Goal: Information Seeking & Learning: Find specific fact

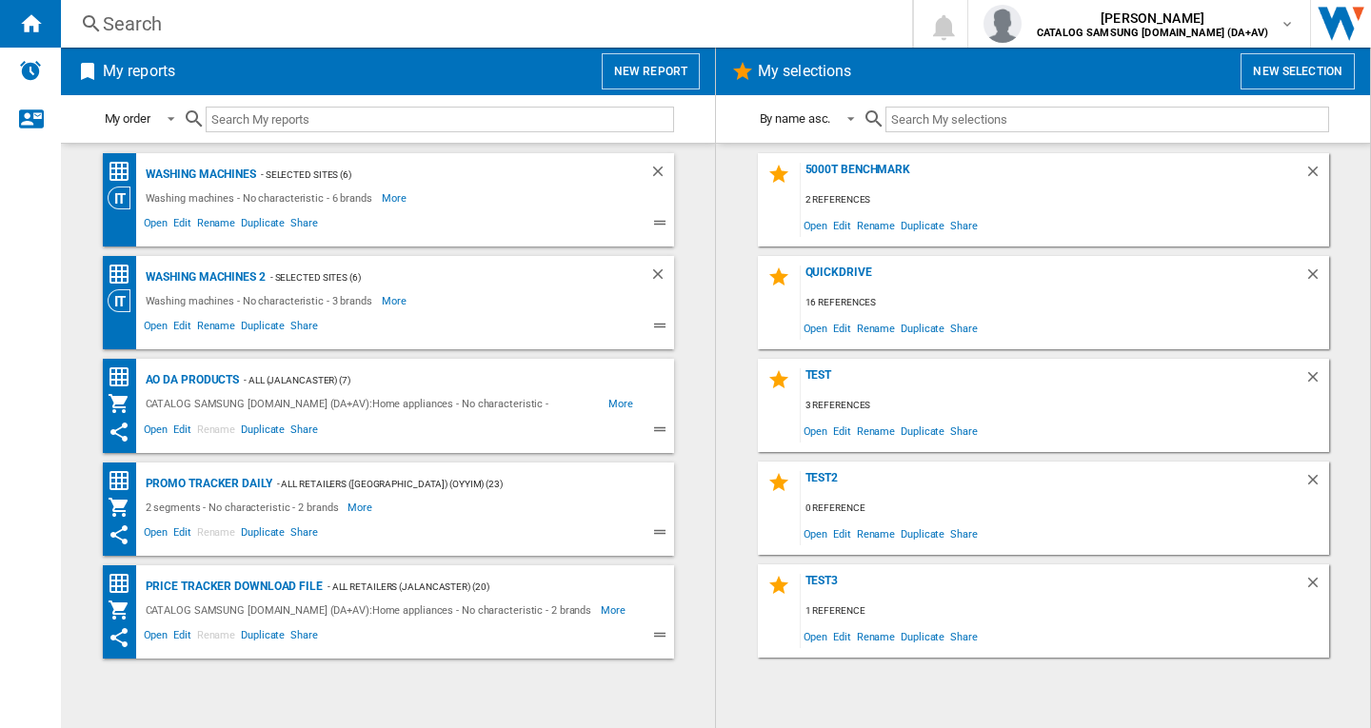
click at [162, 17] on div "Search" at bounding box center [483, 23] width 760 height 27
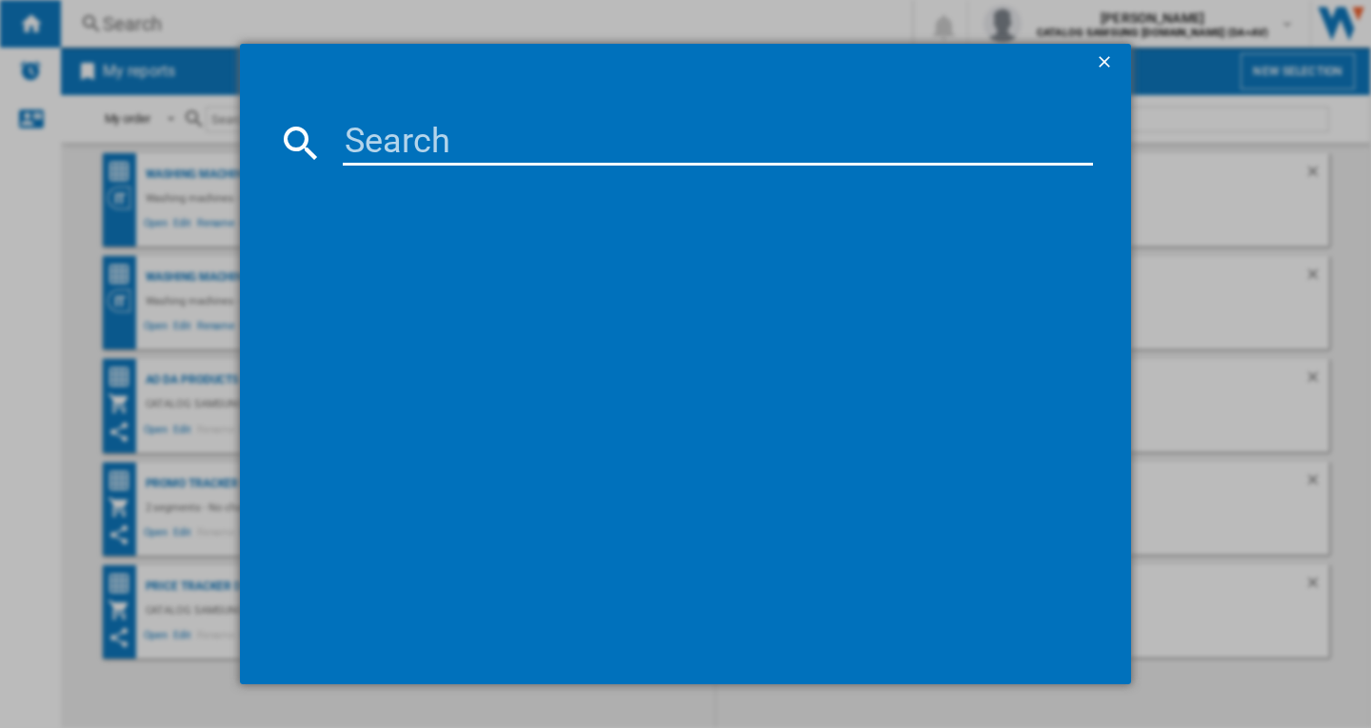
click at [440, 139] on input at bounding box center [718, 143] width 750 height 46
paste input "WW80CGC04DABEU"
type input "WW80CGC04DA"
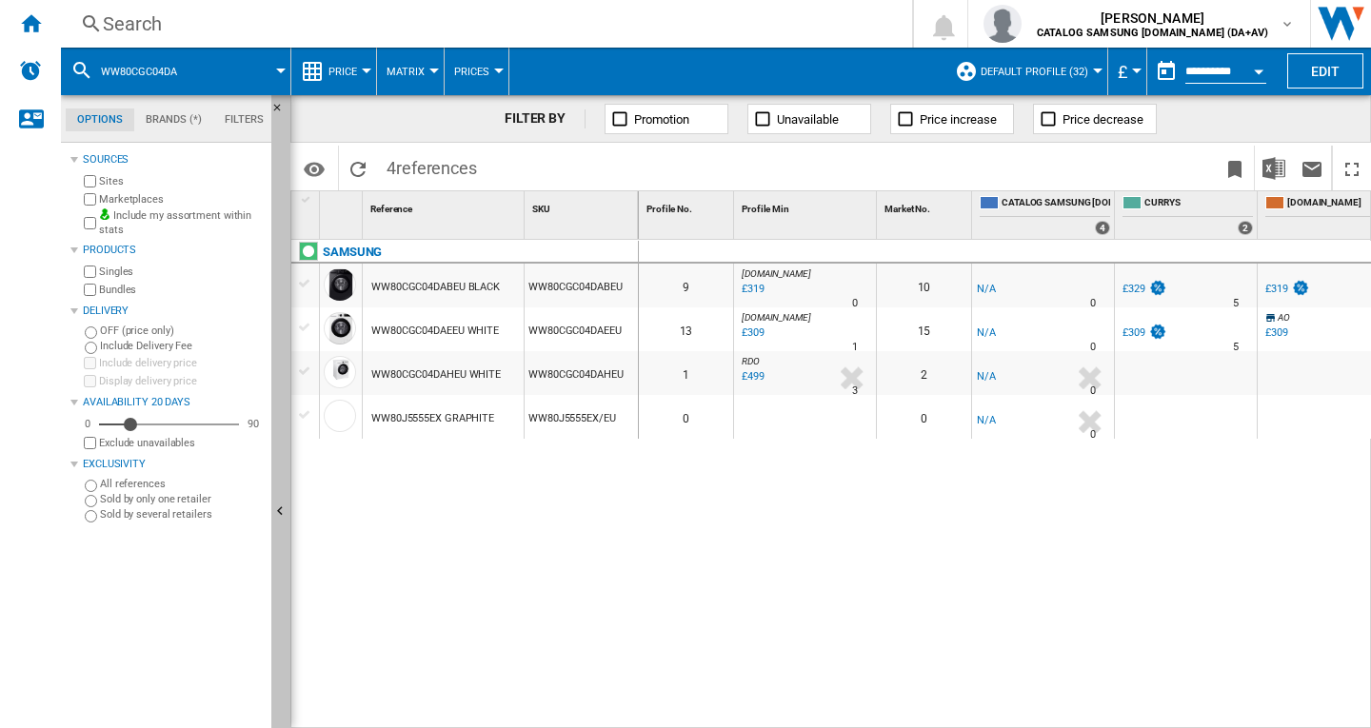
click at [279, 508] on ng-md-icon "Hide" at bounding box center [282, 514] width 23 height 23
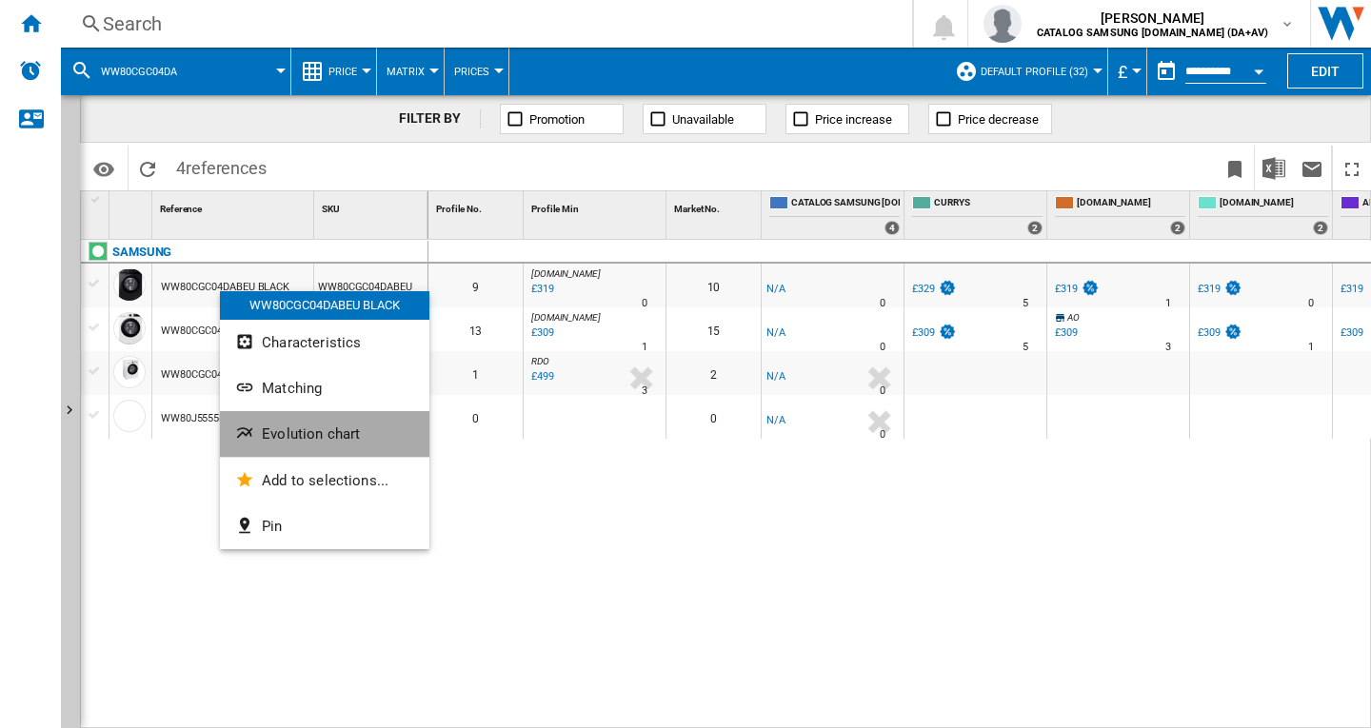
click at [315, 432] on span "Evolution chart" at bounding box center [311, 434] width 98 height 17
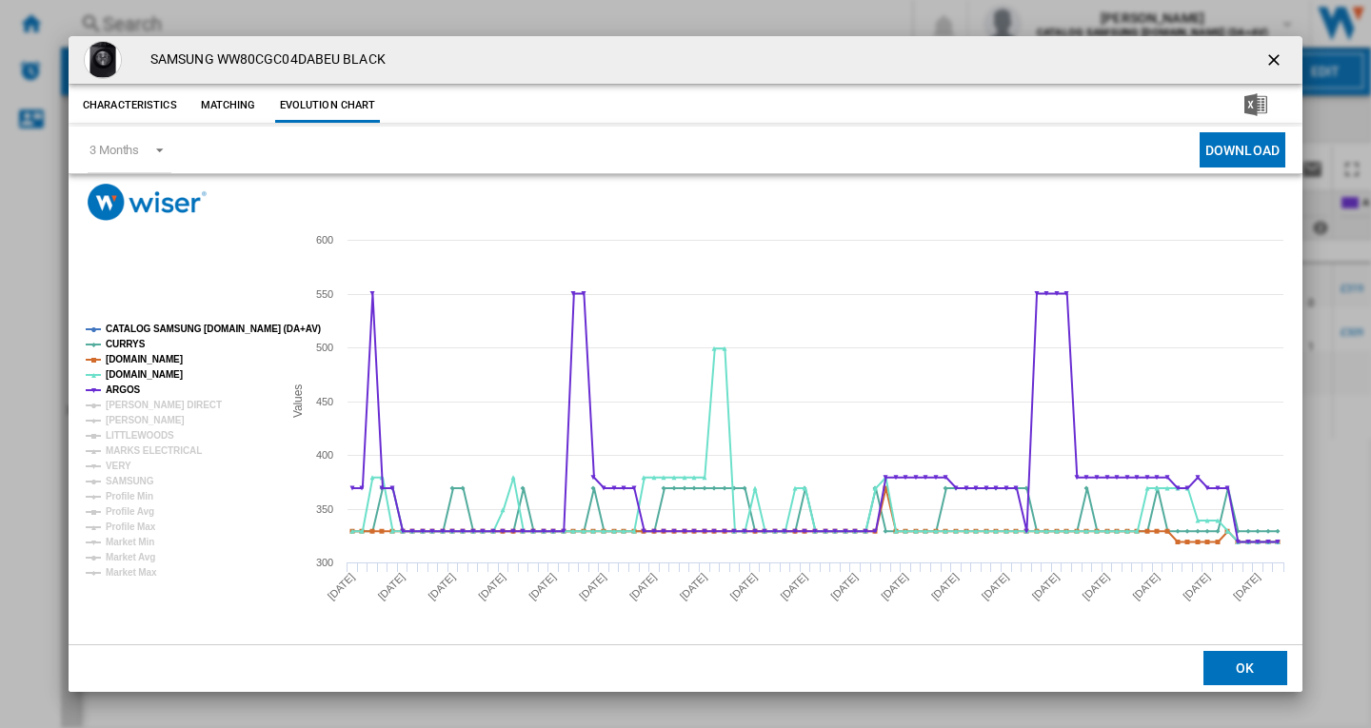
click at [174, 327] on tspan "CATALOG SAMSUNG [DOMAIN_NAME] (DA+AV)" at bounding box center [213, 329] width 215 height 10
click at [140, 401] on tspan "[PERSON_NAME] DIRECT" at bounding box center [164, 405] width 116 height 10
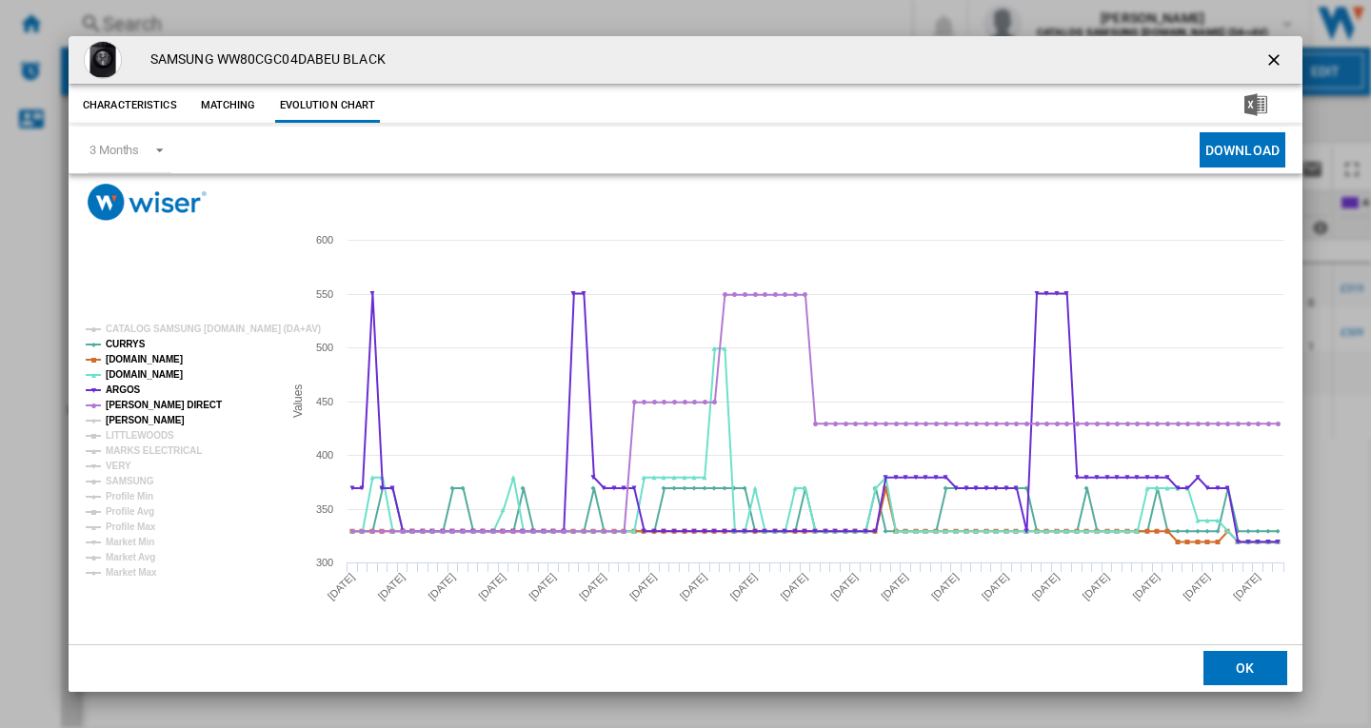
click at [134, 419] on tspan "[PERSON_NAME]" at bounding box center [145, 420] width 79 height 10
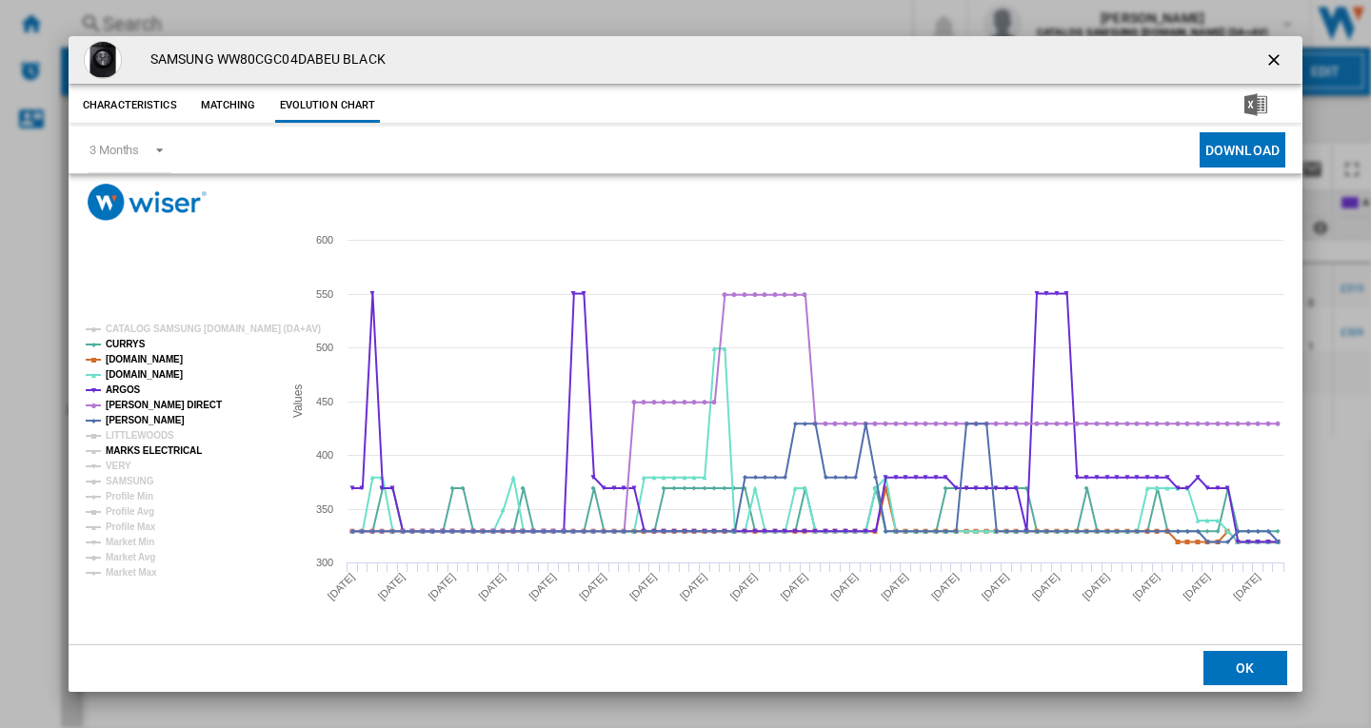
click at [137, 448] on tspan "MARKS ELECTRICAL" at bounding box center [154, 451] width 96 height 10
click at [112, 471] on tspan "VERY" at bounding box center [119, 466] width 26 height 10
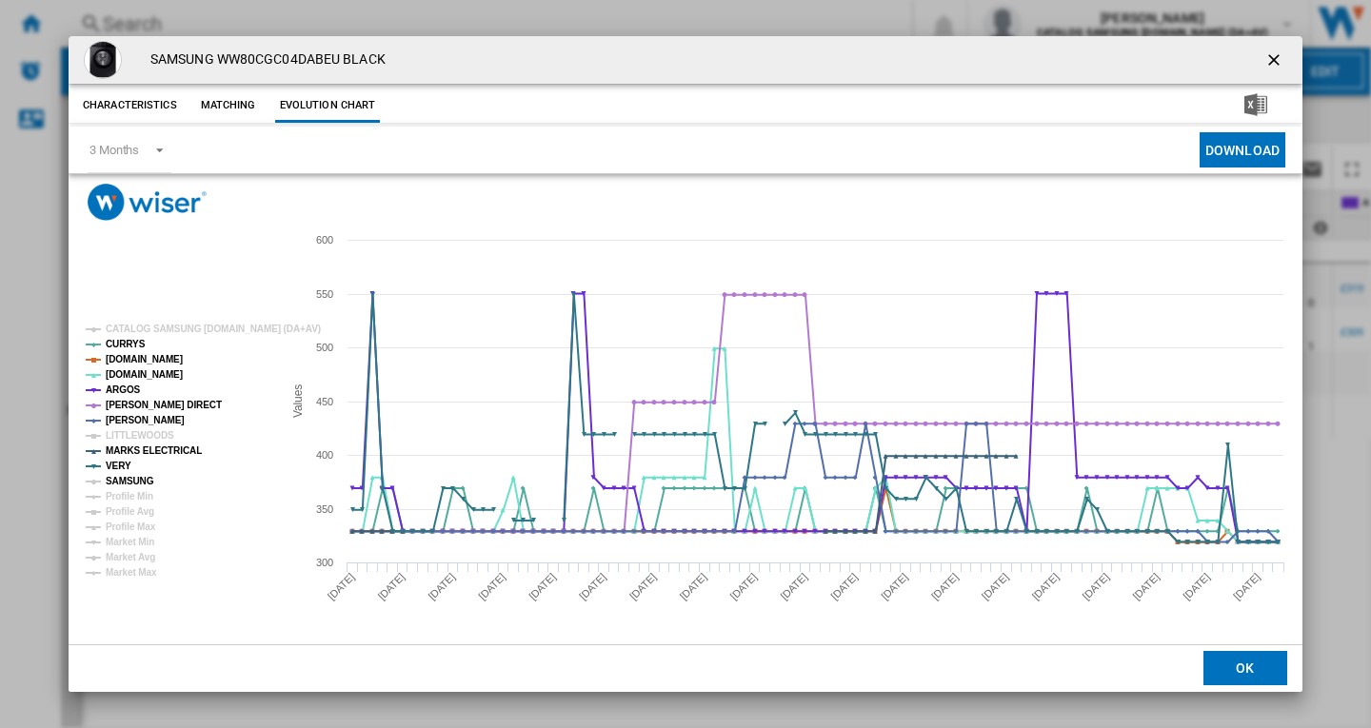
click at [128, 484] on tspan "SAMSUNG" at bounding box center [130, 481] width 49 height 10
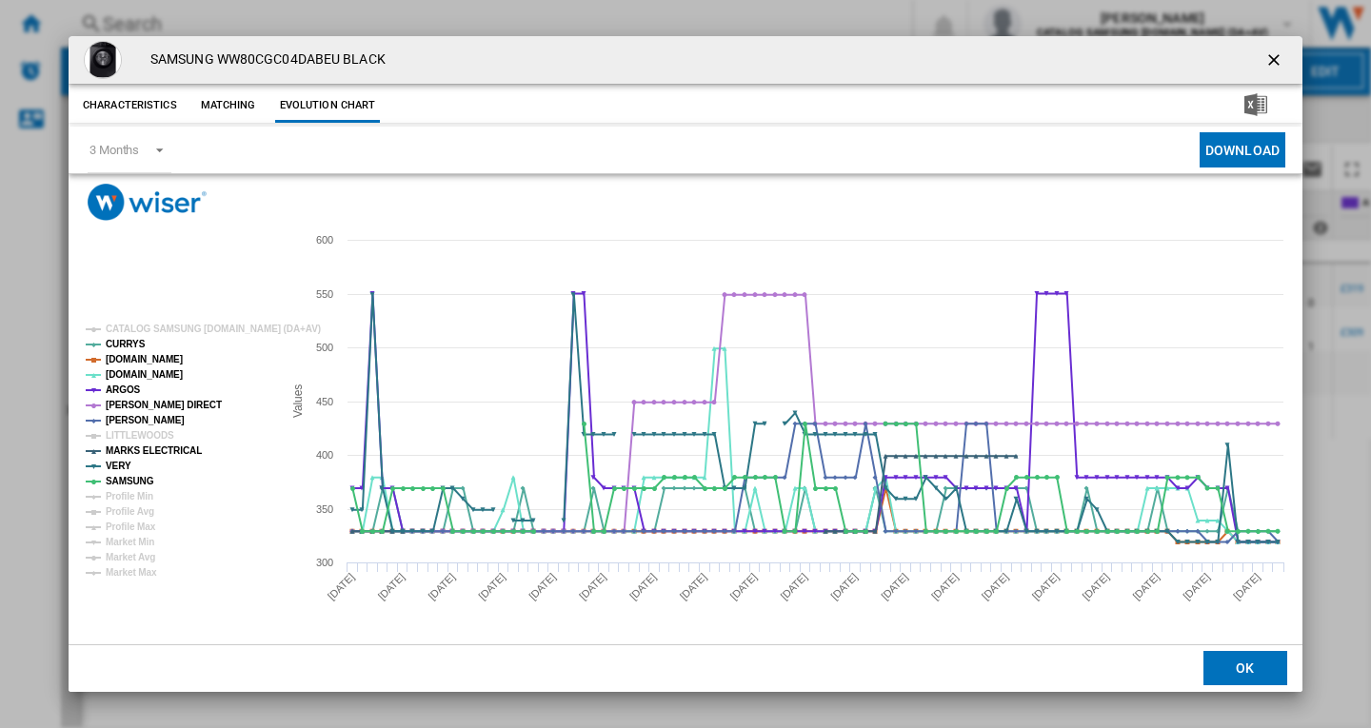
click at [1275, 60] on ng-md-icon "getI18NText('BUTTONS.CLOSE_DIALOG')" at bounding box center [1275, 61] width 23 height 23
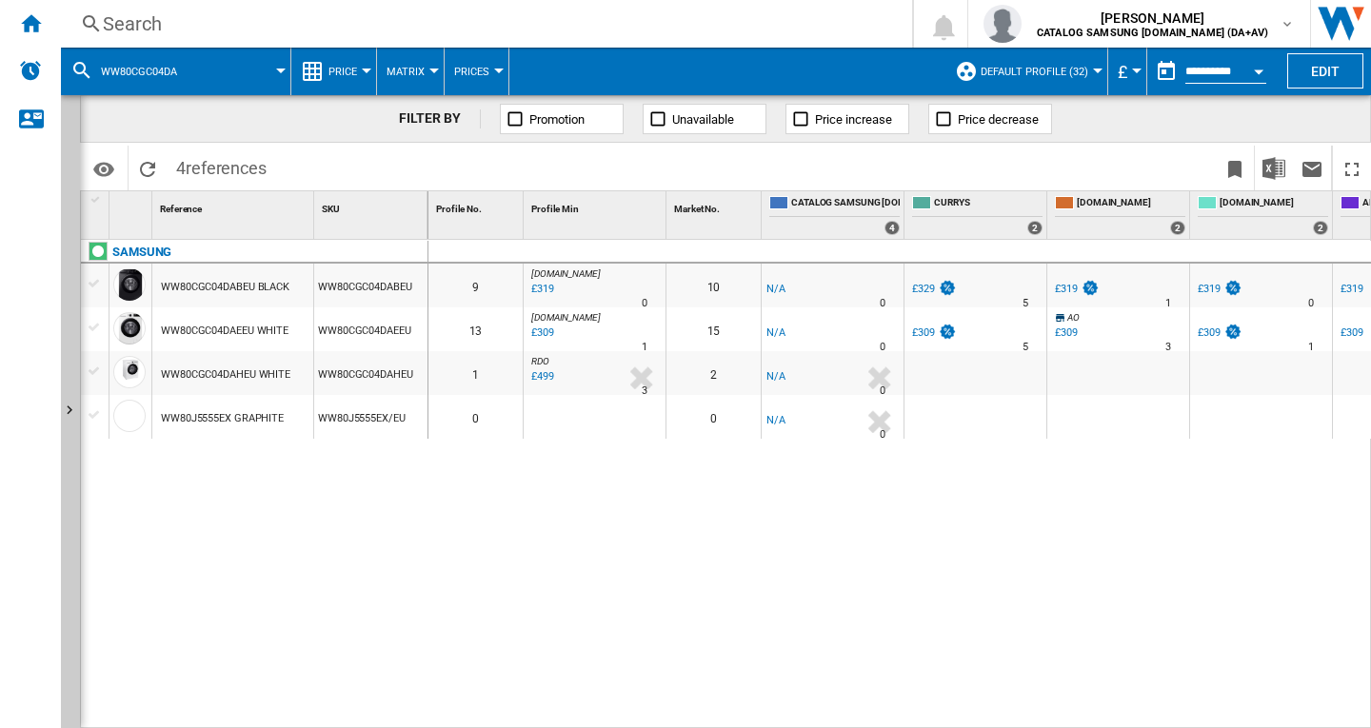
click at [170, 33] on div "Search" at bounding box center [483, 23] width 760 height 27
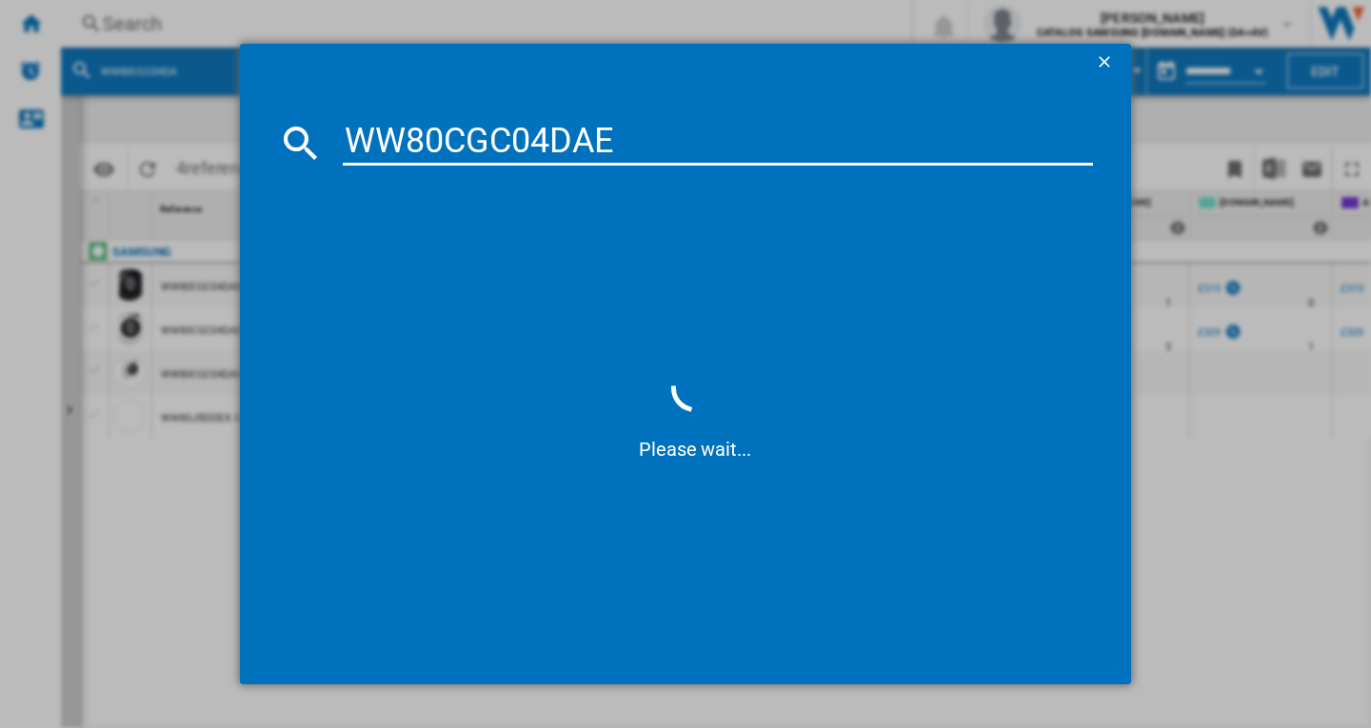
type input "WW80CGC04DAE"
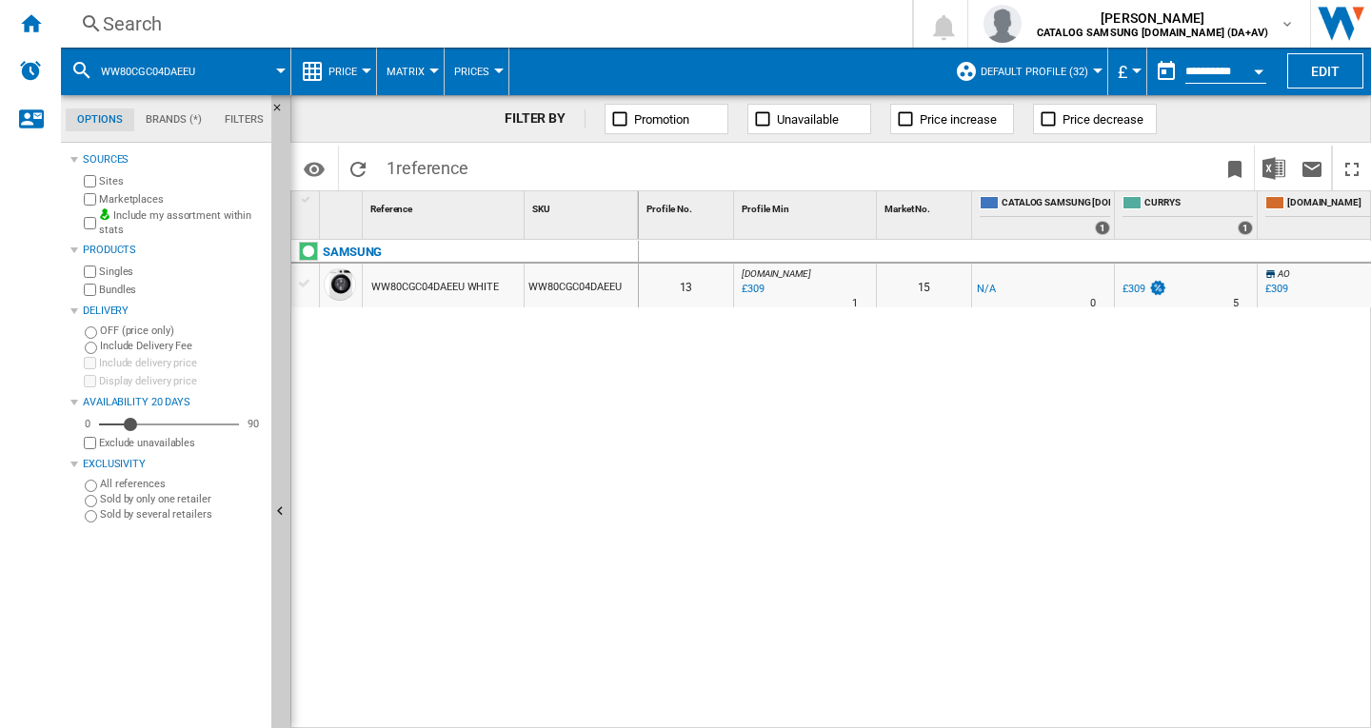
click at [171, 25] on div "Search" at bounding box center [483, 23] width 760 height 27
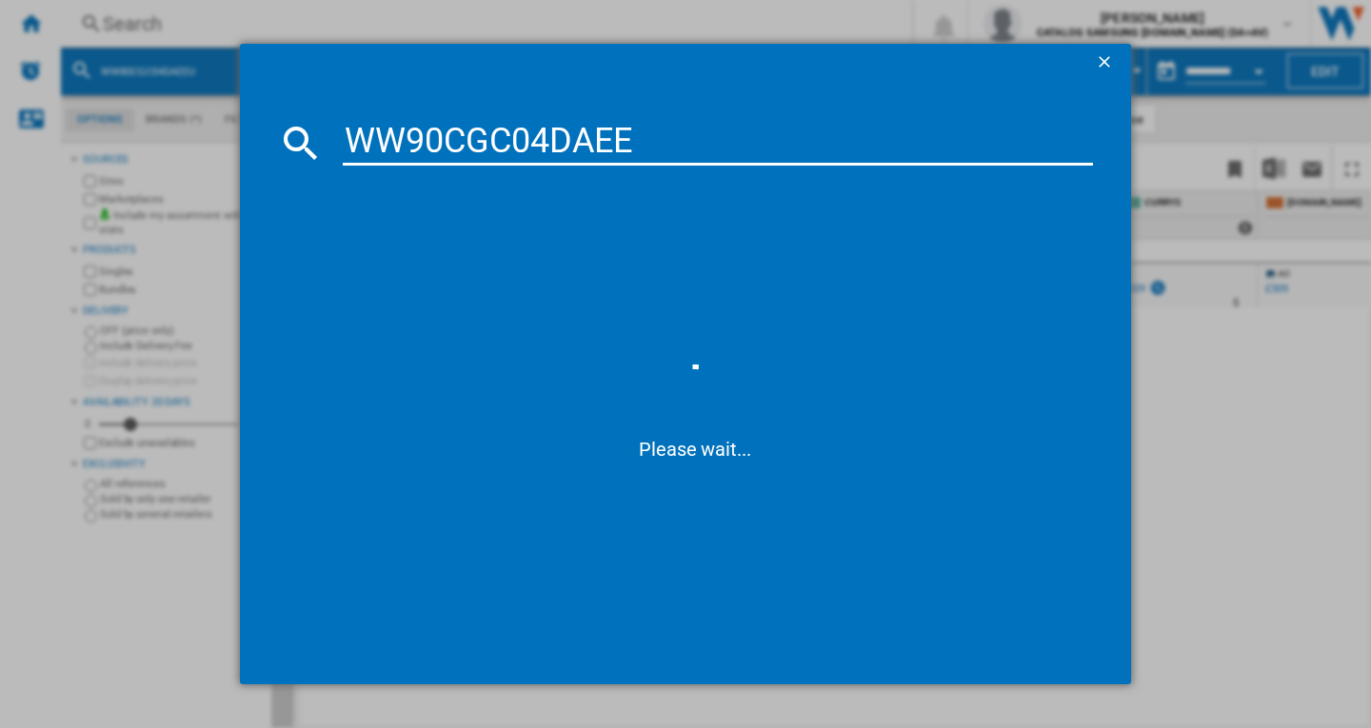
type input "WW90CGC04DAE"
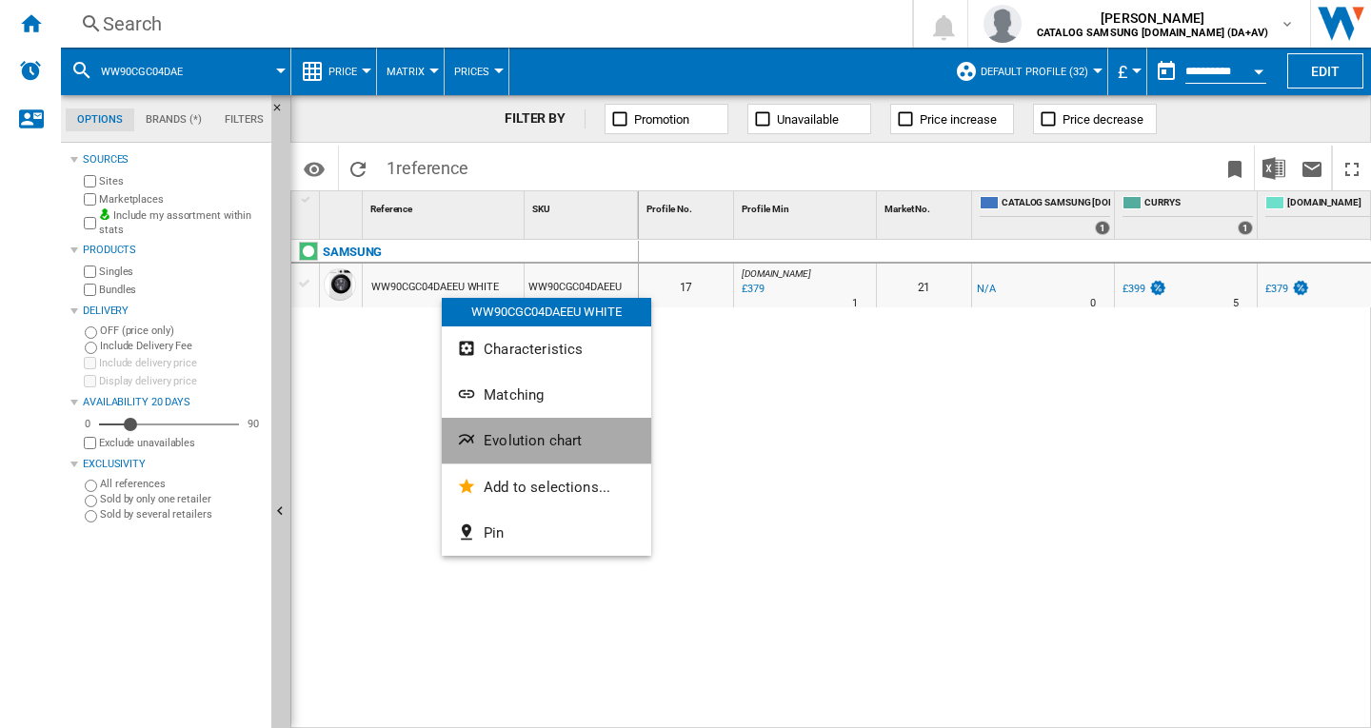
click at [531, 444] on span "Evolution chart" at bounding box center [533, 440] width 98 height 17
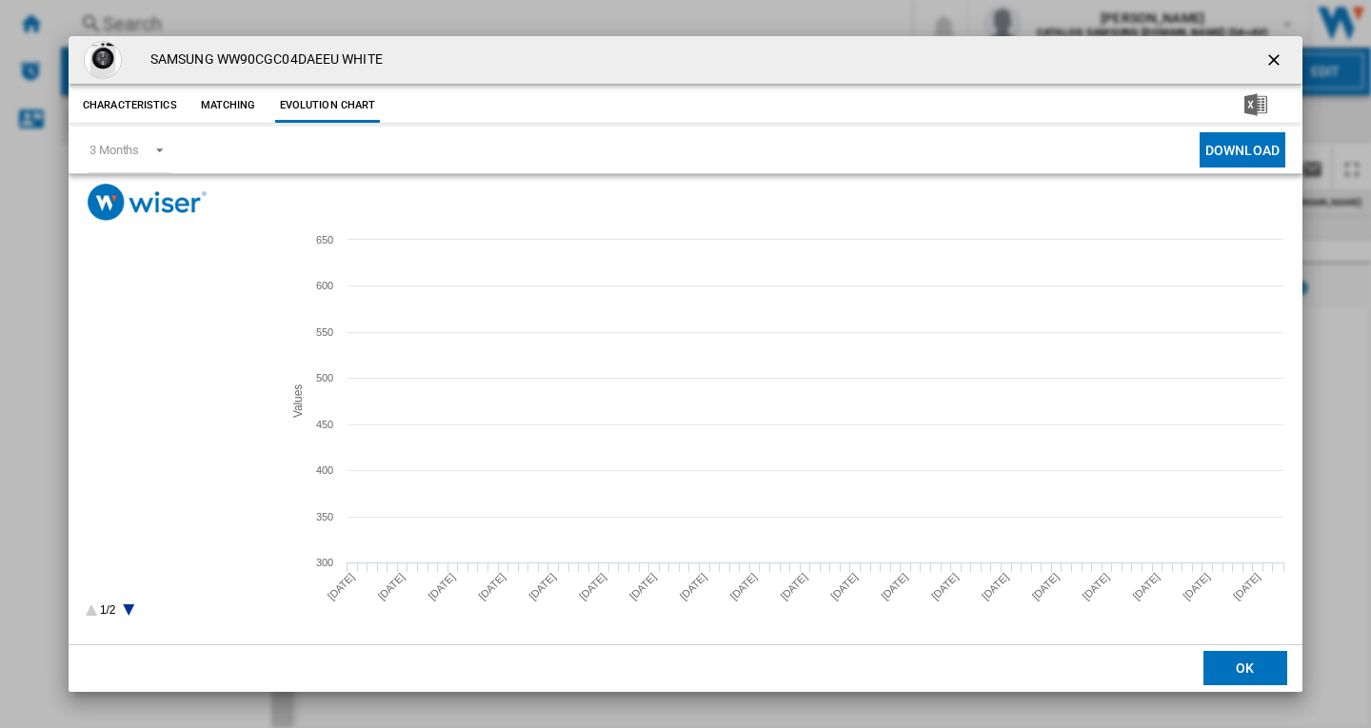
click at [167, 327] on tspan "CATALOG SAMSUNG [DOMAIN_NAME] (DA+AV)" at bounding box center [213, 328] width 215 height 10
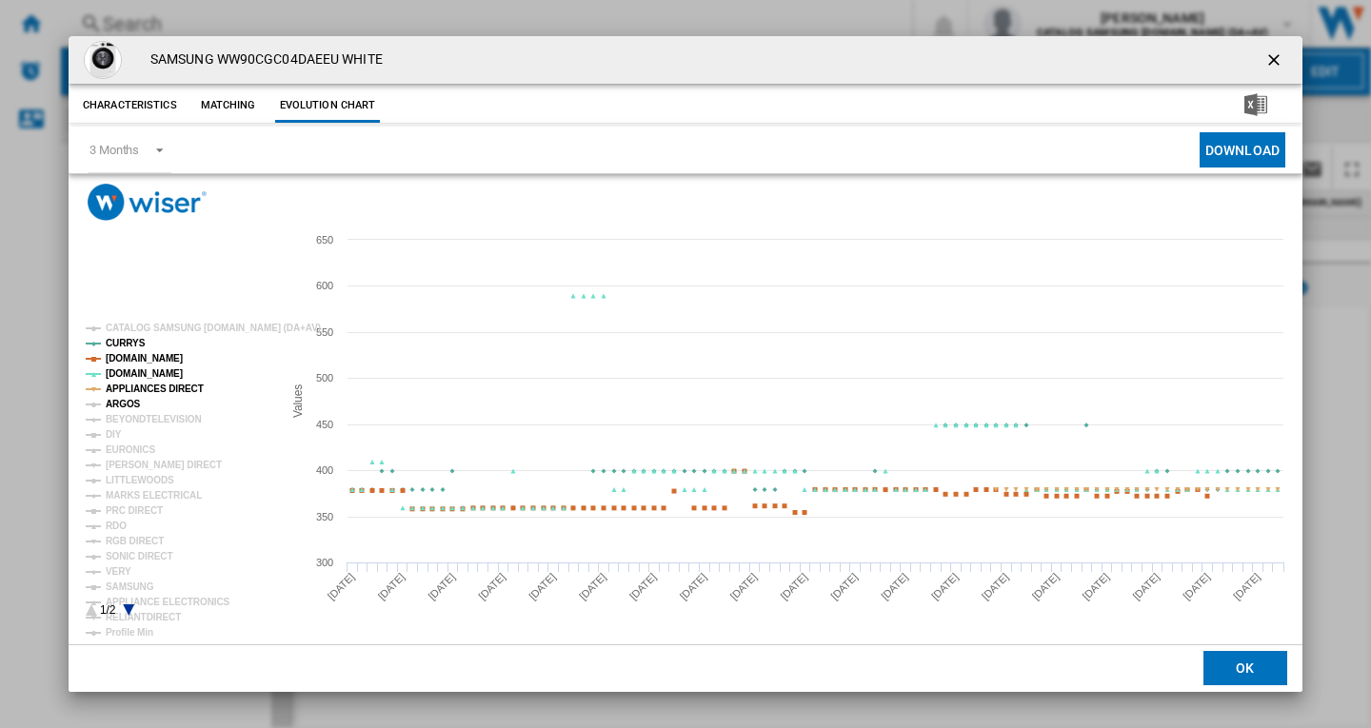
click at [131, 399] on tspan "ARGOS" at bounding box center [123, 404] width 35 height 10
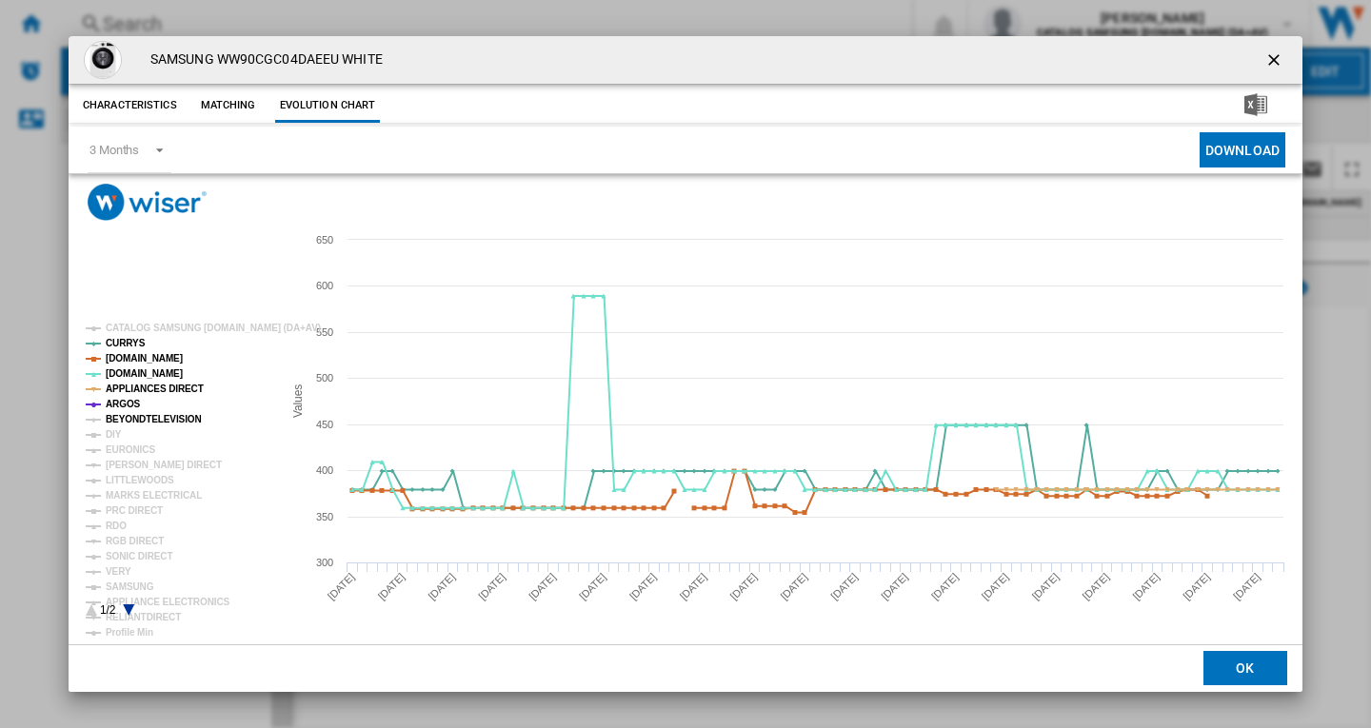
click at [134, 419] on tspan "BEYONDTELEVISION" at bounding box center [154, 419] width 96 height 10
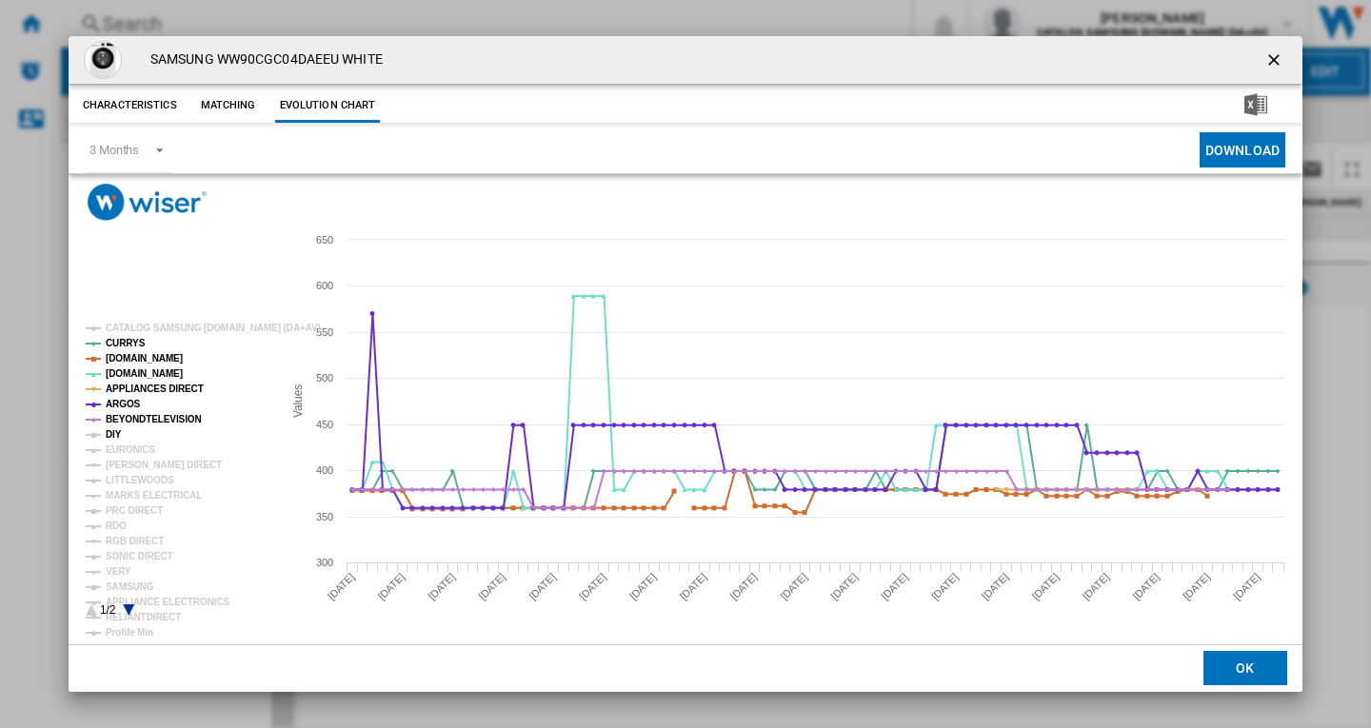
click at [114, 434] on tspan "DIY" at bounding box center [114, 434] width 16 height 10
click at [122, 442] on rect "Product popup" at bounding box center [176, 470] width 196 height 308
click at [129, 455] on tspan "EURONICS" at bounding box center [131, 450] width 50 height 10
click at [131, 466] on tspan "[PERSON_NAME] DIRECT" at bounding box center [164, 465] width 116 height 10
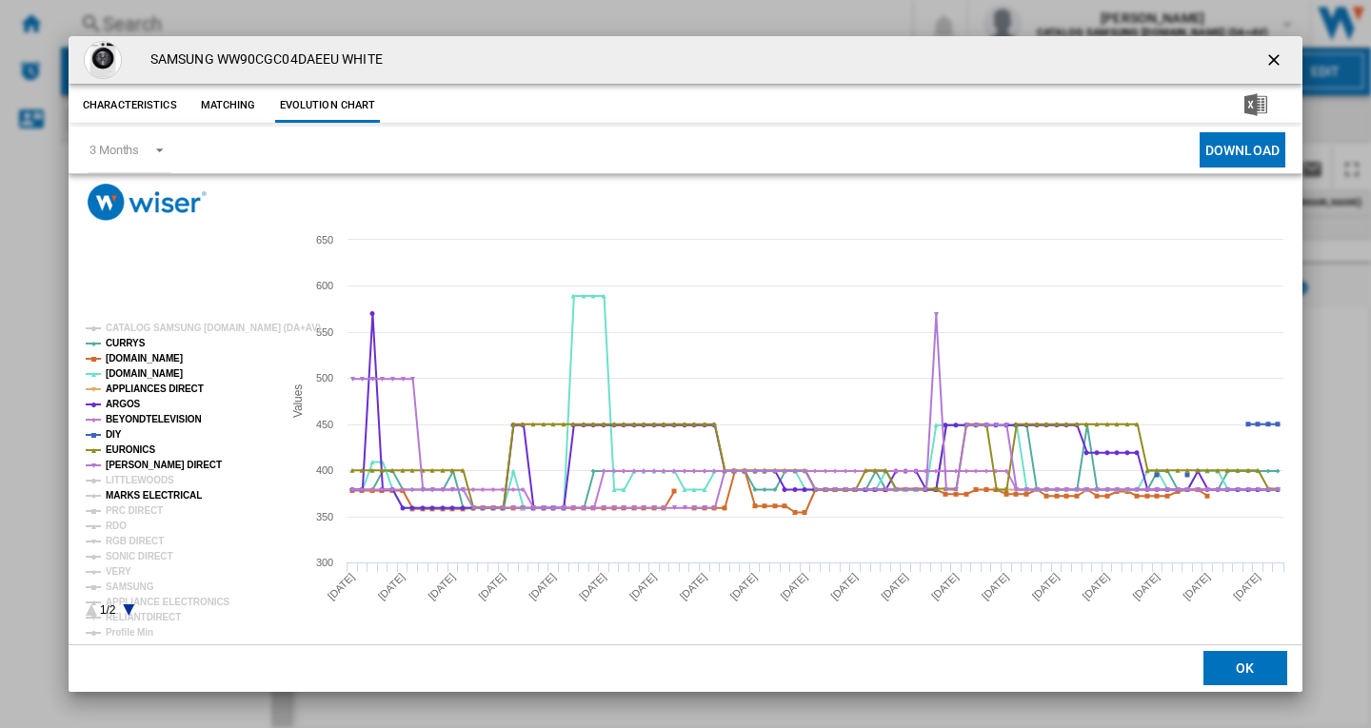
click at [129, 499] on tspan "MARKS ELECTRICAL" at bounding box center [154, 495] width 96 height 10
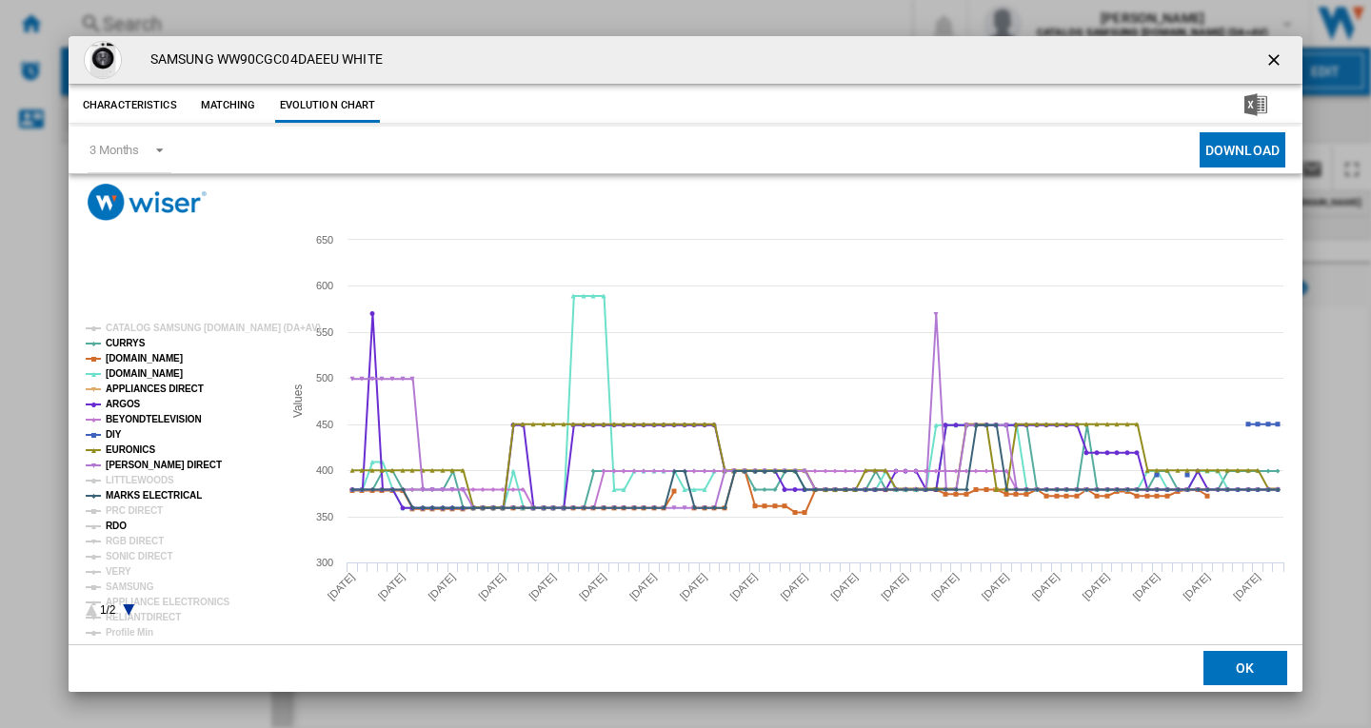
click at [119, 526] on tspan "RDO" at bounding box center [116, 526] width 21 height 10
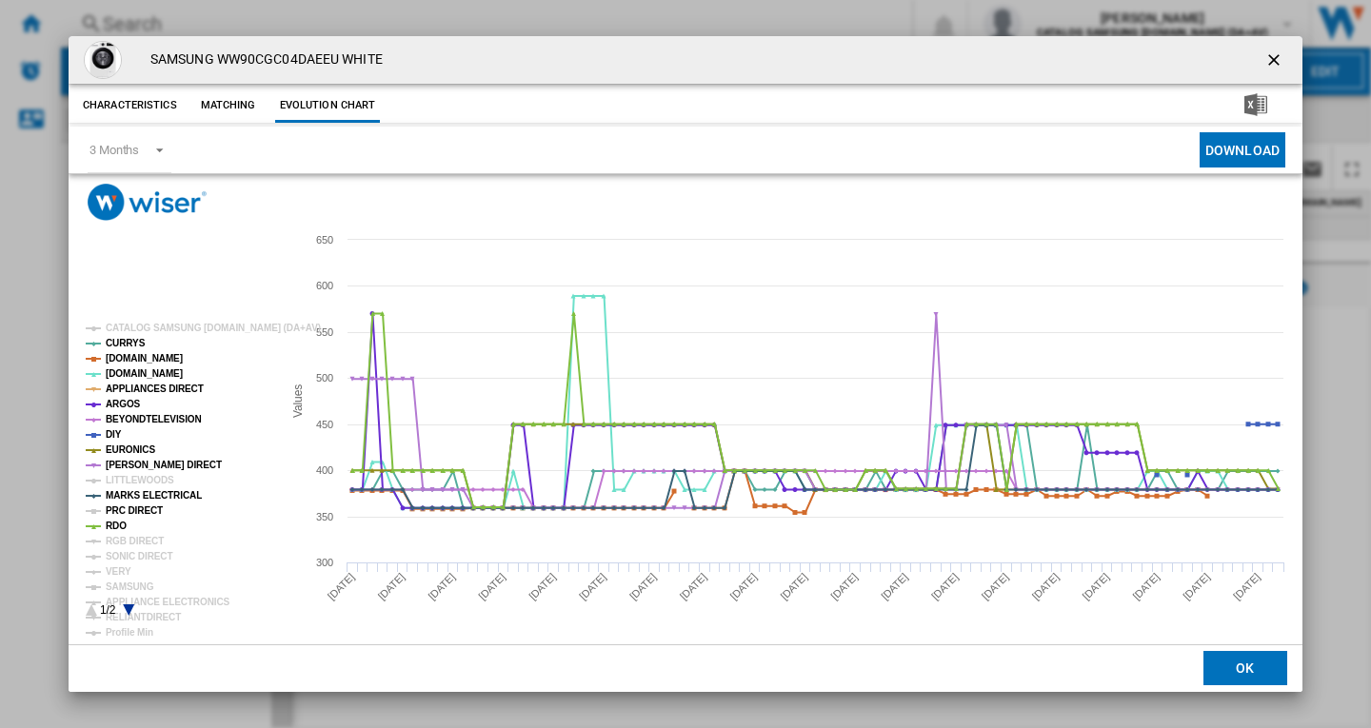
click at [125, 513] on tspan "PRC DIRECT" at bounding box center [134, 511] width 57 height 10
click at [123, 542] on tspan "RGB DIRECT" at bounding box center [135, 541] width 58 height 10
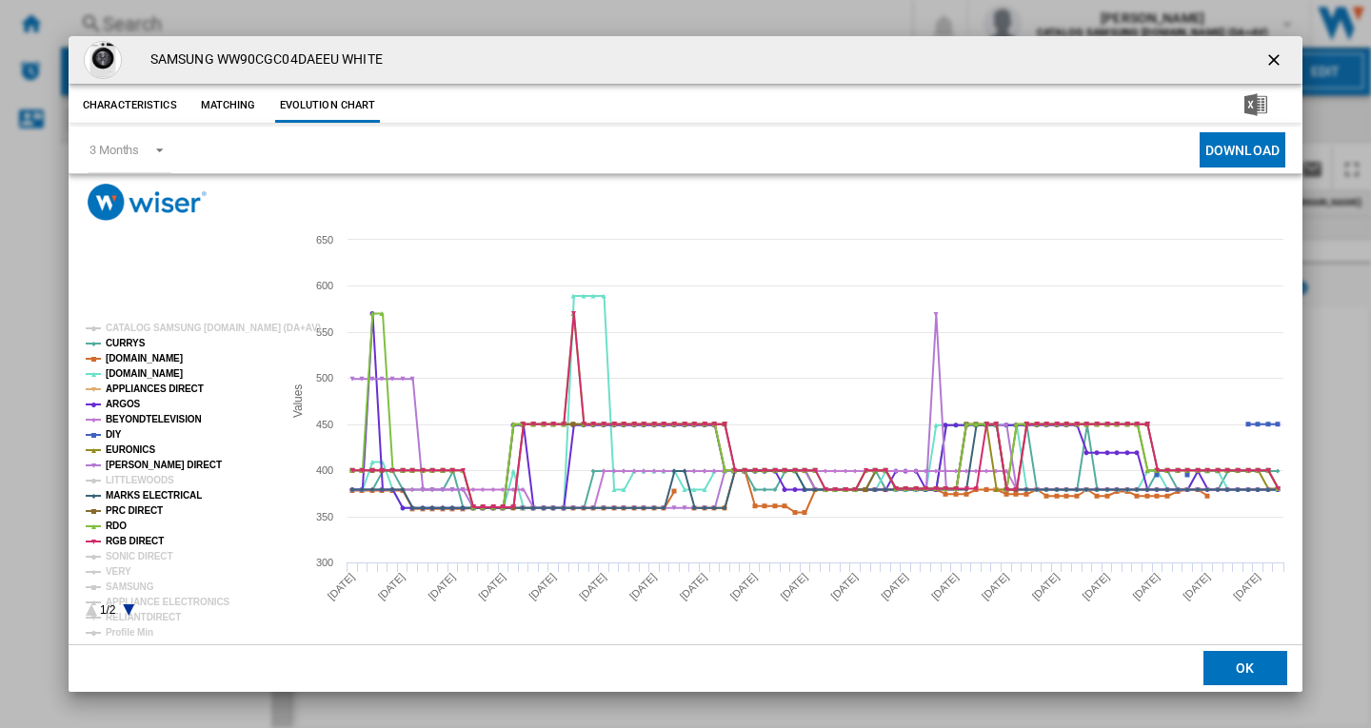
click at [136, 566] on rect "Product popup" at bounding box center [176, 470] width 196 height 308
click at [119, 572] on tspan "VERY" at bounding box center [119, 572] width 26 height 10
click at [124, 587] on tspan "SAMSUNG" at bounding box center [130, 587] width 49 height 10
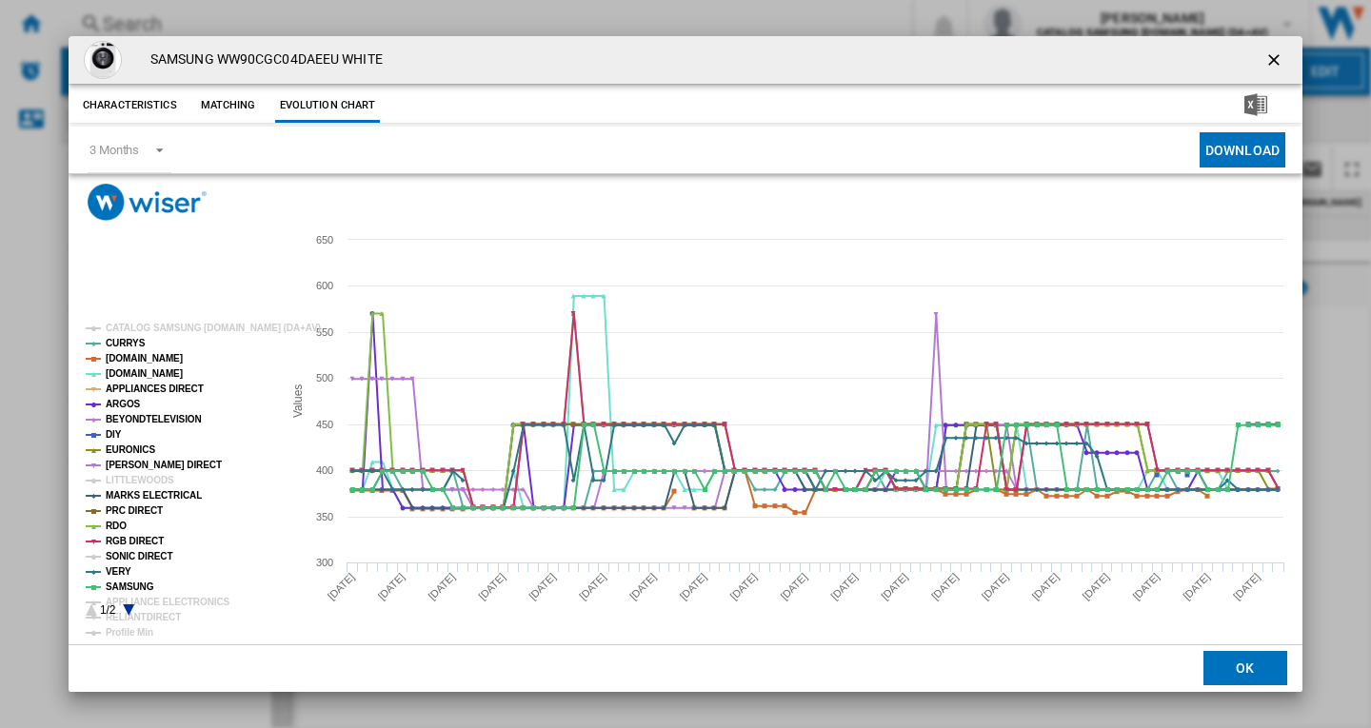
click at [142, 556] on tspan "SONIC DIRECT" at bounding box center [139, 556] width 67 height 10
click at [125, 603] on rect "Product popup" at bounding box center [176, 470] width 196 height 308
click at [128, 608] on icon "Product popup" at bounding box center [128, 610] width 11 height 11
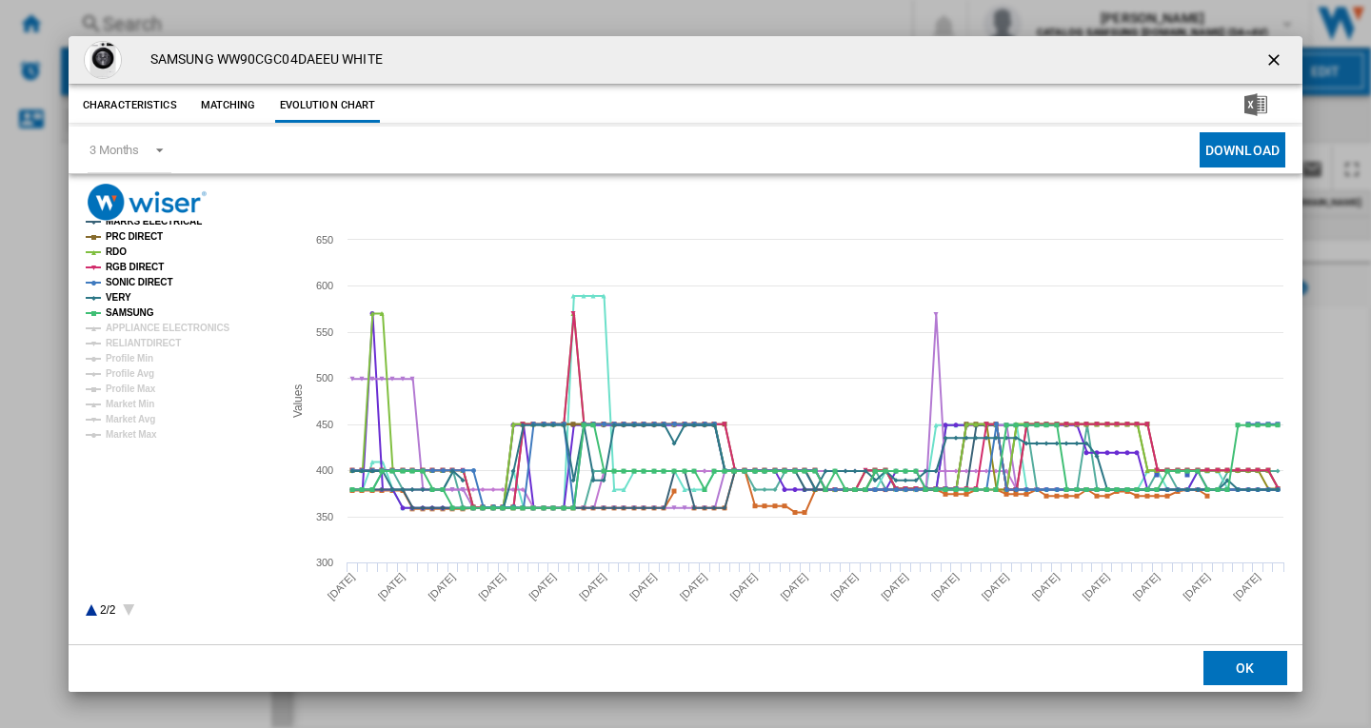
click at [164, 322] on rect "Product popup" at bounding box center [176, 470] width 196 height 308
click at [161, 327] on tspan "APPLIANCE ELECTRONICS" at bounding box center [168, 328] width 125 height 10
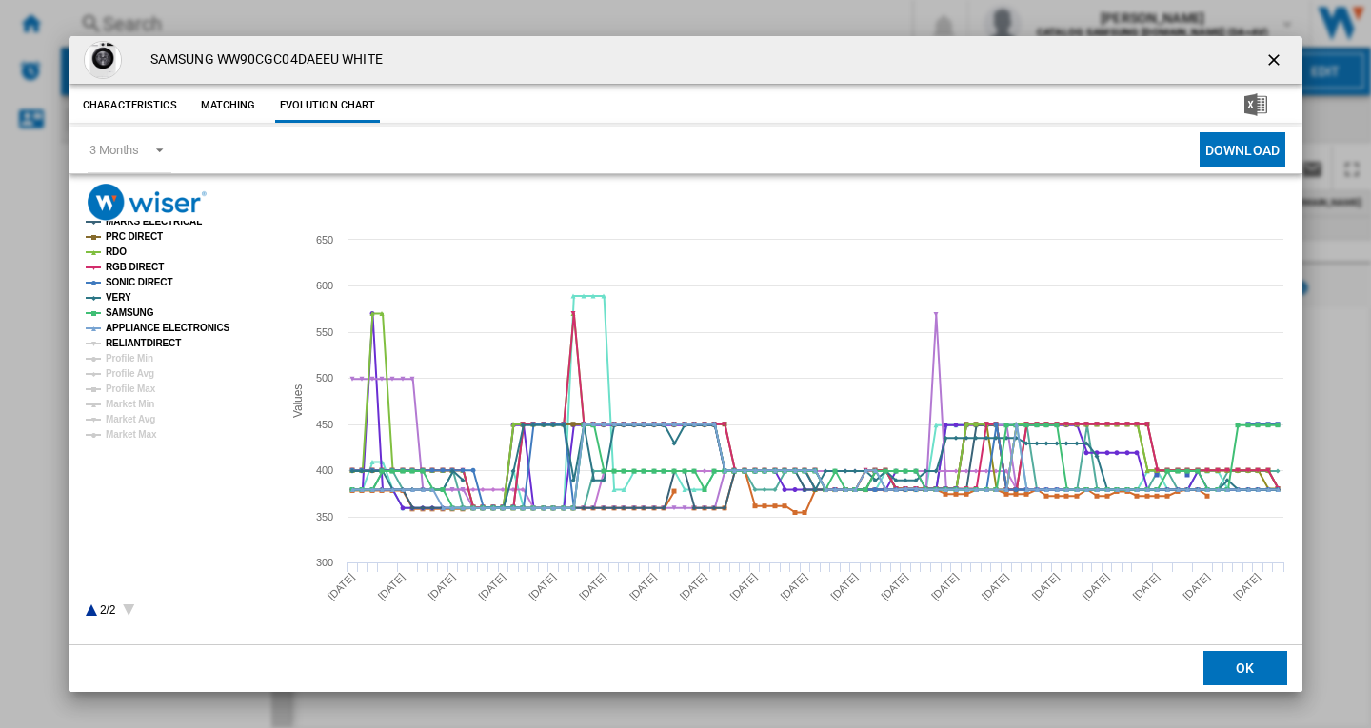
click at [153, 341] on tspan "RELIANTDIRECT" at bounding box center [143, 343] width 75 height 10
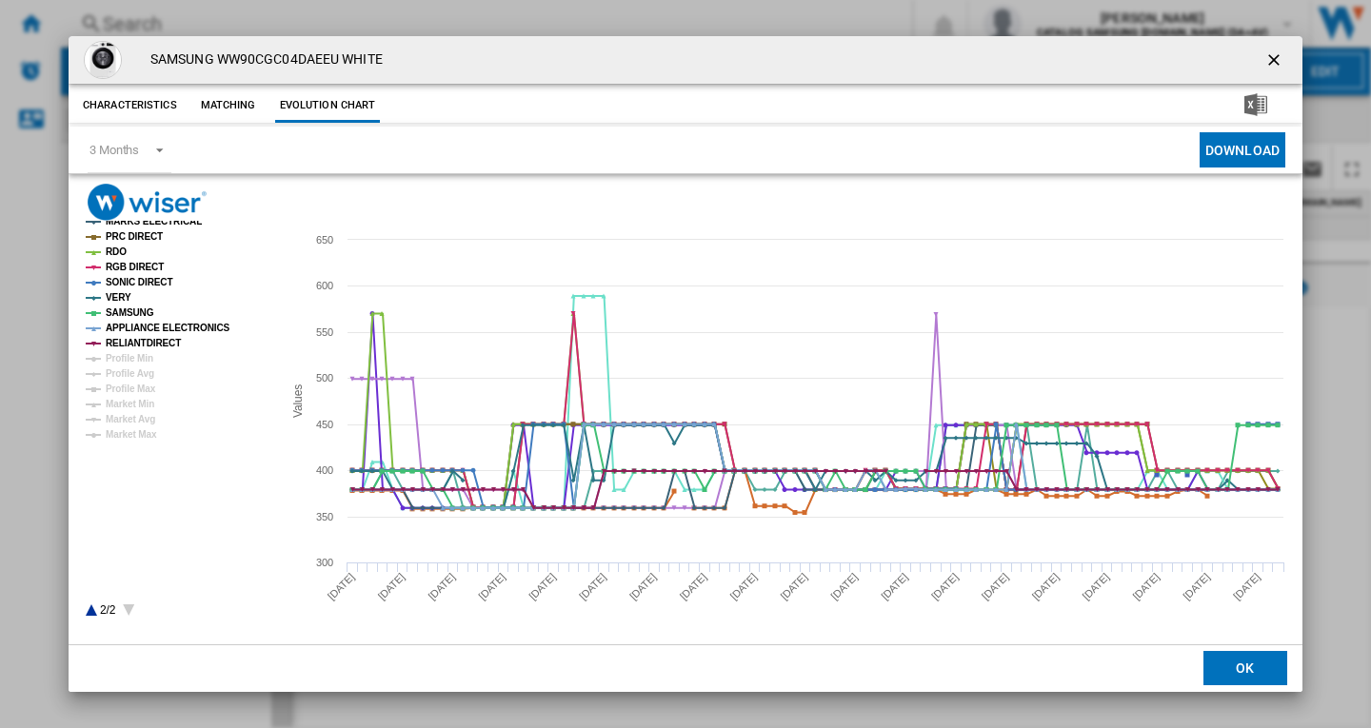
click at [1277, 57] on ng-md-icon "getI18NText('BUTTONS.CLOSE_DIALOG')" at bounding box center [1275, 61] width 23 height 23
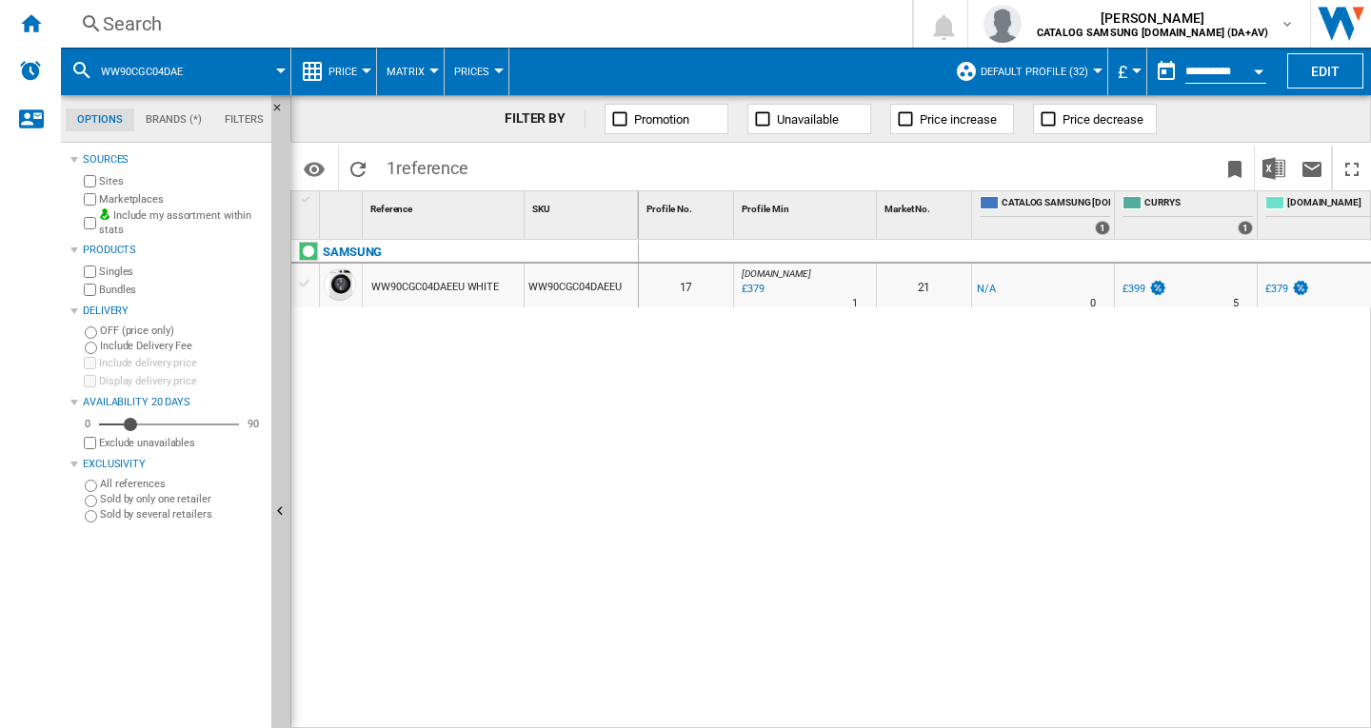
click at [229, 37] on div "Search Search 0 [PERSON_NAME] CATALOG SAMSUNG [DOMAIN_NAME] (DA+AV) CATALOG SAM…" at bounding box center [716, 24] width 1310 height 48
click at [186, 17] on div "Search" at bounding box center [483, 23] width 760 height 27
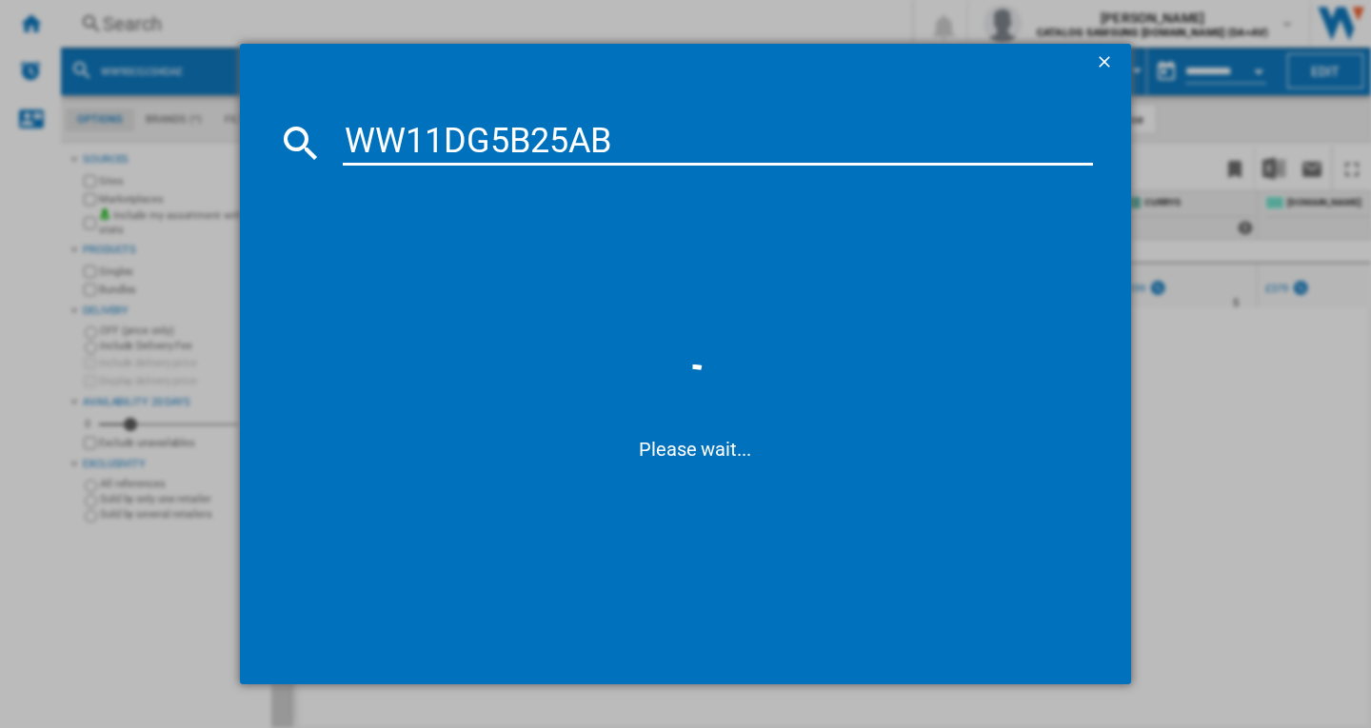
type input "WW11DG5B25A"
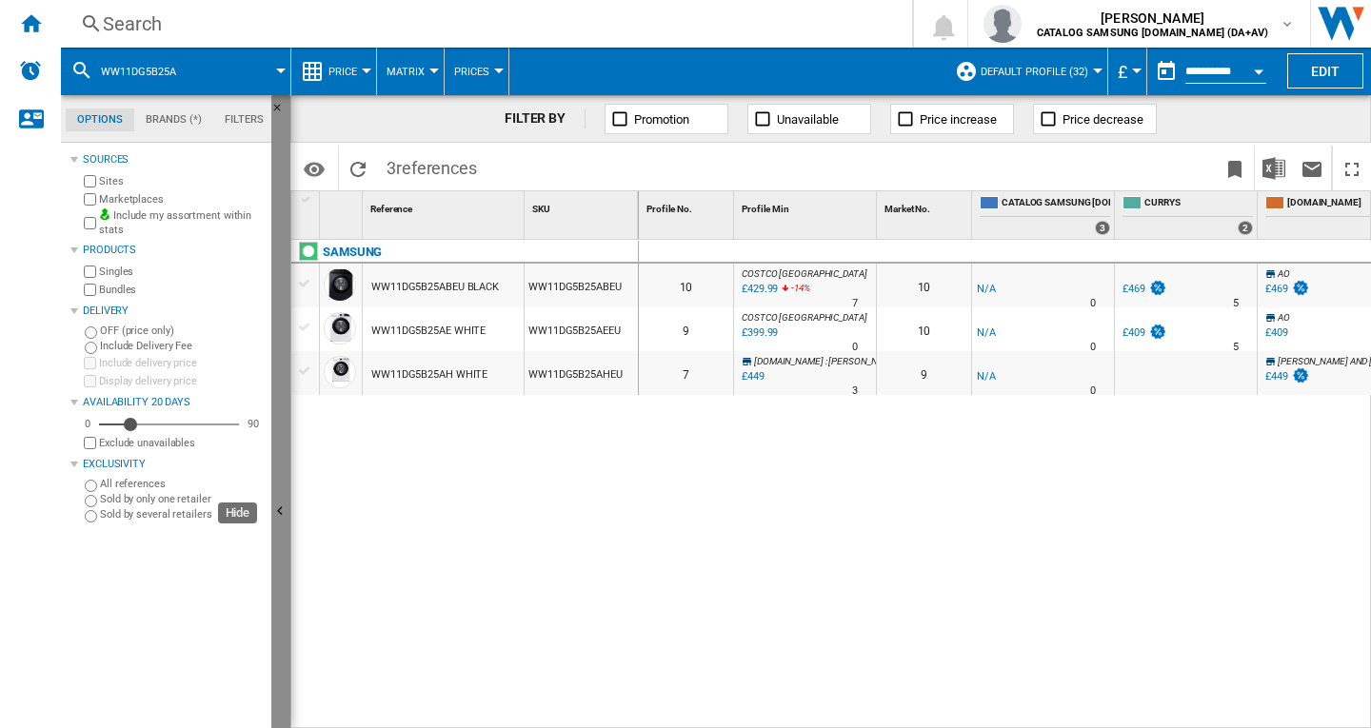
click at [276, 508] on ng-md-icon "Hide" at bounding box center [282, 514] width 23 height 23
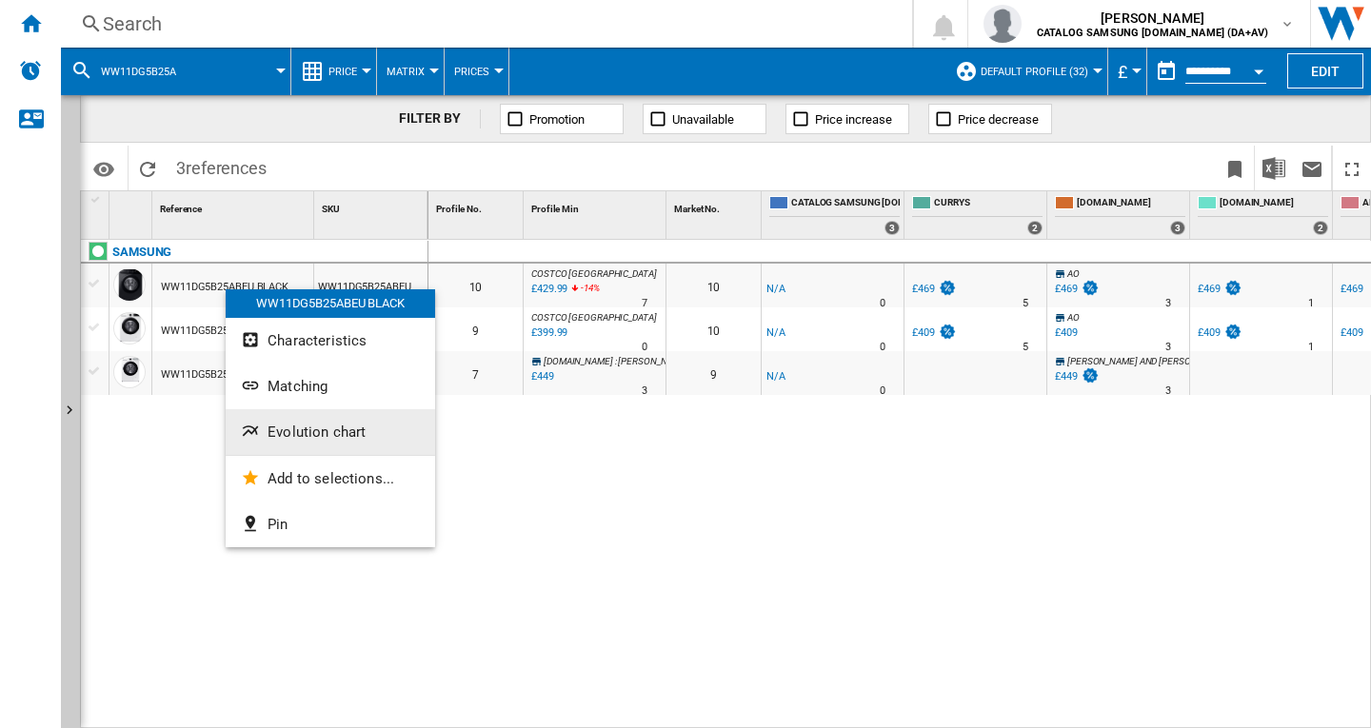
click at [317, 431] on span "Evolution chart" at bounding box center [317, 432] width 98 height 17
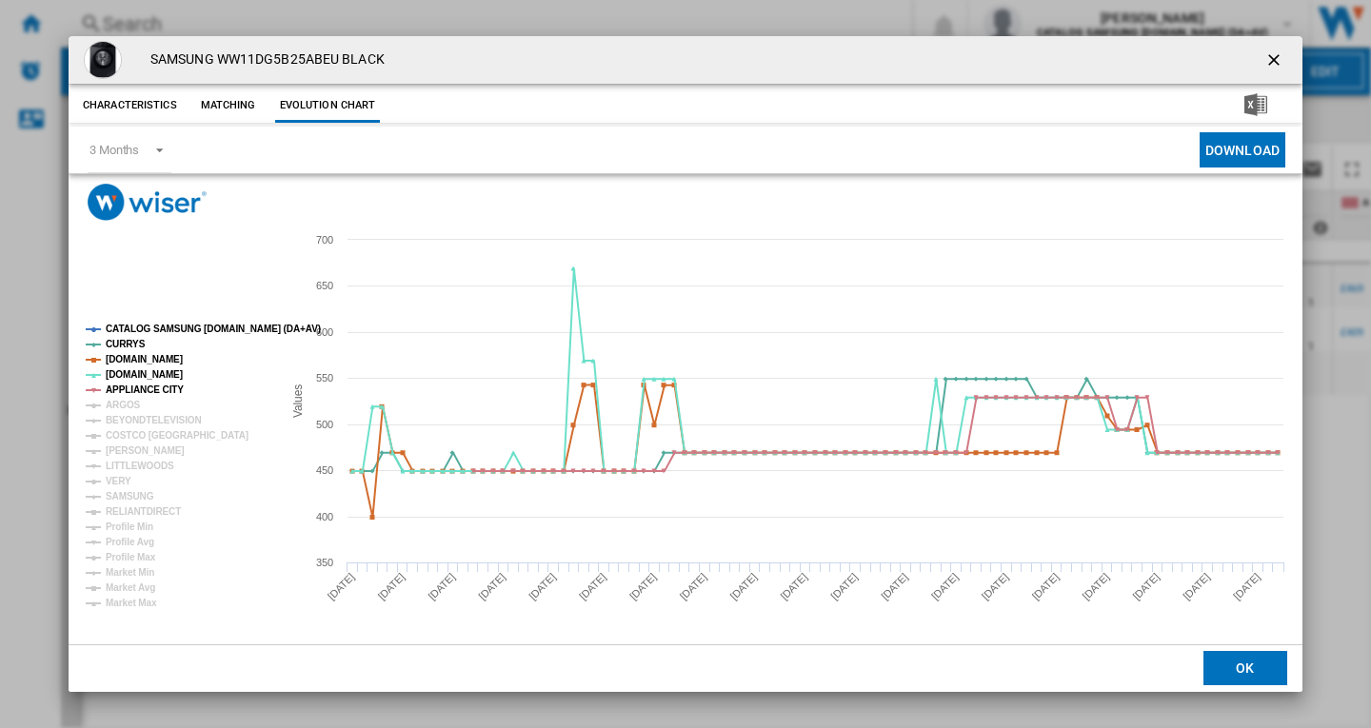
click at [150, 327] on tspan "CATALOG SAMSUNG [DOMAIN_NAME] (DA+AV)" at bounding box center [213, 329] width 215 height 10
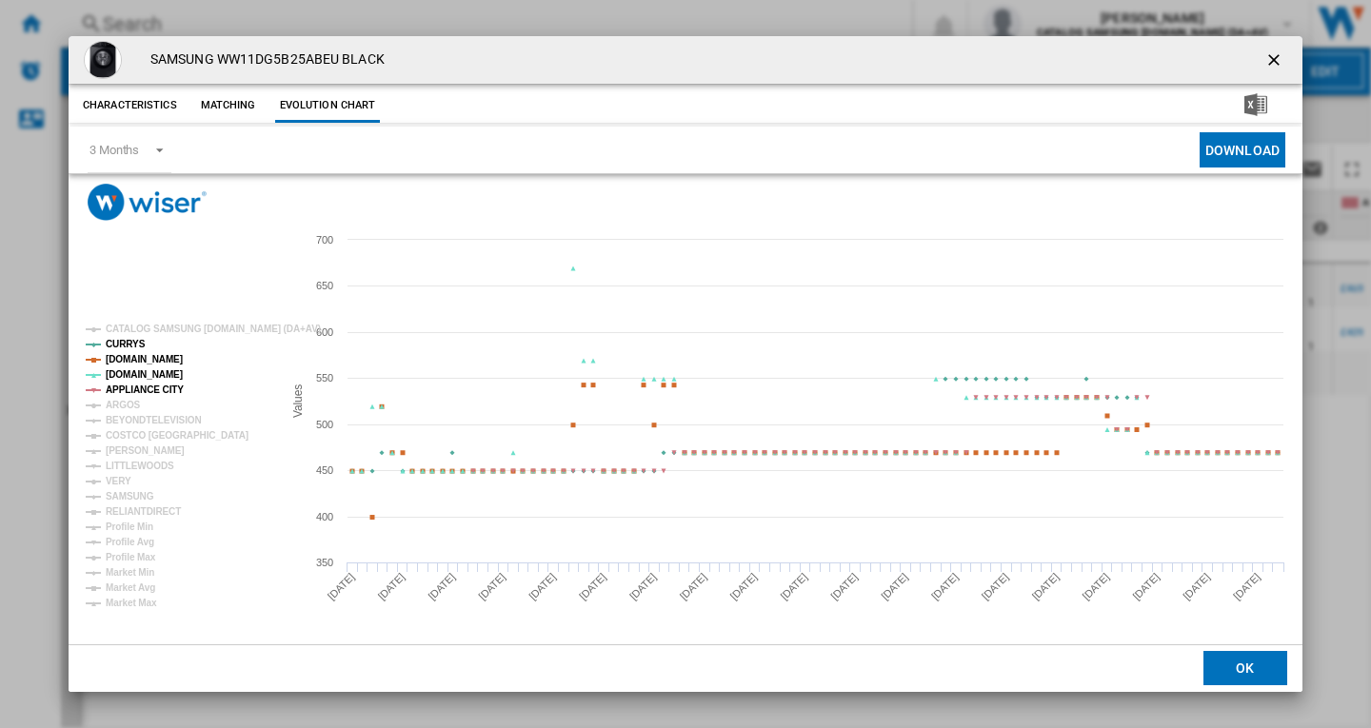
click at [126, 402] on tspan "ARGOS" at bounding box center [123, 405] width 35 height 10
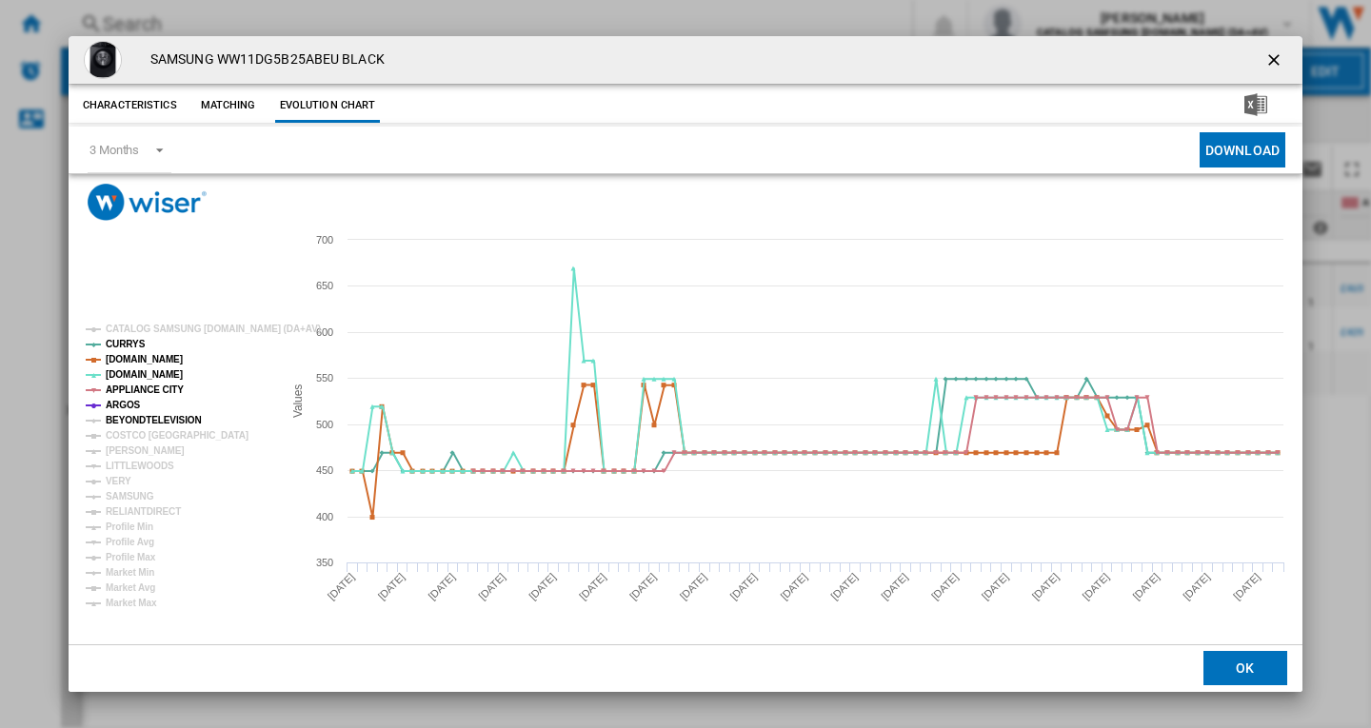
click at [140, 421] on tspan "BEYONDTELEVISION" at bounding box center [154, 420] width 96 height 10
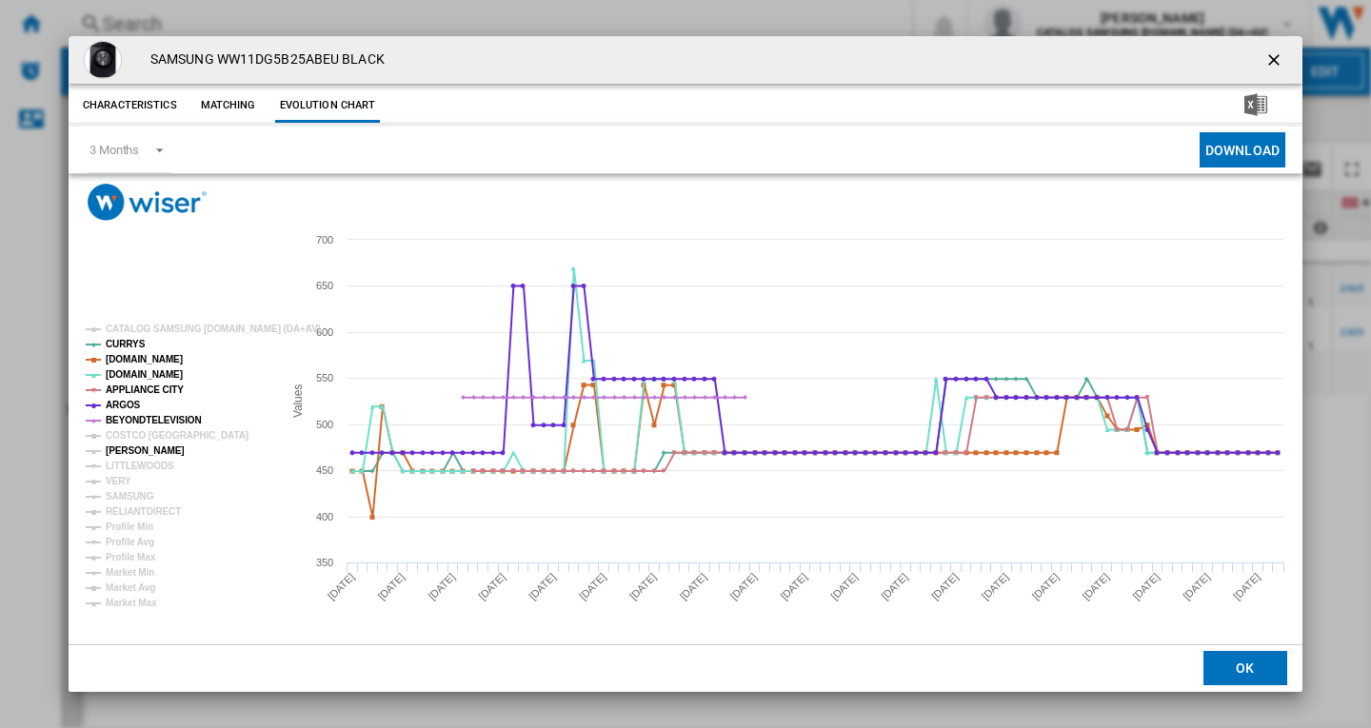
click at [138, 446] on tspan "[PERSON_NAME]" at bounding box center [145, 451] width 79 height 10
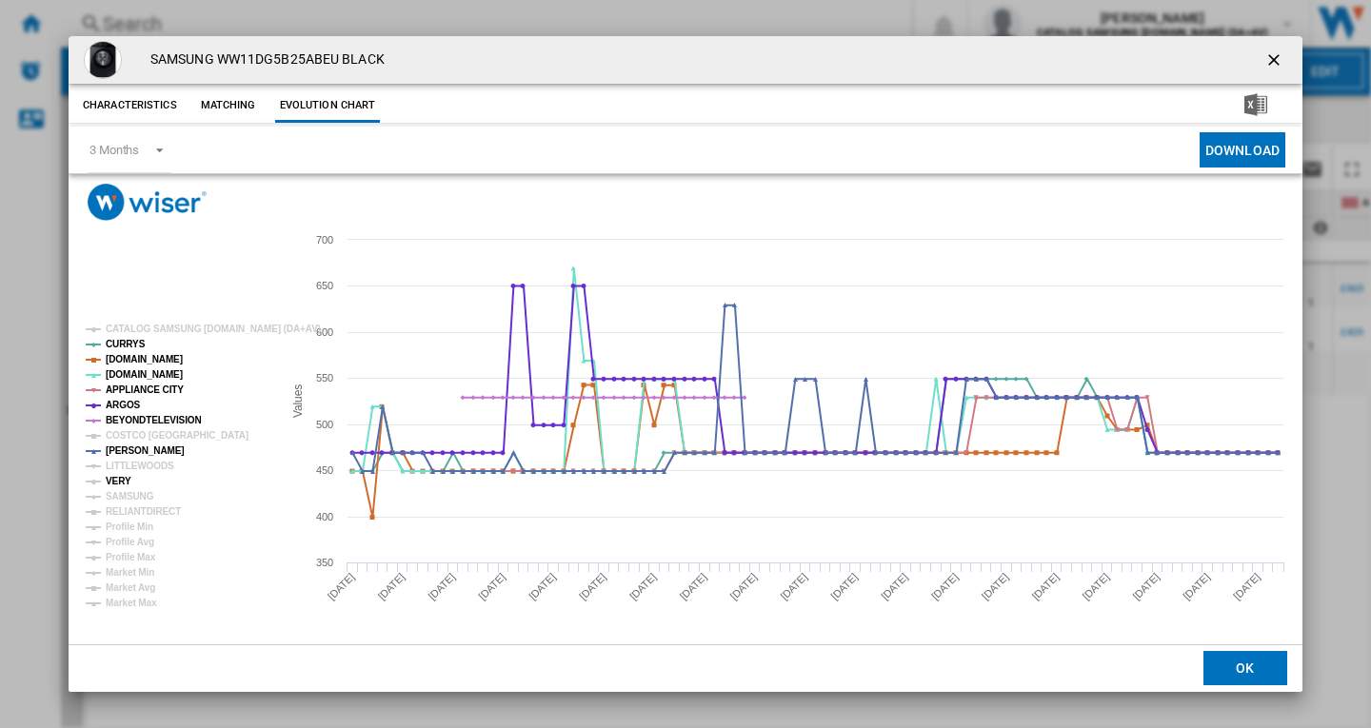
click at [112, 478] on tspan "VERY" at bounding box center [119, 481] width 26 height 10
click at [128, 496] on tspan "SAMSUNG" at bounding box center [130, 496] width 49 height 10
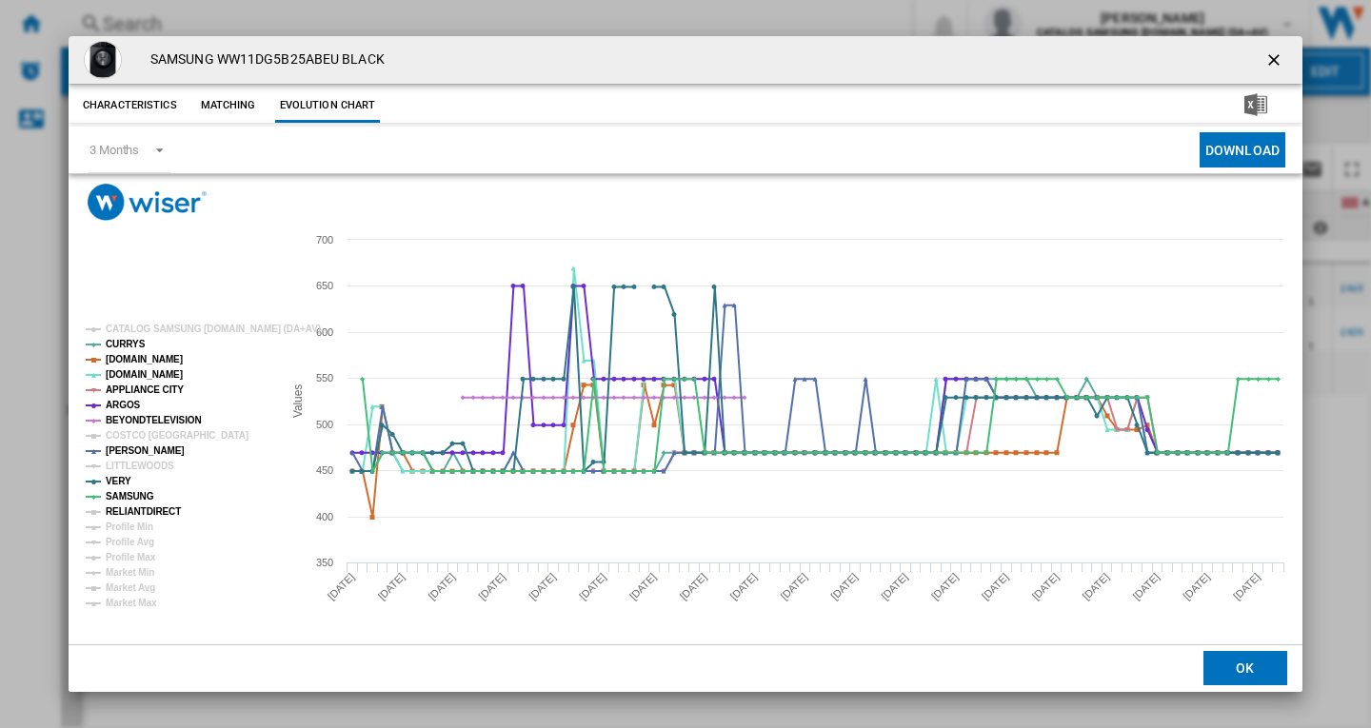
click at [154, 513] on tspan "RELIANTDIRECT" at bounding box center [143, 512] width 75 height 10
click at [1276, 66] on ng-md-icon "getI18NText('BUTTONS.CLOSE_DIALOG')" at bounding box center [1275, 61] width 23 height 23
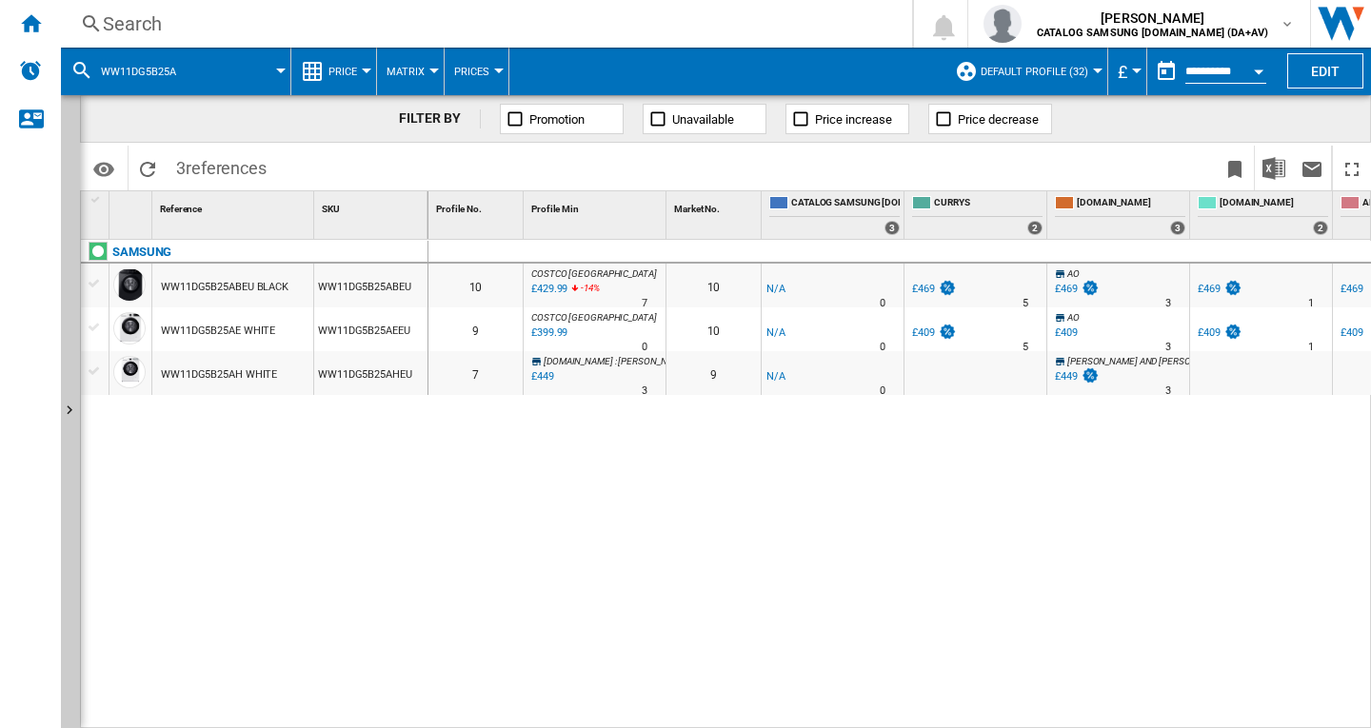
click at [185, 19] on div "Search" at bounding box center [483, 23] width 760 height 27
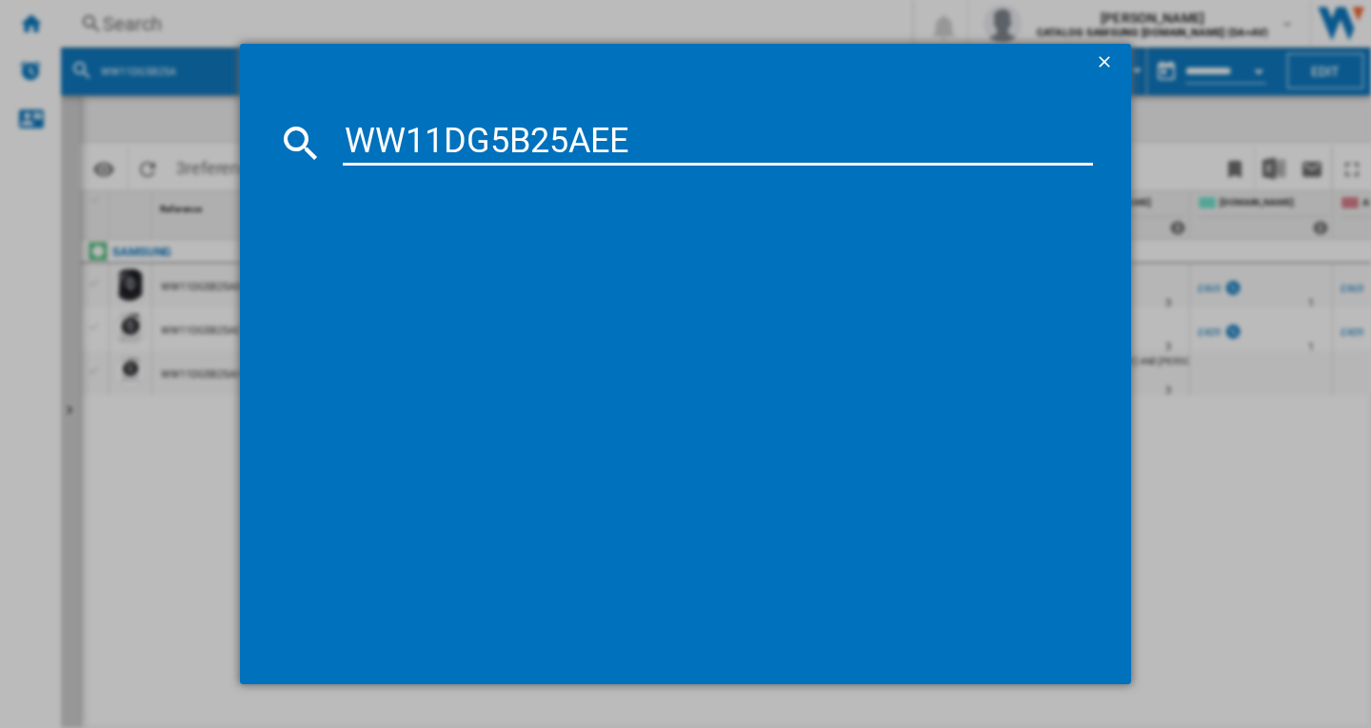
type input "WW11DG5B25AE"
click at [1105, 60] on ng-md-icon "getI18NText('BUTTONS.CLOSE_DIALOG')" at bounding box center [1106, 63] width 23 height 23
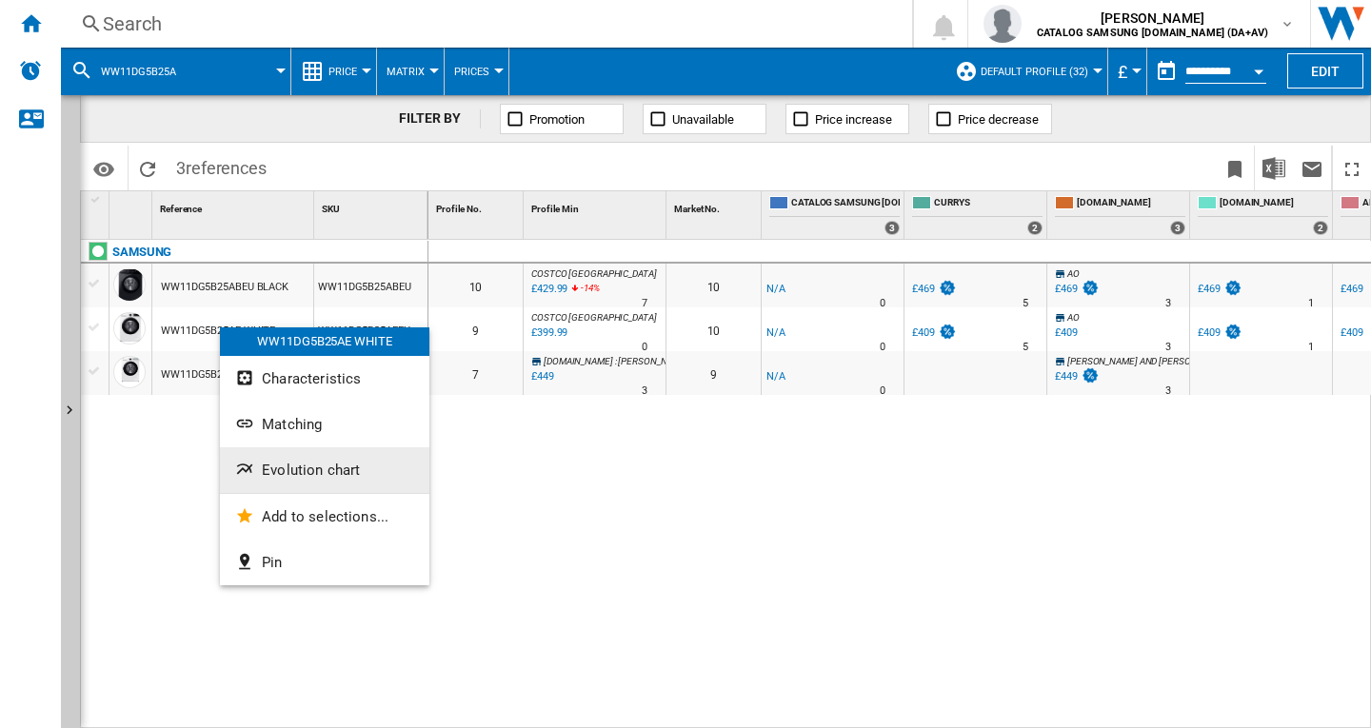
click at [312, 458] on button "Evolution chart" at bounding box center [324, 470] width 209 height 46
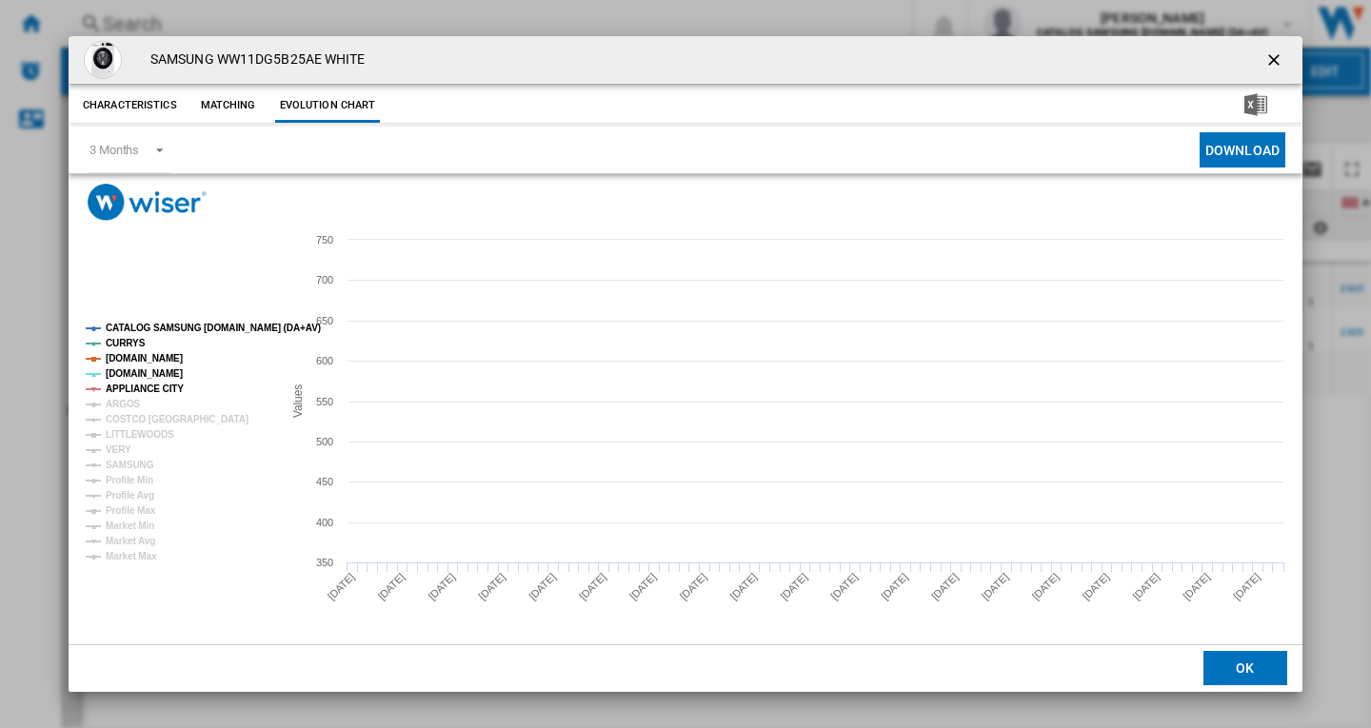
click at [174, 330] on tspan "CATALOG SAMSUNG [DOMAIN_NAME] (DA+AV)" at bounding box center [213, 328] width 215 height 10
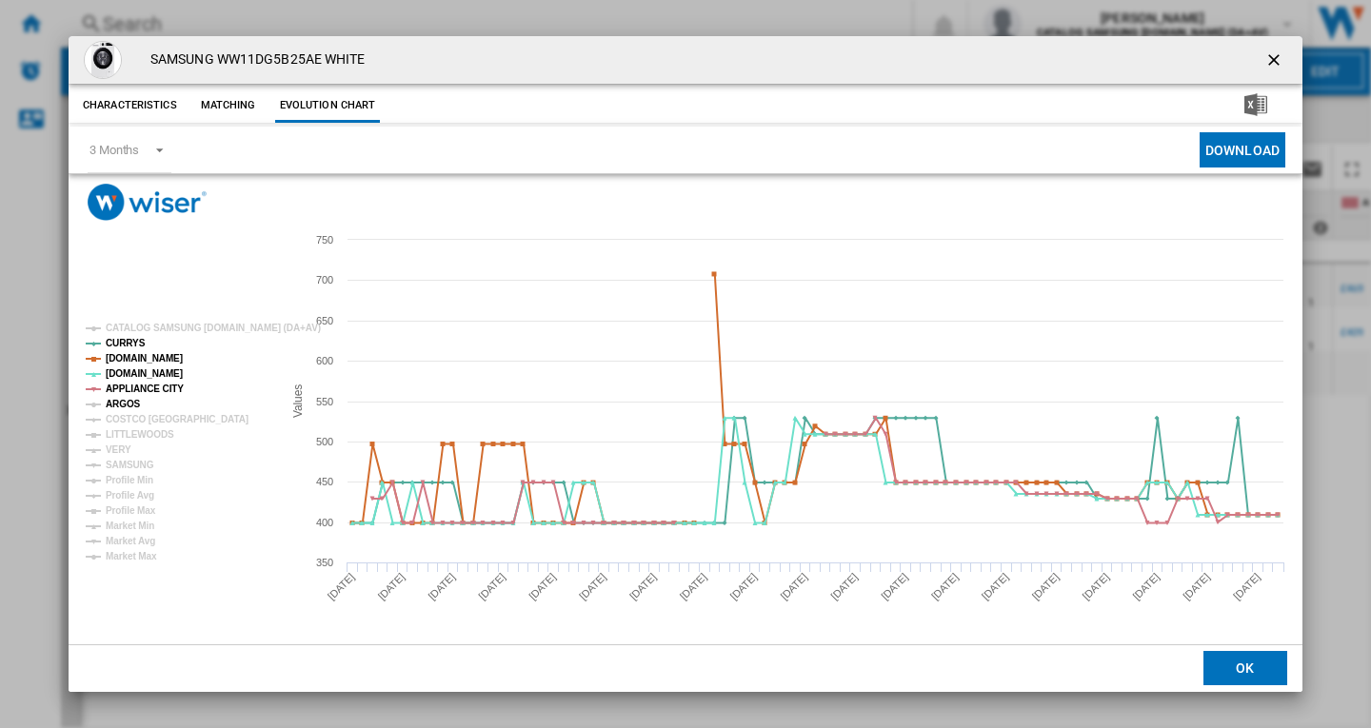
click at [121, 401] on tspan "ARGOS" at bounding box center [123, 404] width 35 height 10
click at [131, 416] on tspan "COSTCO [GEOGRAPHIC_DATA]" at bounding box center [177, 419] width 143 height 10
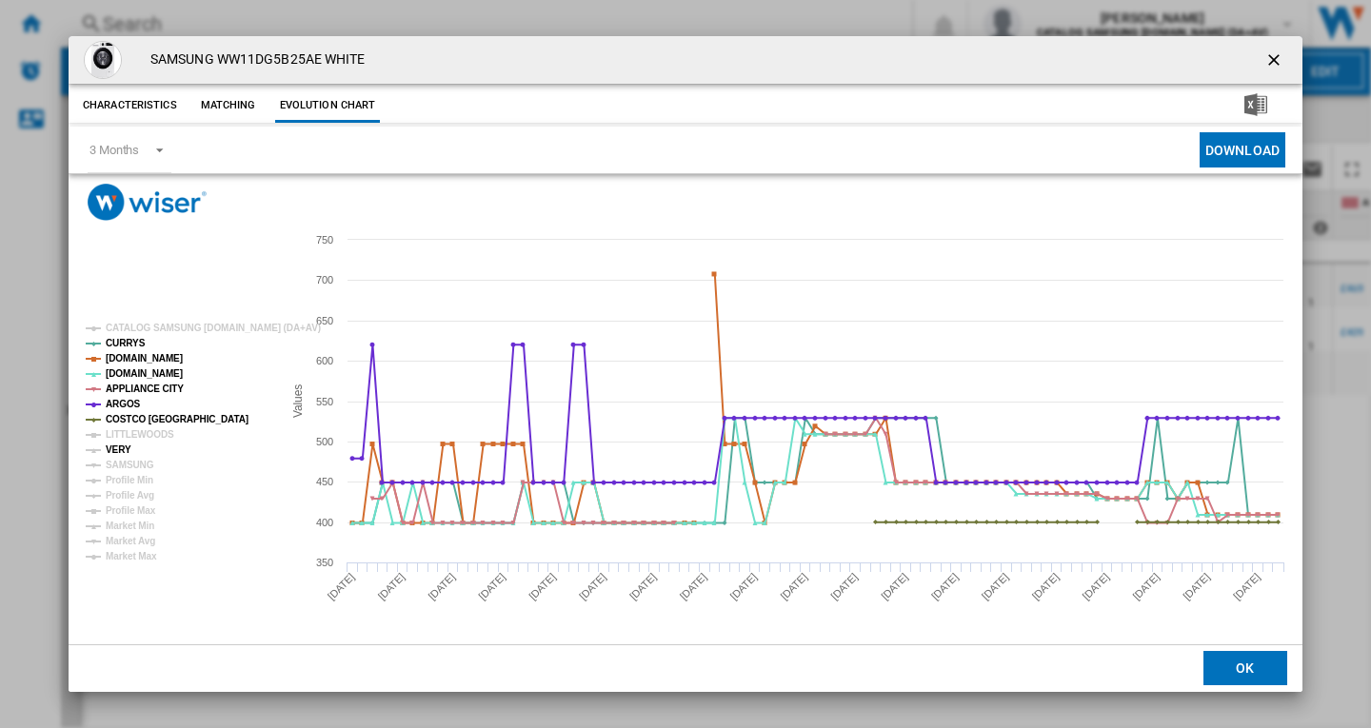
click at [119, 449] on tspan "VERY" at bounding box center [119, 450] width 26 height 10
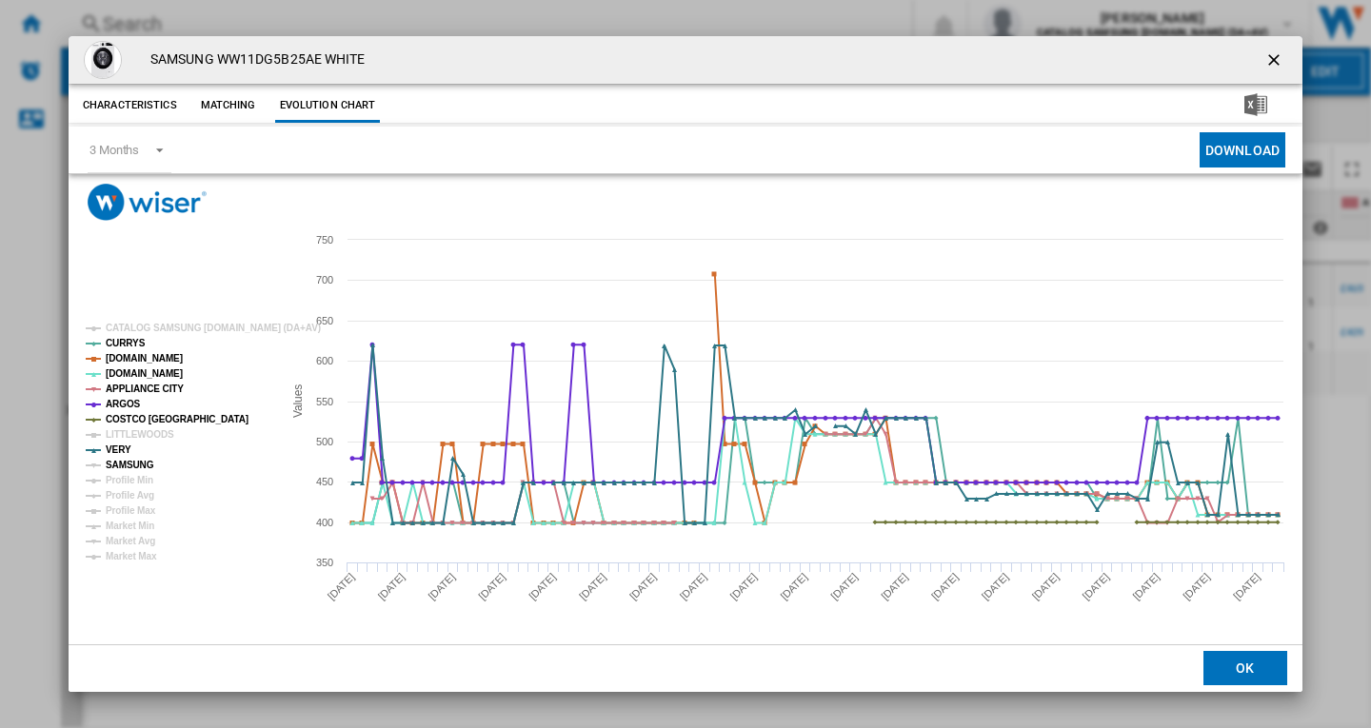
click at [128, 469] on tspan "SAMSUNG" at bounding box center [130, 465] width 49 height 10
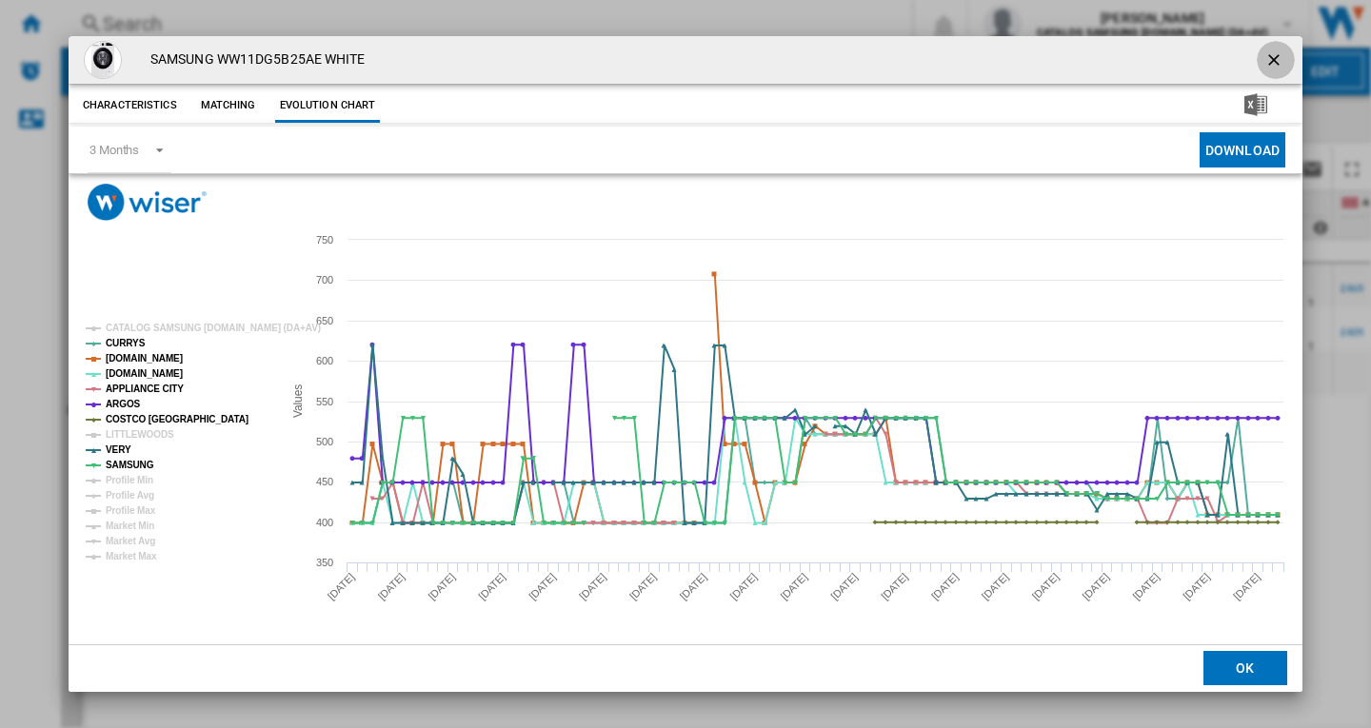
click at [1263, 67] on button "Product popup" at bounding box center [1276, 60] width 38 height 38
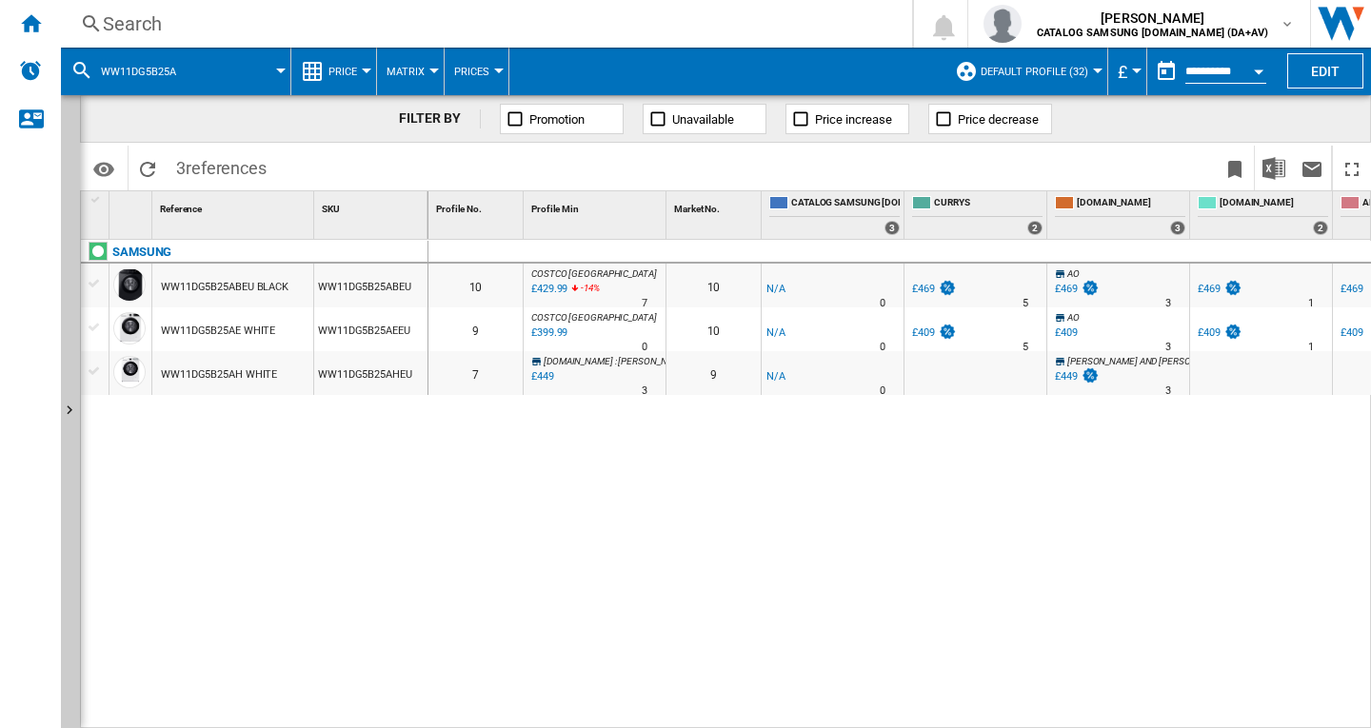
click at [165, 22] on div "Search" at bounding box center [483, 23] width 760 height 27
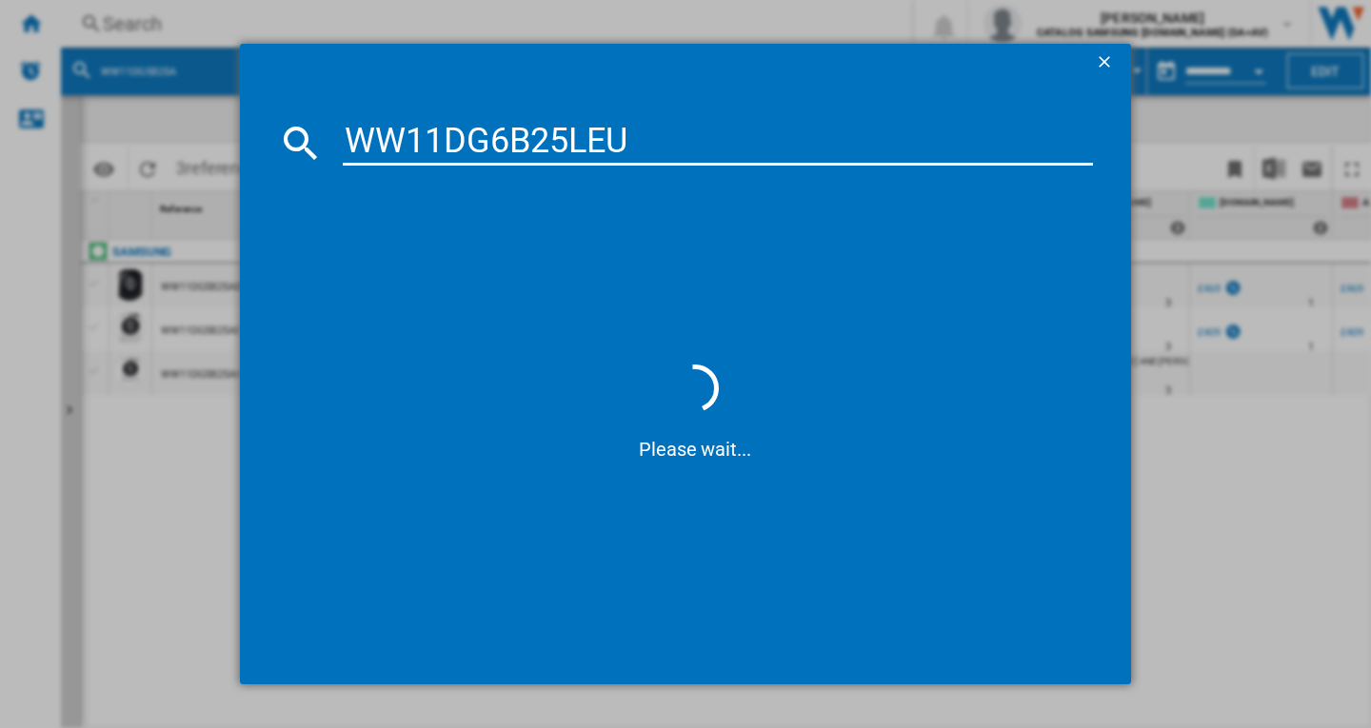
type input "WW11DG6B25LE"
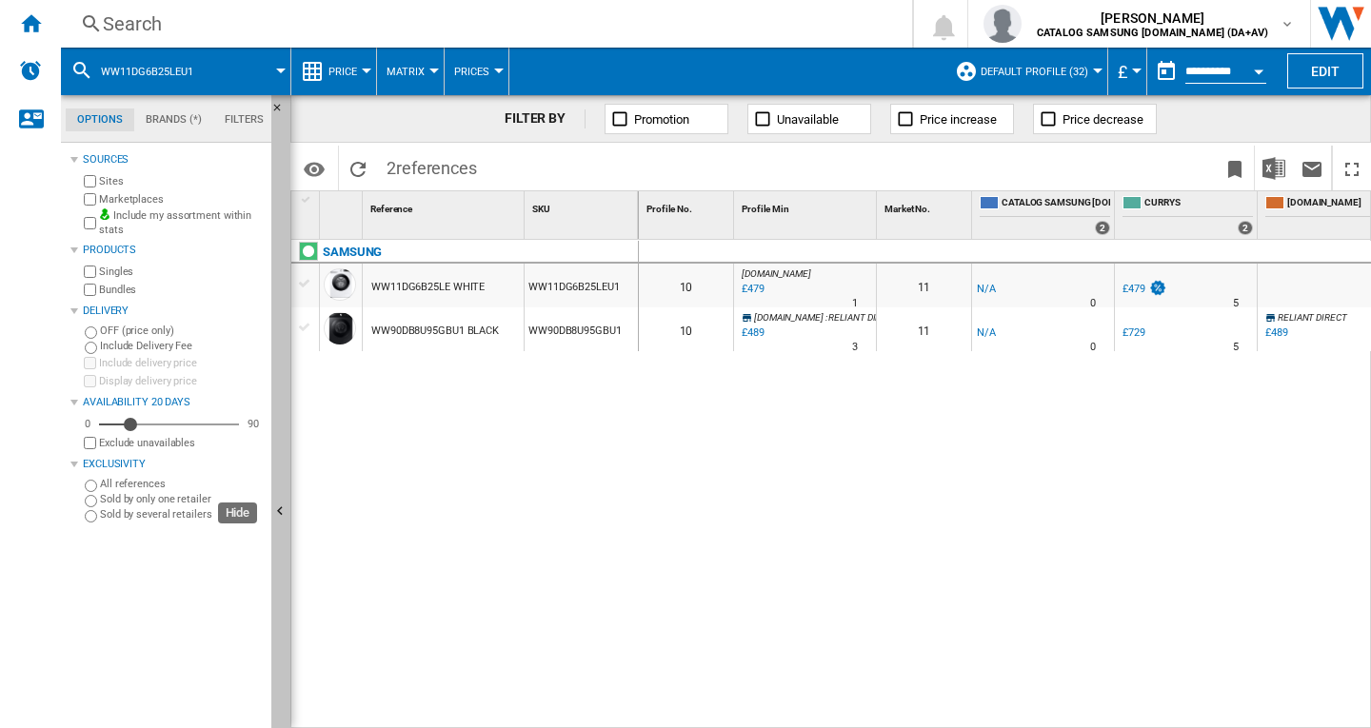
click at [278, 511] on ng-md-icon "Hide" at bounding box center [282, 514] width 23 height 23
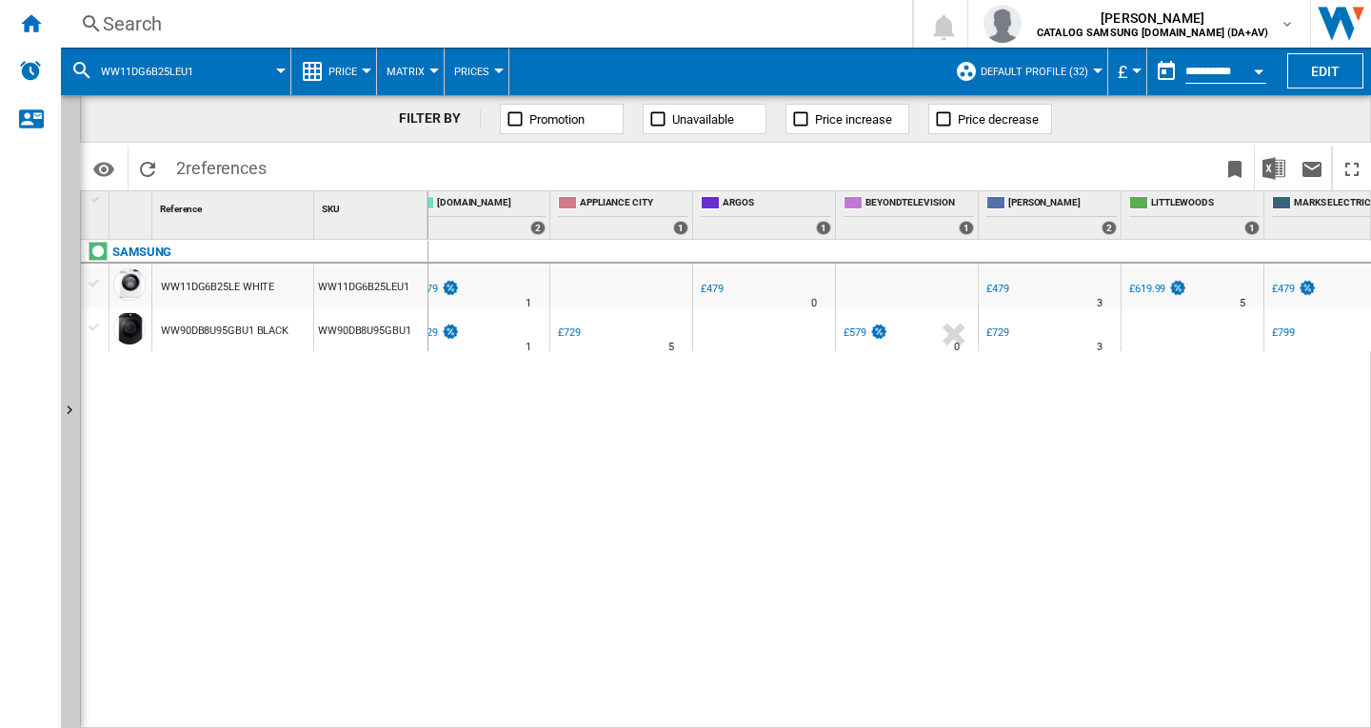
scroll to position [0, 780]
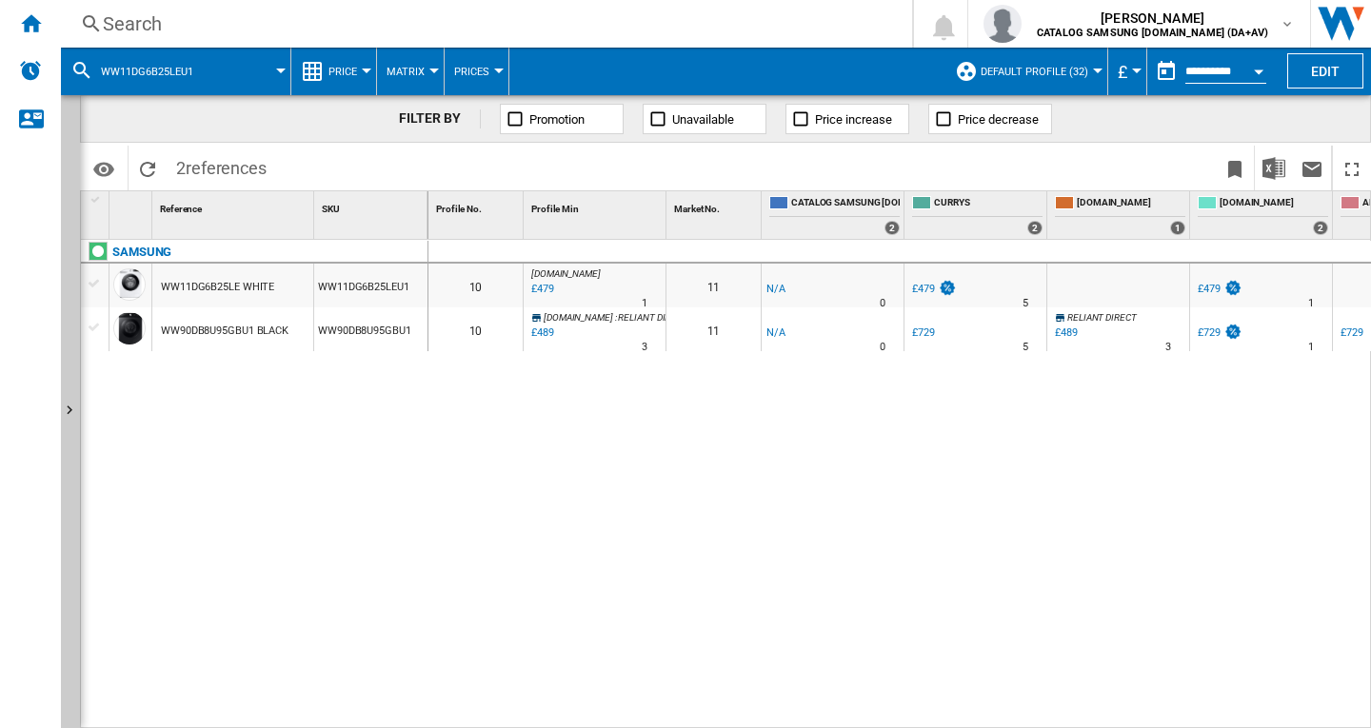
click at [213, 21] on div "Search" at bounding box center [483, 23] width 760 height 27
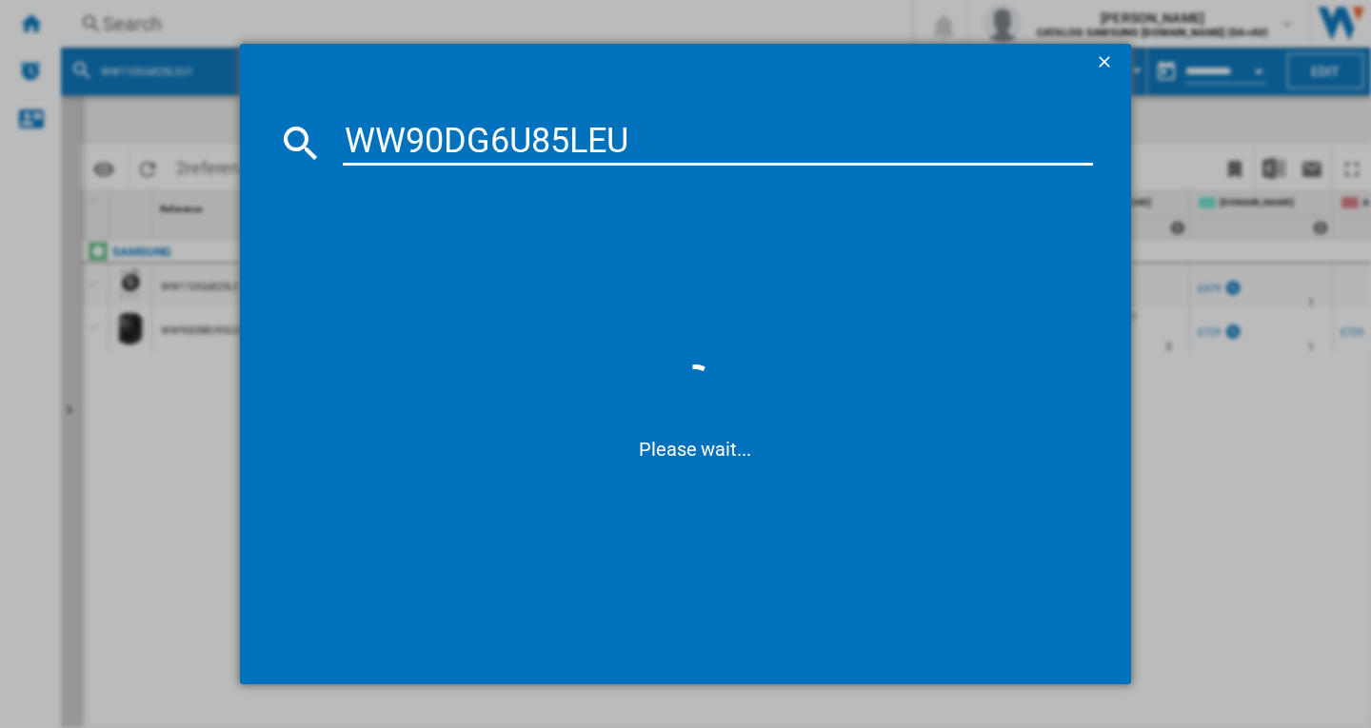
type input "WW90DG6U85LE"
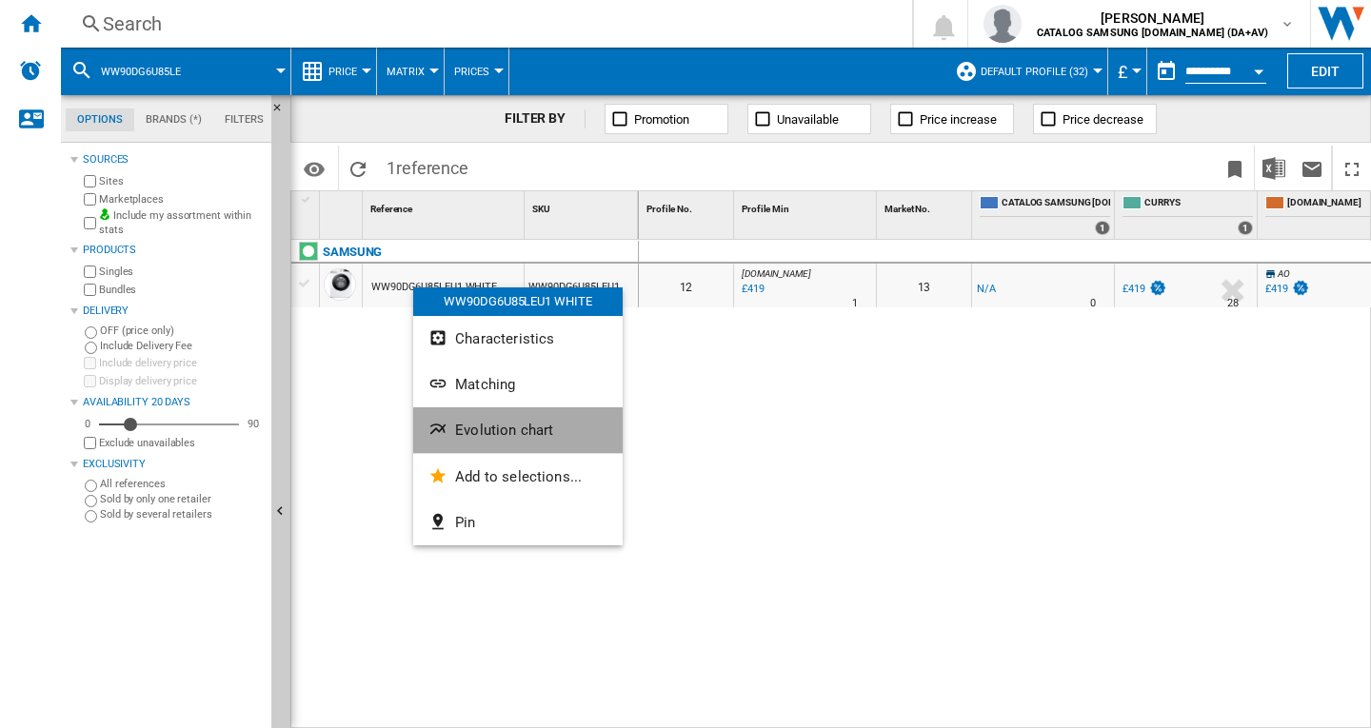
click at [511, 443] on button "Evolution chart" at bounding box center [517, 431] width 209 height 46
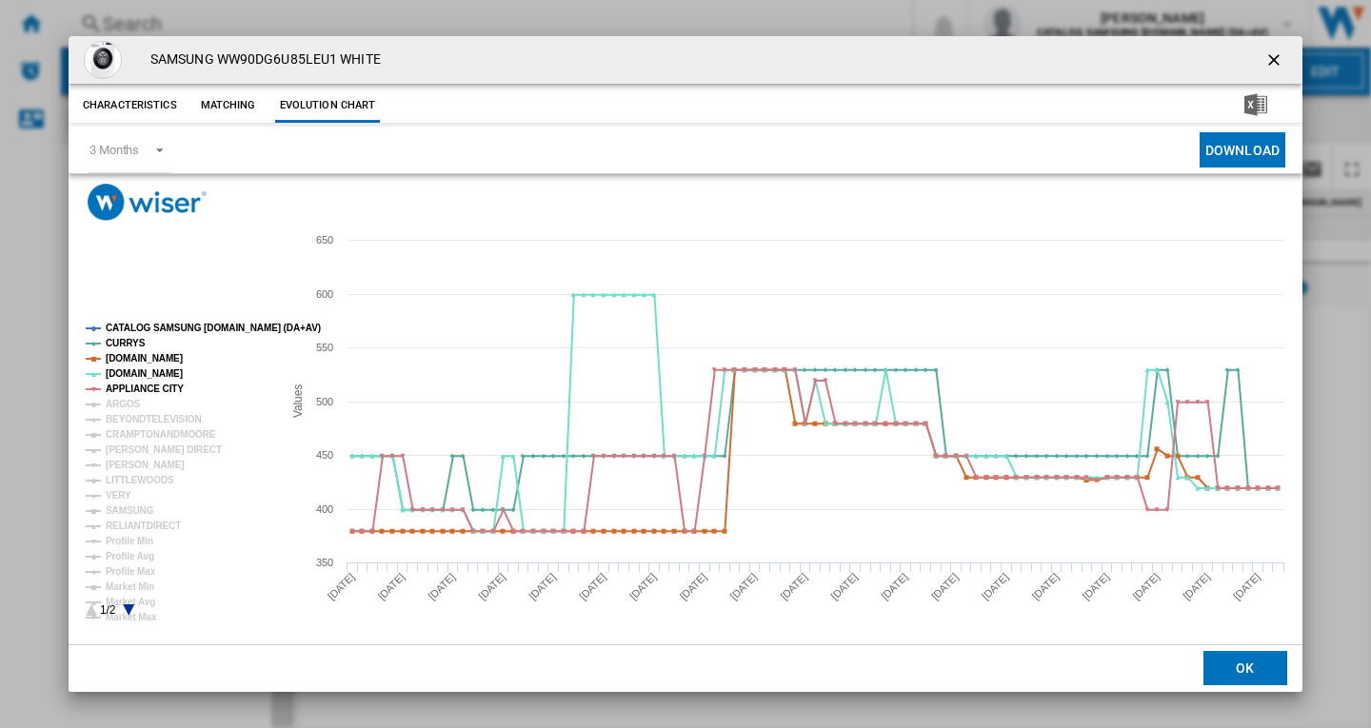
click at [157, 326] on tspan "CATALOG SAMSUNG [DOMAIN_NAME] (DA+AV)" at bounding box center [213, 328] width 215 height 10
click at [131, 399] on tspan "ARGOS" at bounding box center [123, 404] width 35 height 10
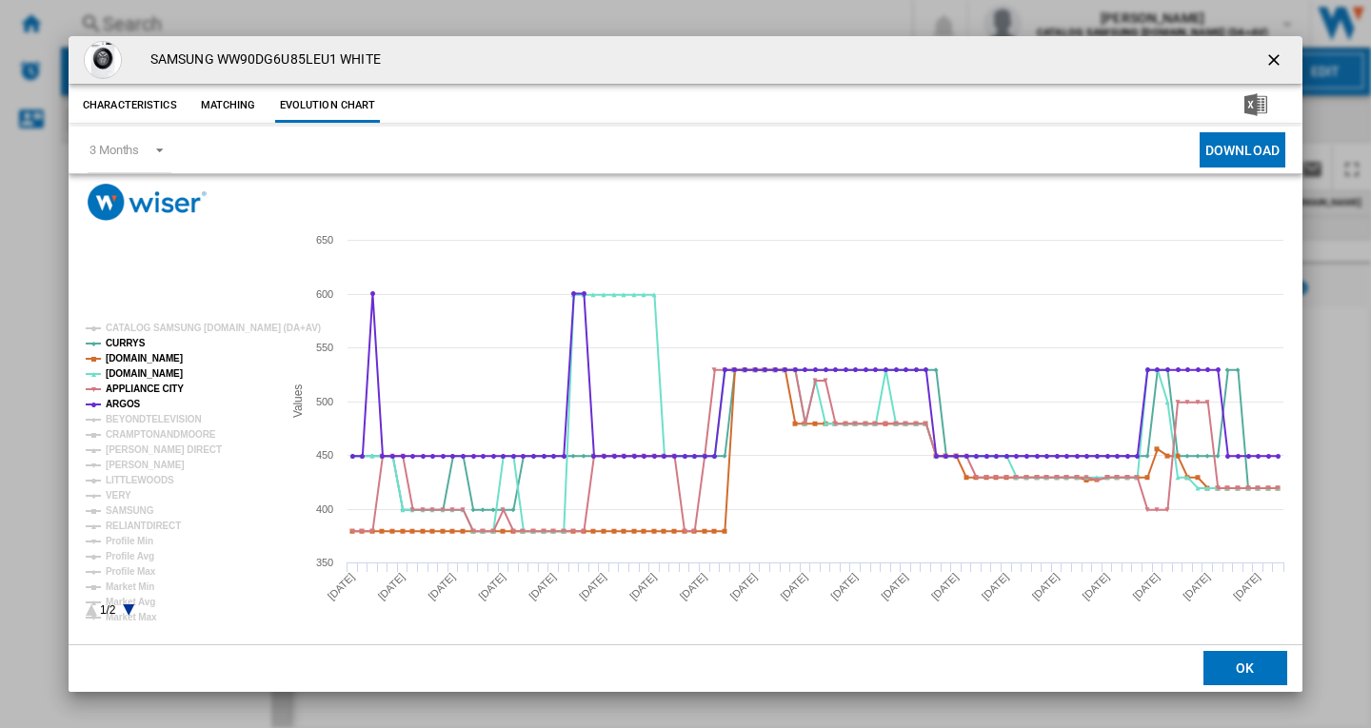
click at [141, 414] on tspan "BEYONDTELEVISION" at bounding box center [154, 419] width 96 height 10
click at [150, 430] on tspan "CRAMPTONANDMOORE" at bounding box center [161, 434] width 110 height 10
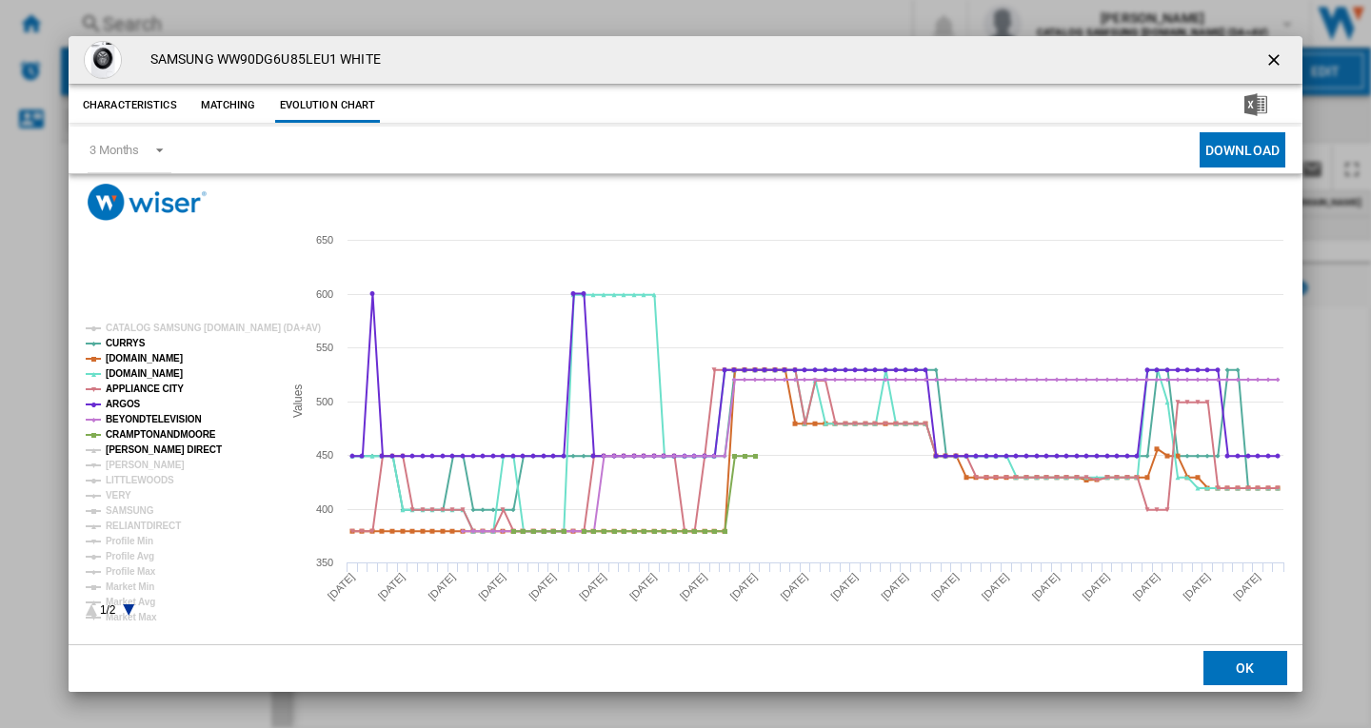
click at [140, 448] on tspan "[PERSON_NAME] DIRECT" at bounding box center [164, 450] width 116 height 10
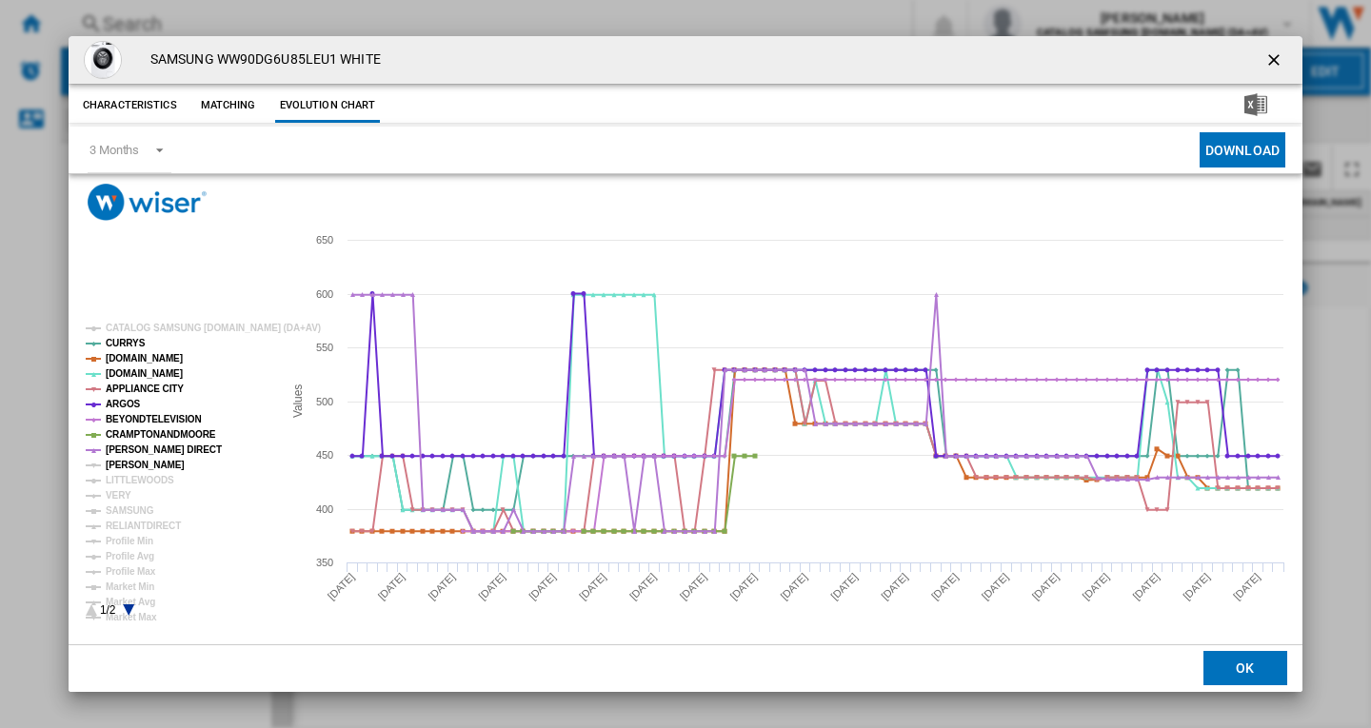
click at [124, 466] on tspan "[PERSON_NAME]" at bounding box center [145, 465] width 79 height 10
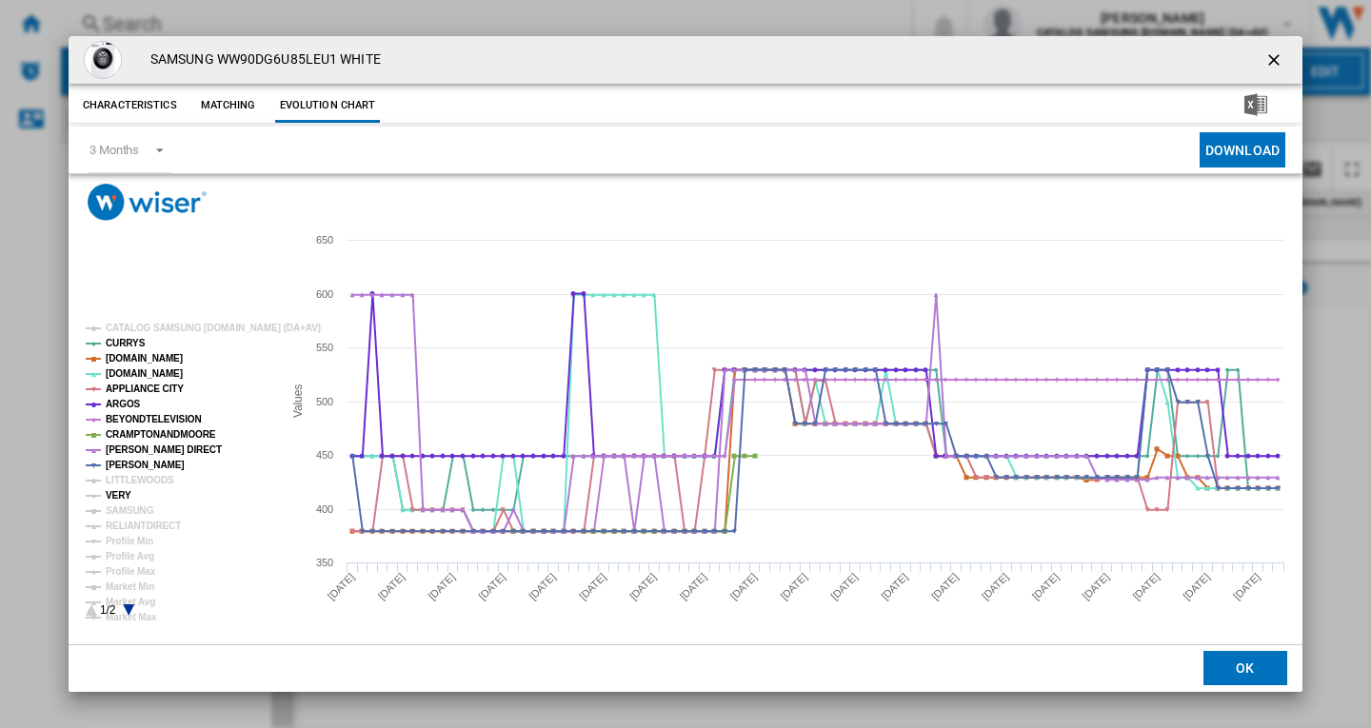
click at [121, 497] on tspan "VERY" at bounding box center [119, 495] width 26 height 10
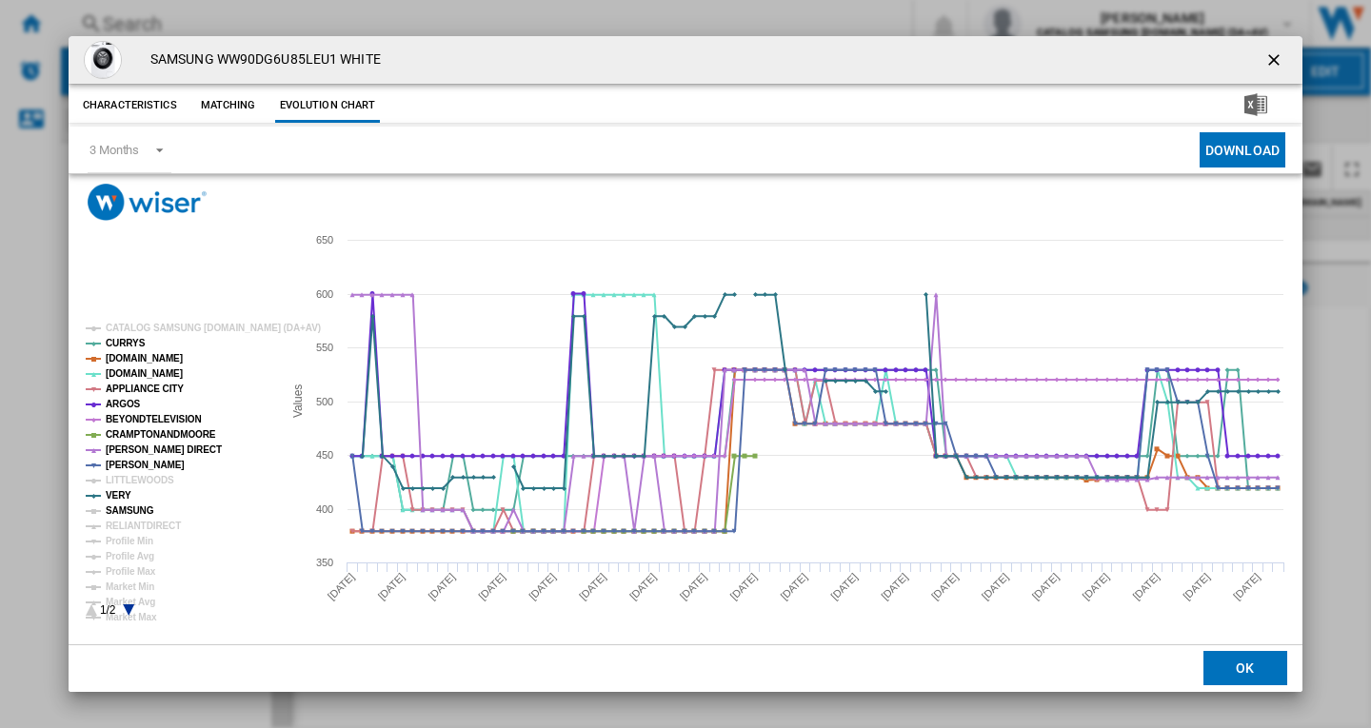
click at [137, 512] on tspan "SAMSUNG" at bounding box center [130, 511] width 49 height 10
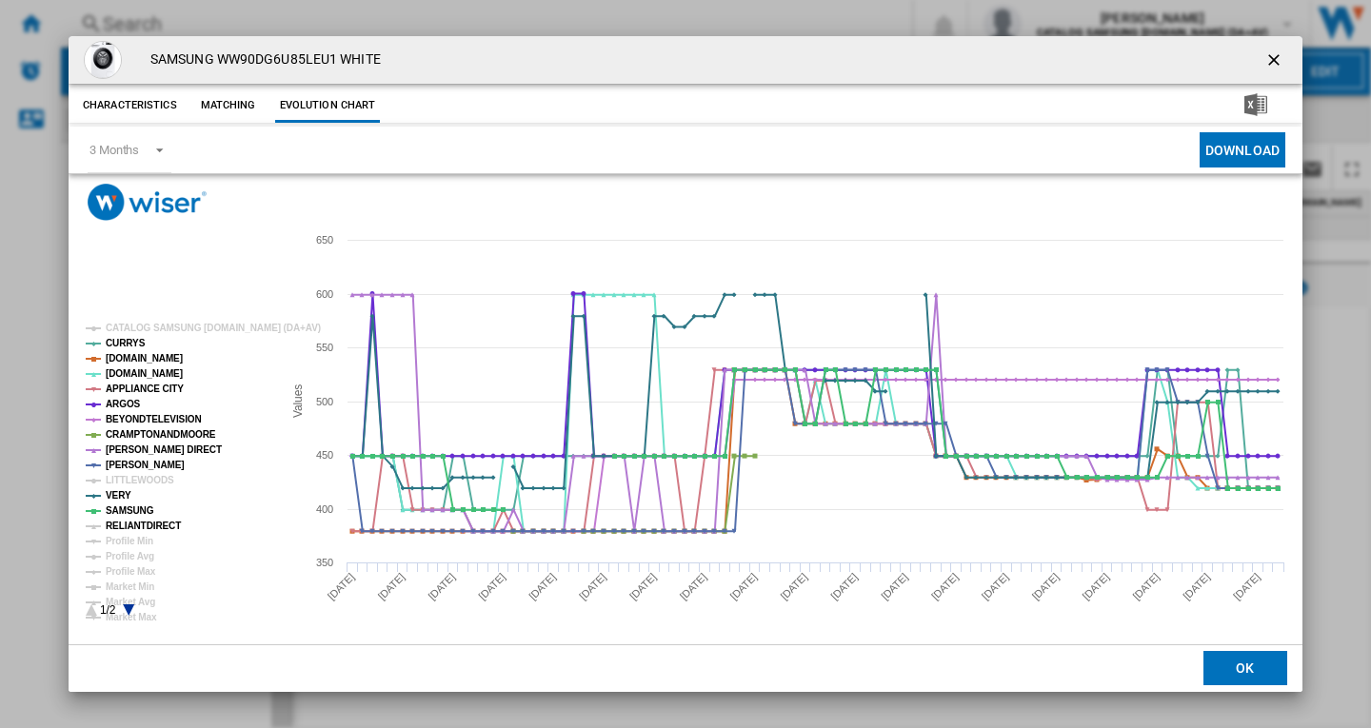
click at [148, 523] on tspan "RELIANTDIRECT" at bounding box center [143, 526] width 75 height 10
click at [1268, 59] on ng-md-icon "getI18NText('BUTTONS.CLOSE_DIALOG')" at bounding box center [1275, 61] width 23 height 23
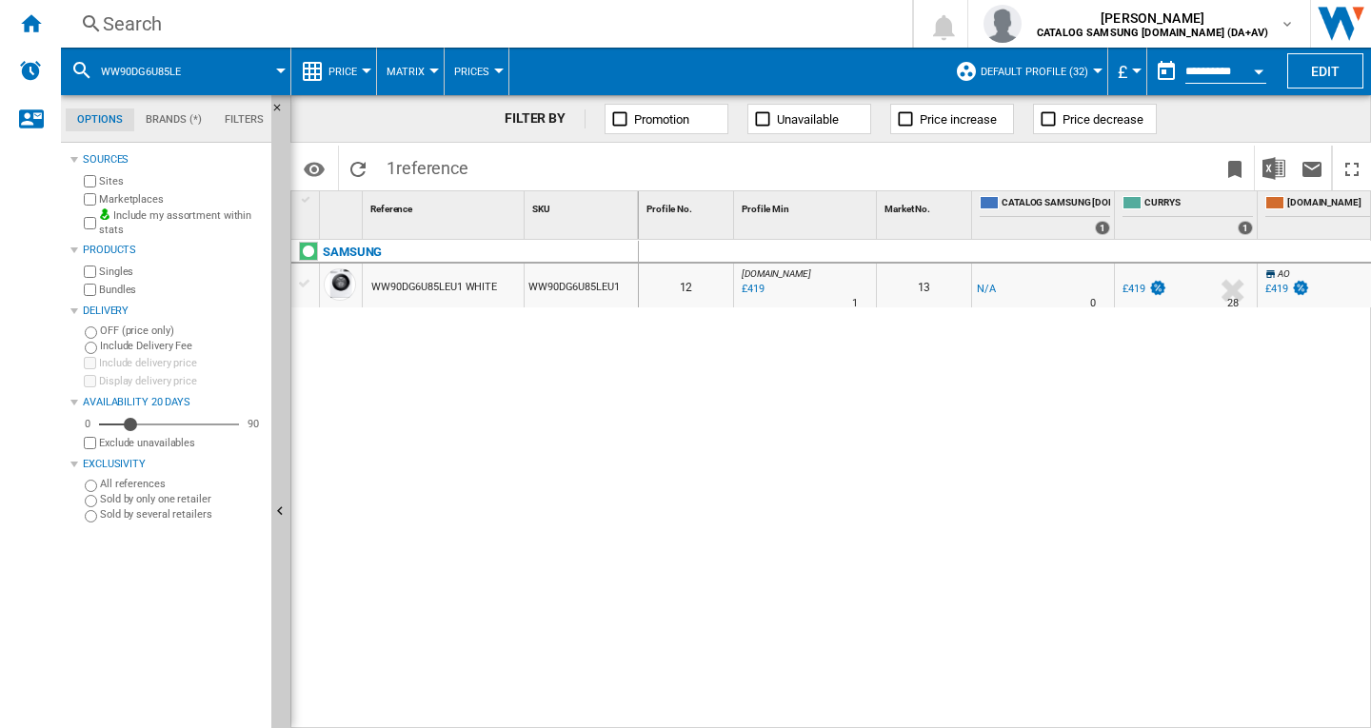
click at [171, 36] on div "Search" at bounding box center [483, 23] width 760 height 27
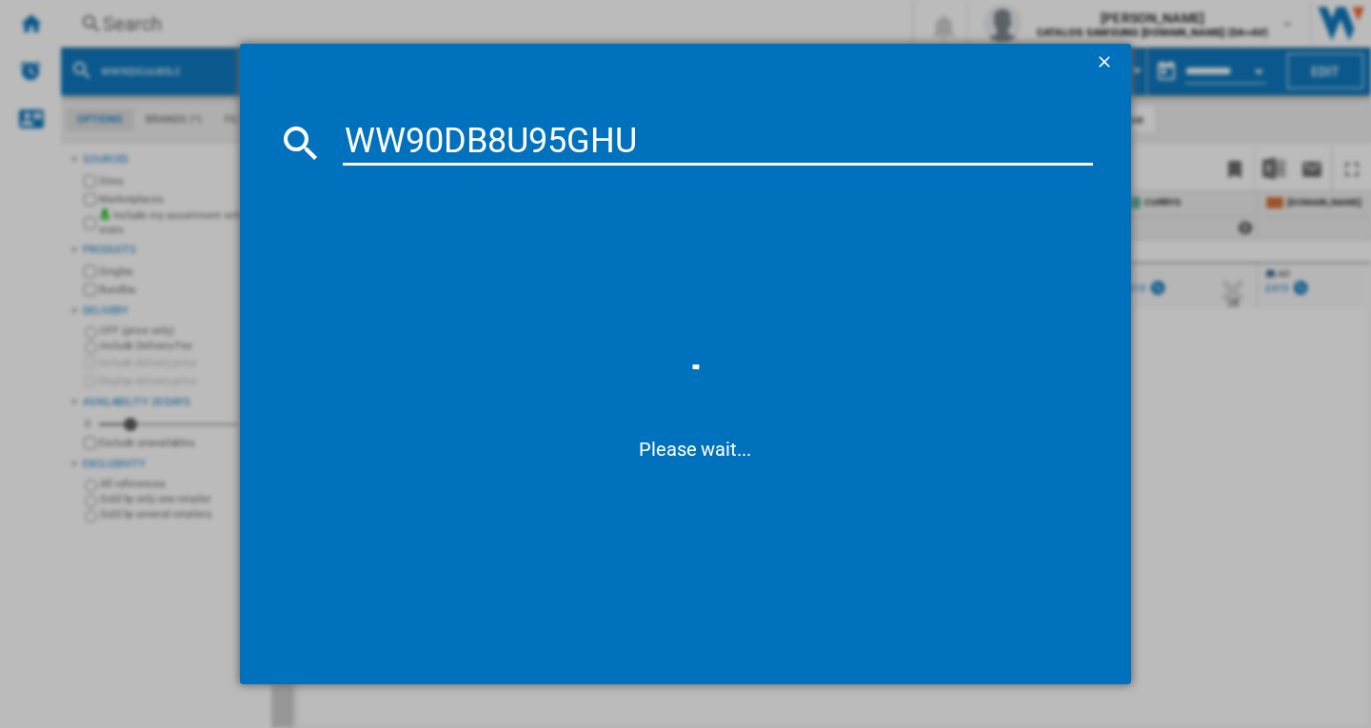
type input "WW90DB8U95GH"
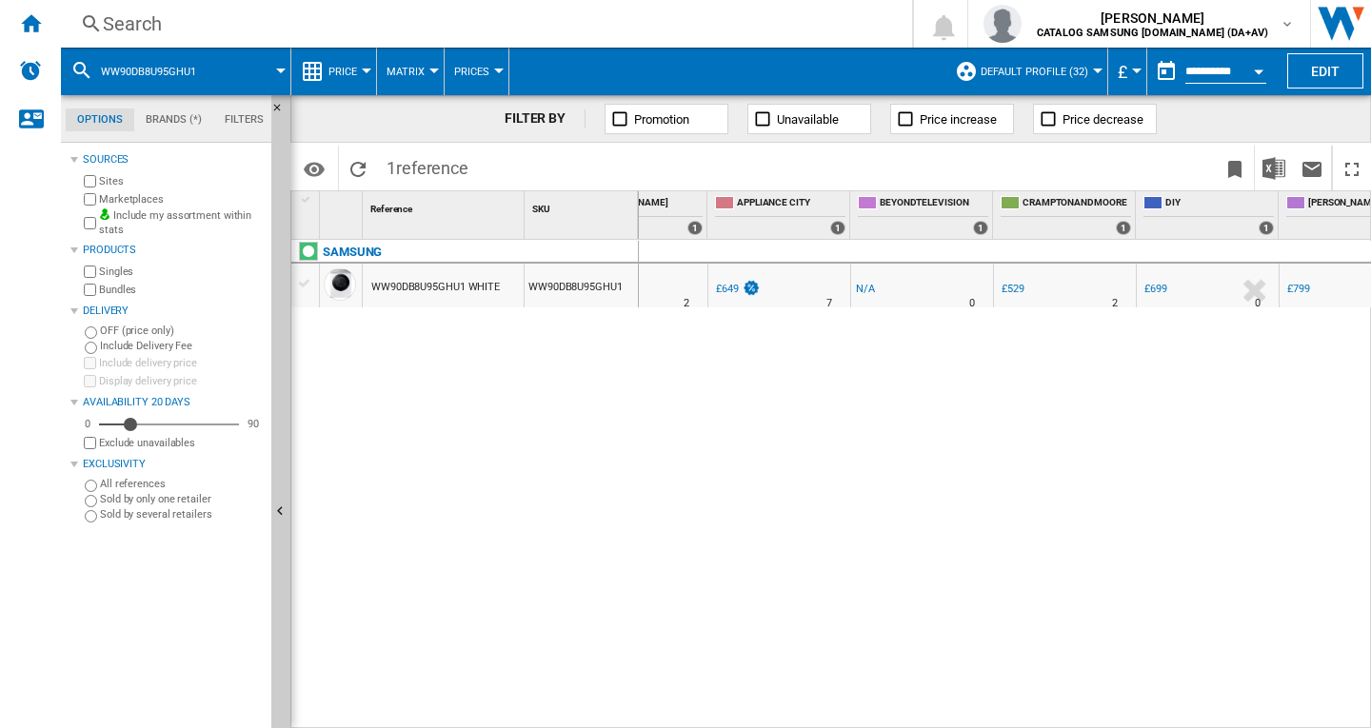
scroll to position [0, 1121]
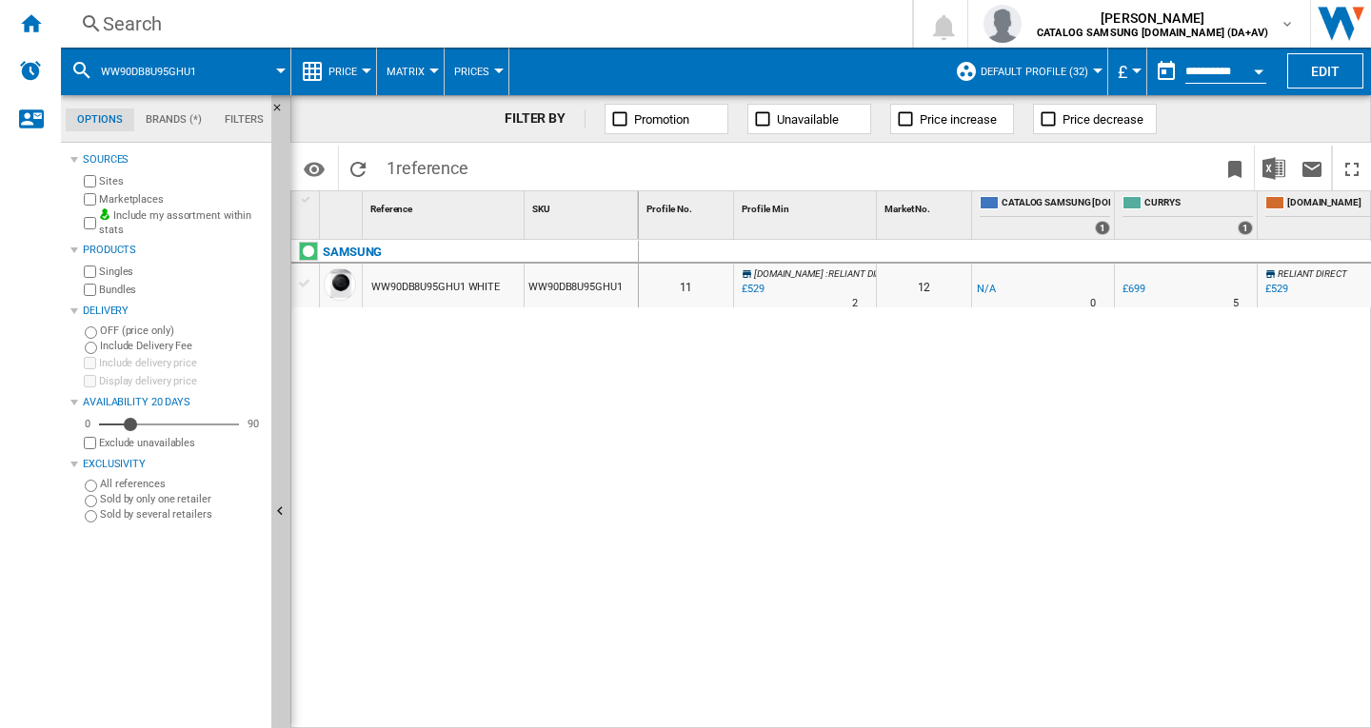
click at [258, 26] on div "Search" at bounding box center [483, 23] width 760 height 27
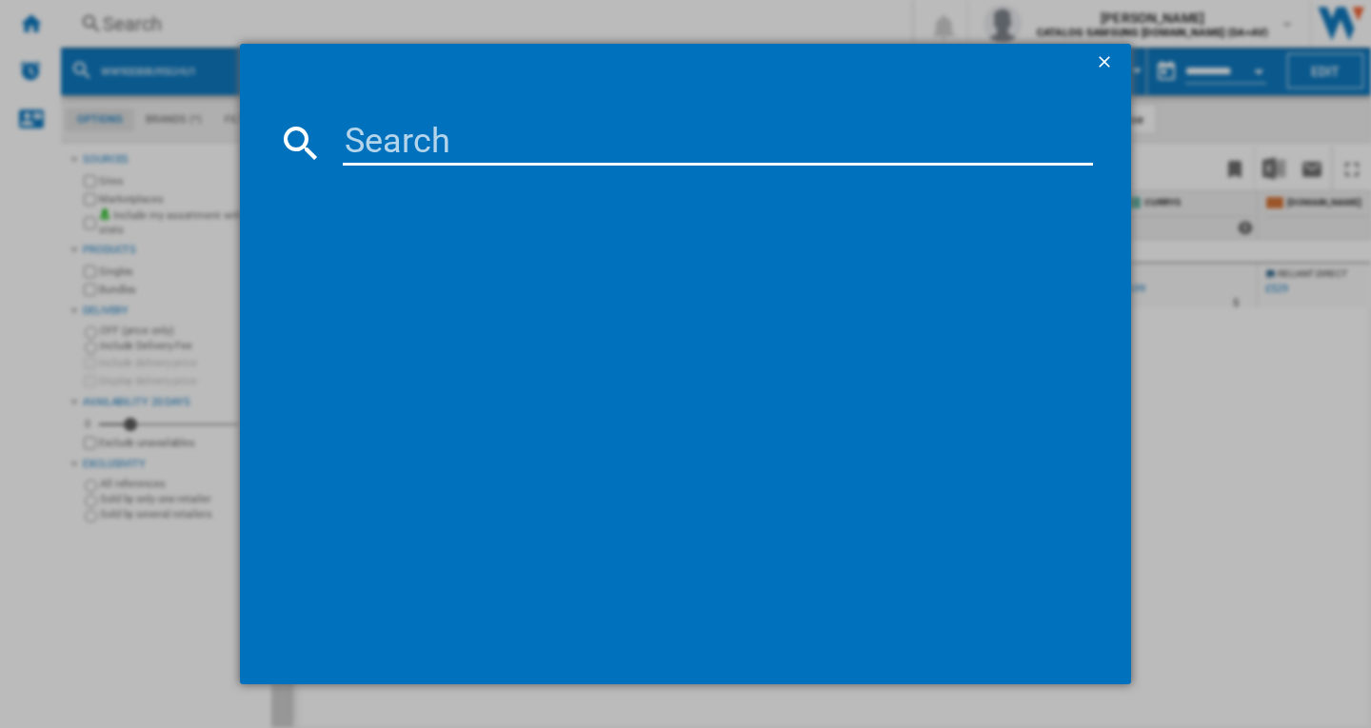
paste input "WW11DB8B95GHU1"
type input "WW11DB8B95GH"
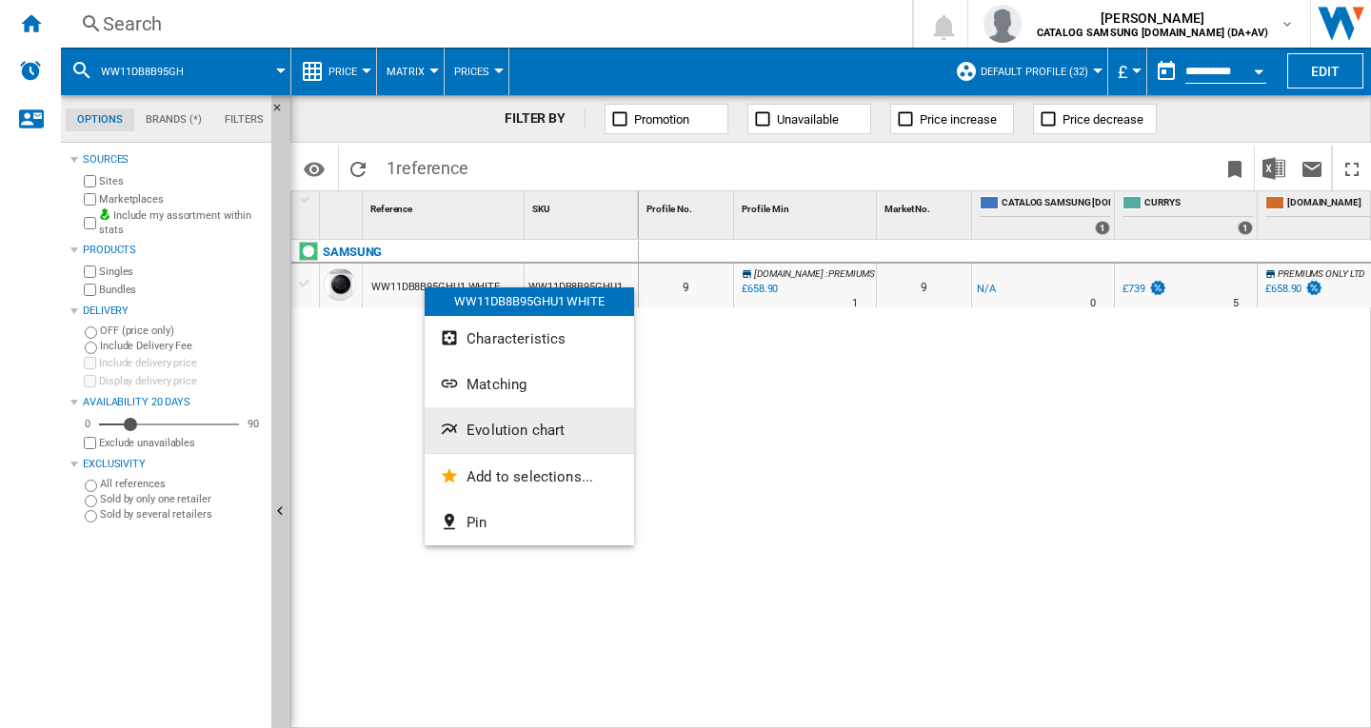
click at [513, 422] on span "Evolution chart" at bounding box center [516, 430] width 98 height 17
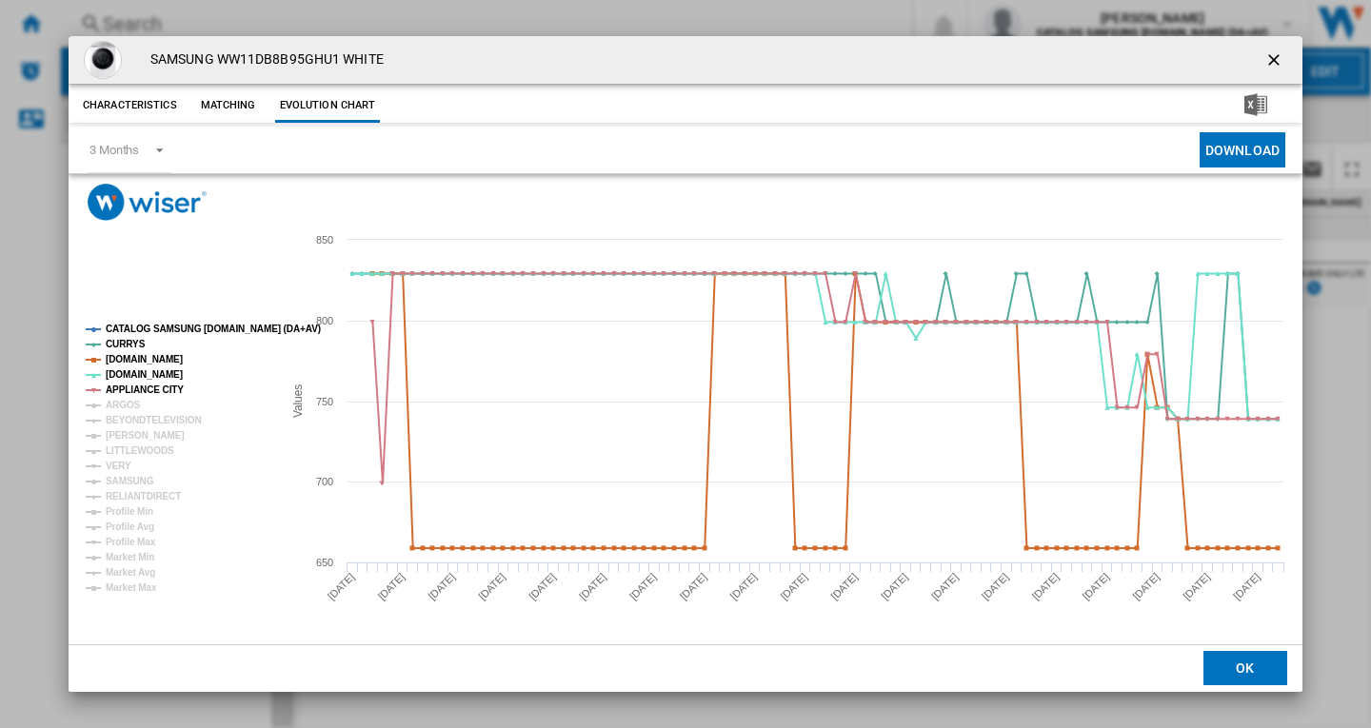
click at [159, 327] on tspan "CATALOG SAMSUNG [DOMAIN_NAME] (DA+AV)" at bounding box center [213, 329] width 215 height 10
click at [129, 400] on tspan "ARGOS" at bounding box center [123, 405] width 35 height 10
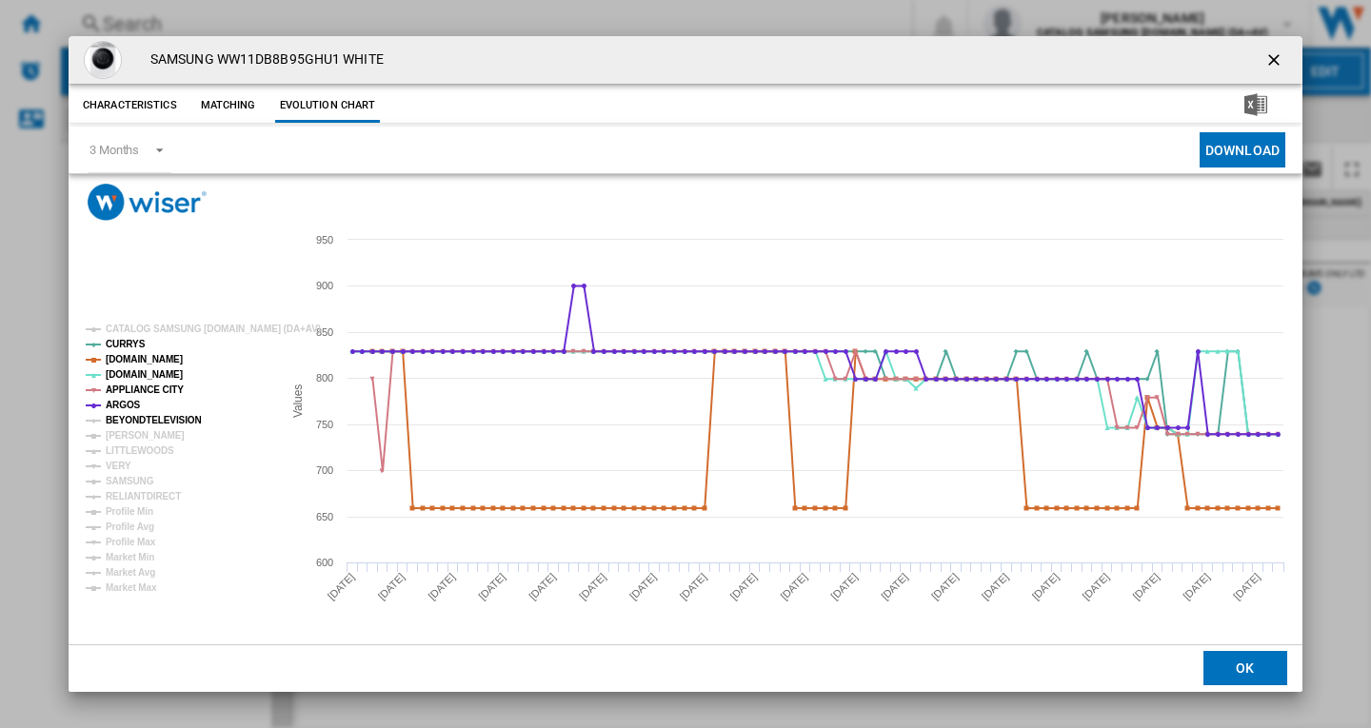
click at [135, 416] on tspan "BEYONDTELEVISION" at bounding box center [154, 420] width 96 height 10
click at [132, 436] on tspan "[PERSON_NAME]" at bounding box center [145, 435] width 79 height 10
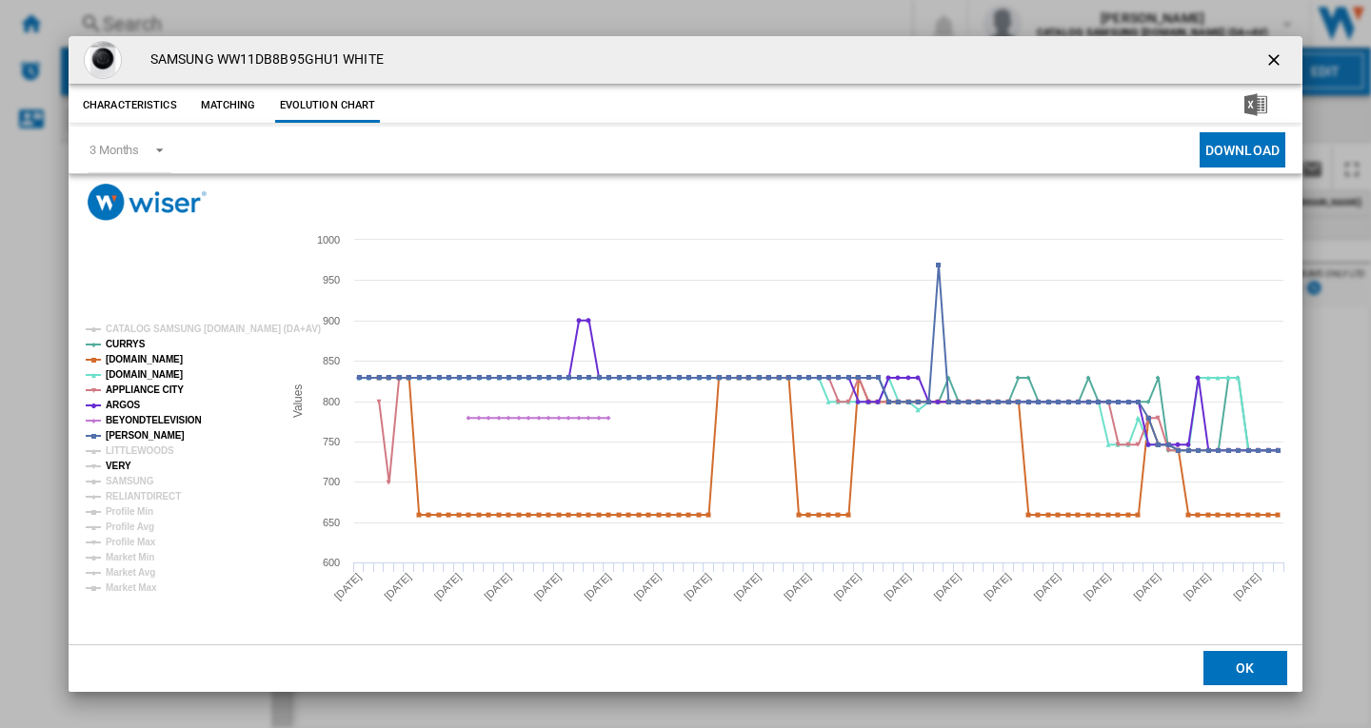
click at [120, 466] on tspan "VERY" at bounding box center [119, 466] width 26 height 10
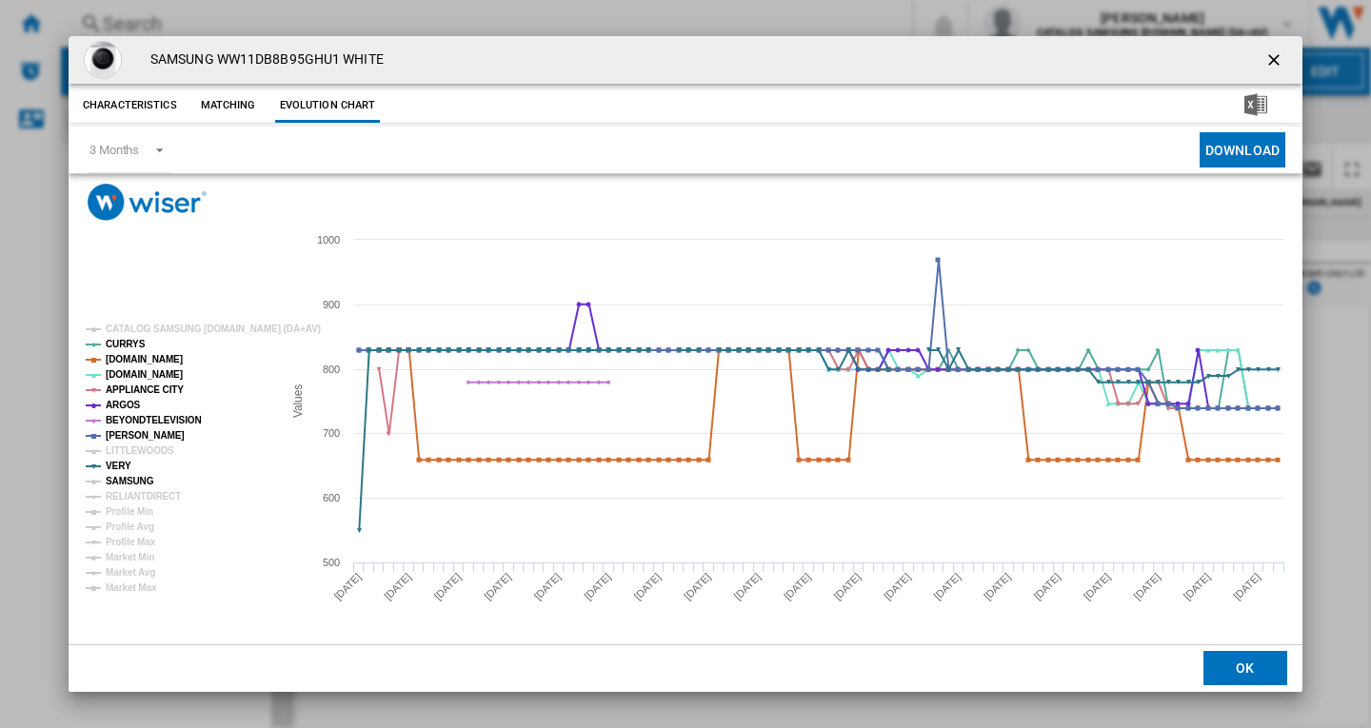
click at [127, 480] on tspan "SAMSUNG" at bounding box center [130, 481] width 49 height 10
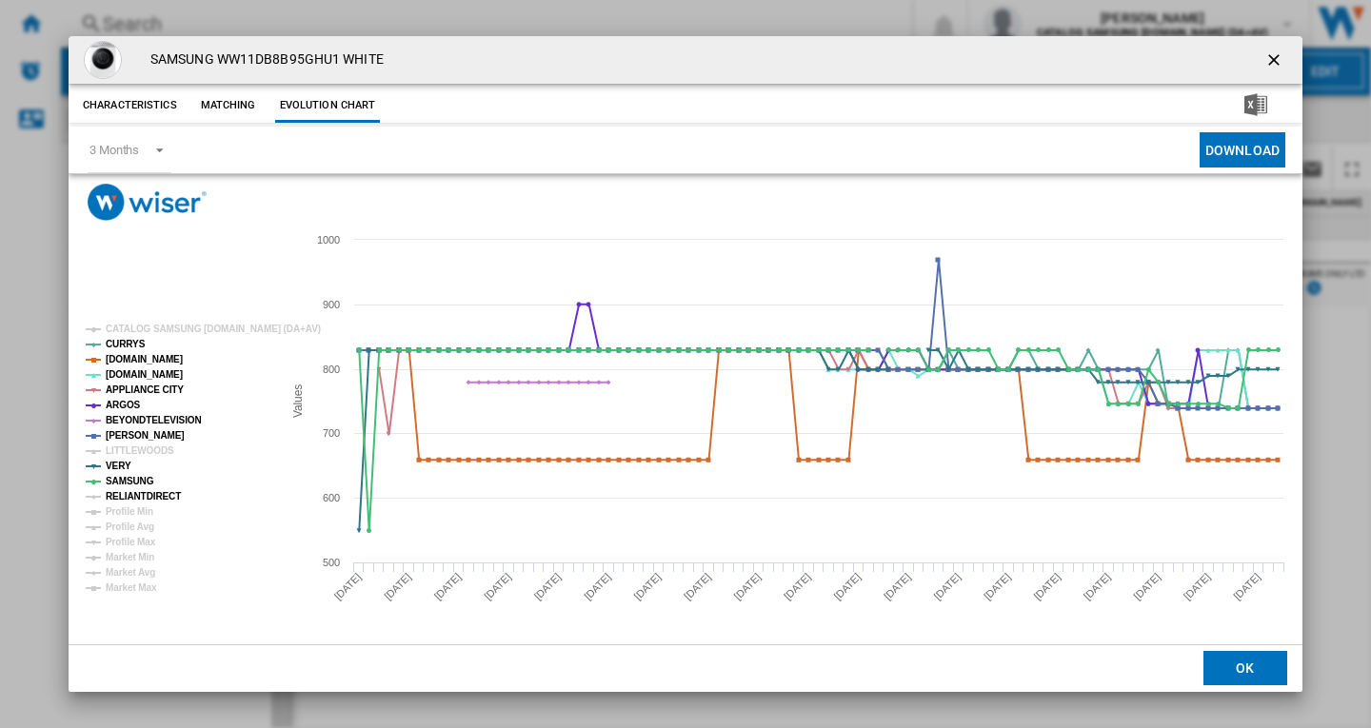
click at [143, 499] on tspan "RELIANTDIRECT" at bounding box center [143, 496] width 75 height 10
click at [1273, 62] on ng-md-icon "getI18NText('BUTTONS.CLOSE_DIALOG')" at bounding box center [1275, 61] width 23 height 23
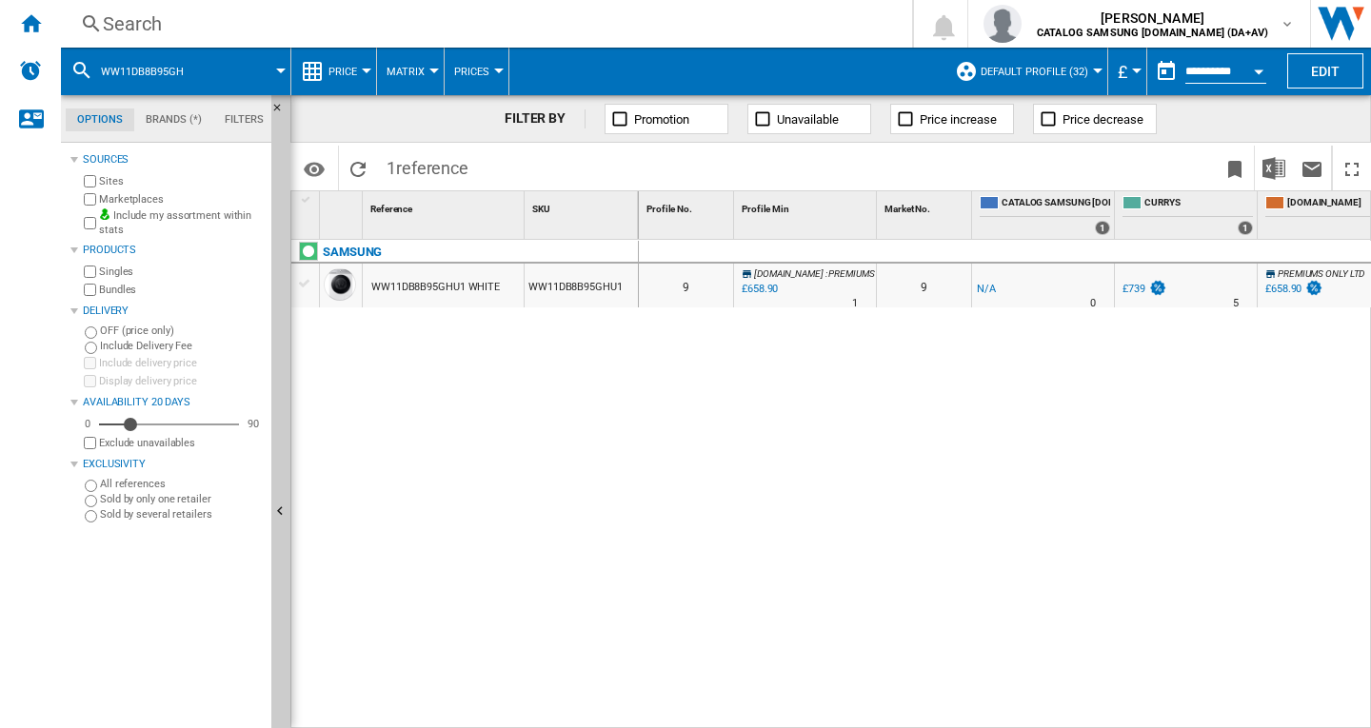
click at [205, 29] on div "Search" at bounding box center [483, 23] width 760 height 27
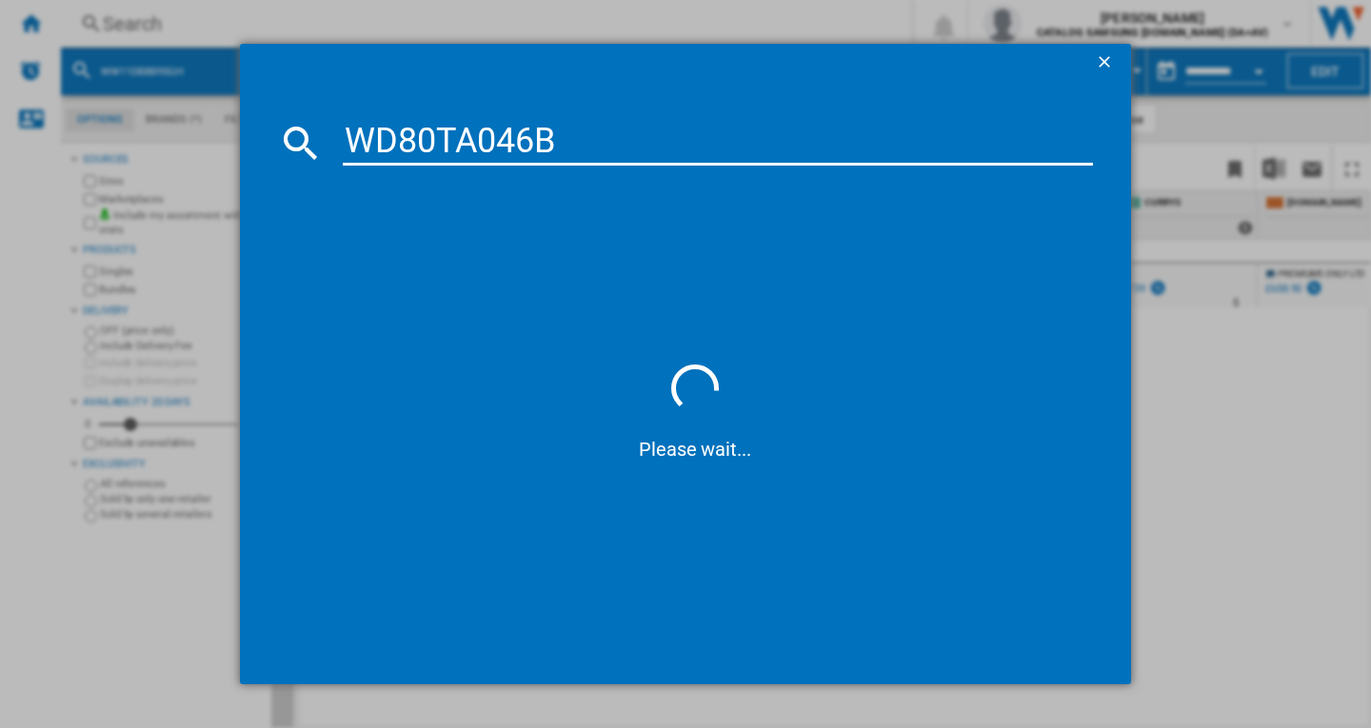
type input "WD80TA046B"
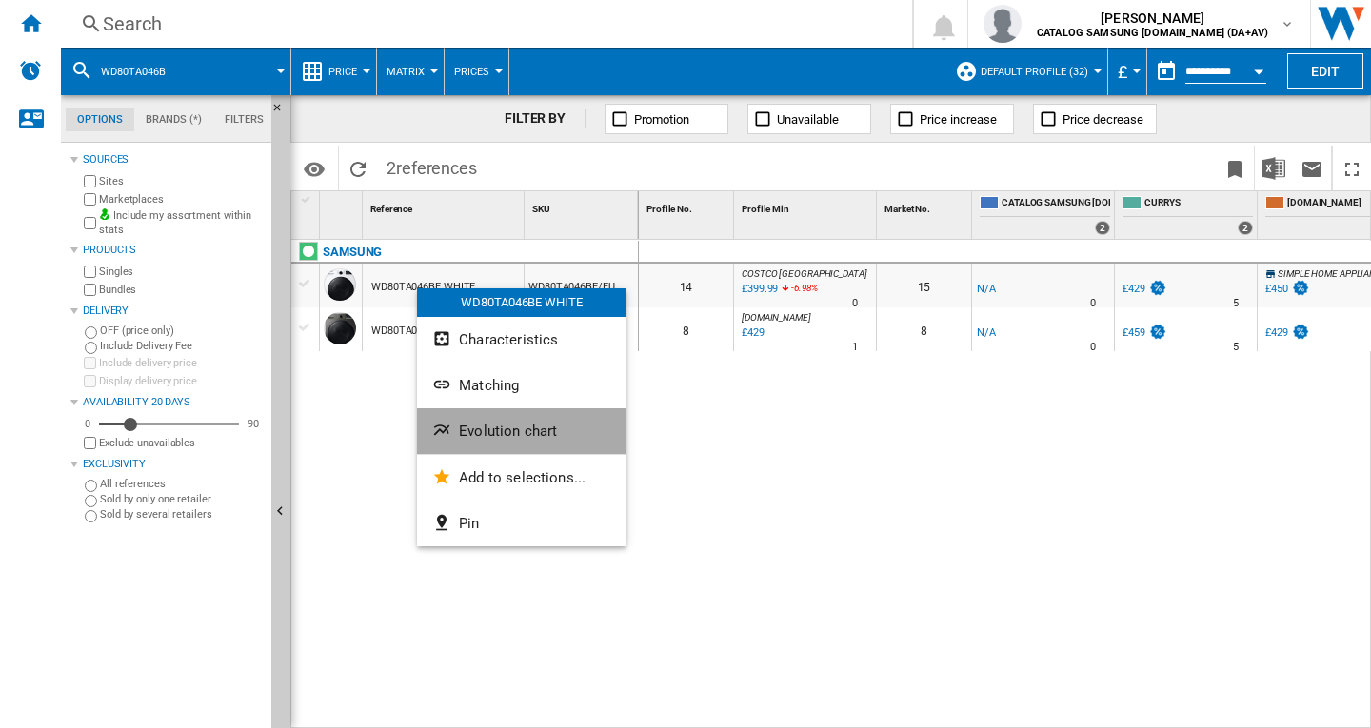
click at [508, 426] on span "Evolution chart" at bounding box center [508, 431] width 98 height 17
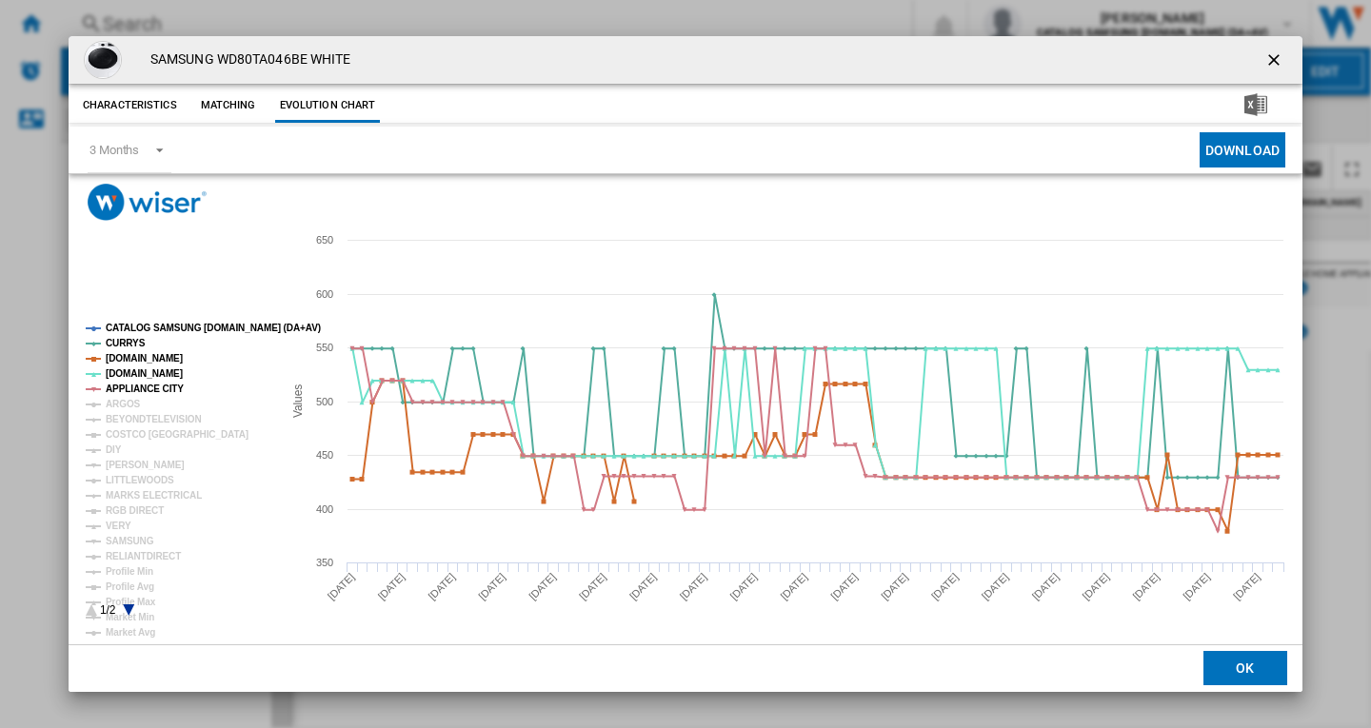
click at [152, 326] on tspan "CATALOG SAMSUNG [DOMAIN_NAME] (DA+AV)" at bounding box center [213, 328] width 215 height 10
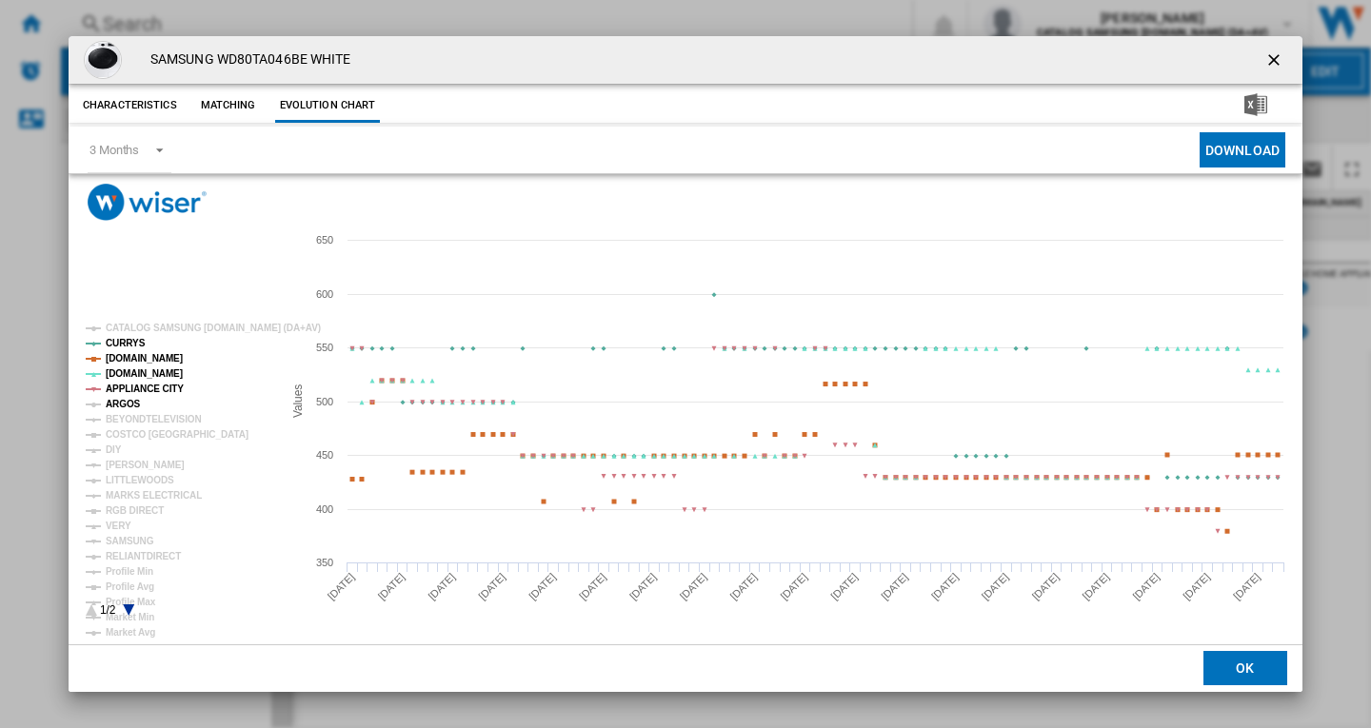
click at [126, 402] on tspan "ARGOS" at bounding box center [123, 404] width 35 height 10
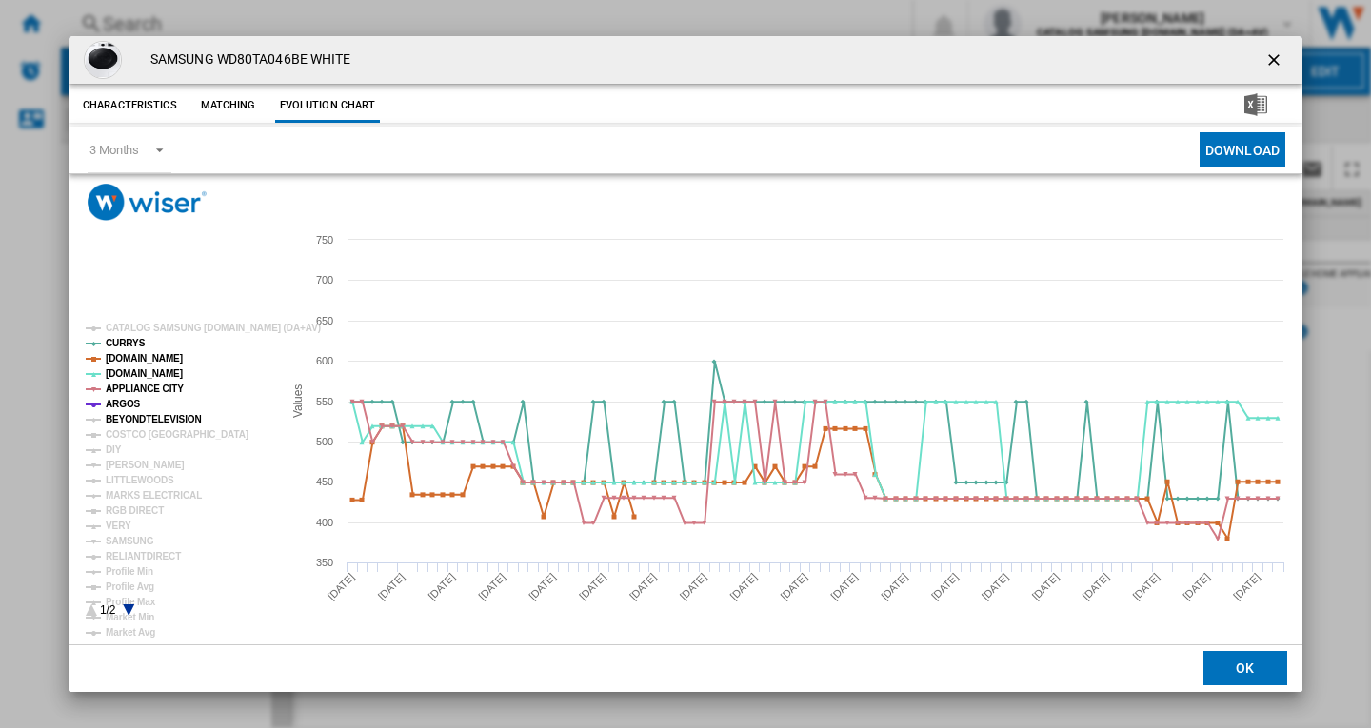
click at [129, 423] on tspan "BEYONDTELEVISION" at bounding box center [154, 419] width 96 height 10
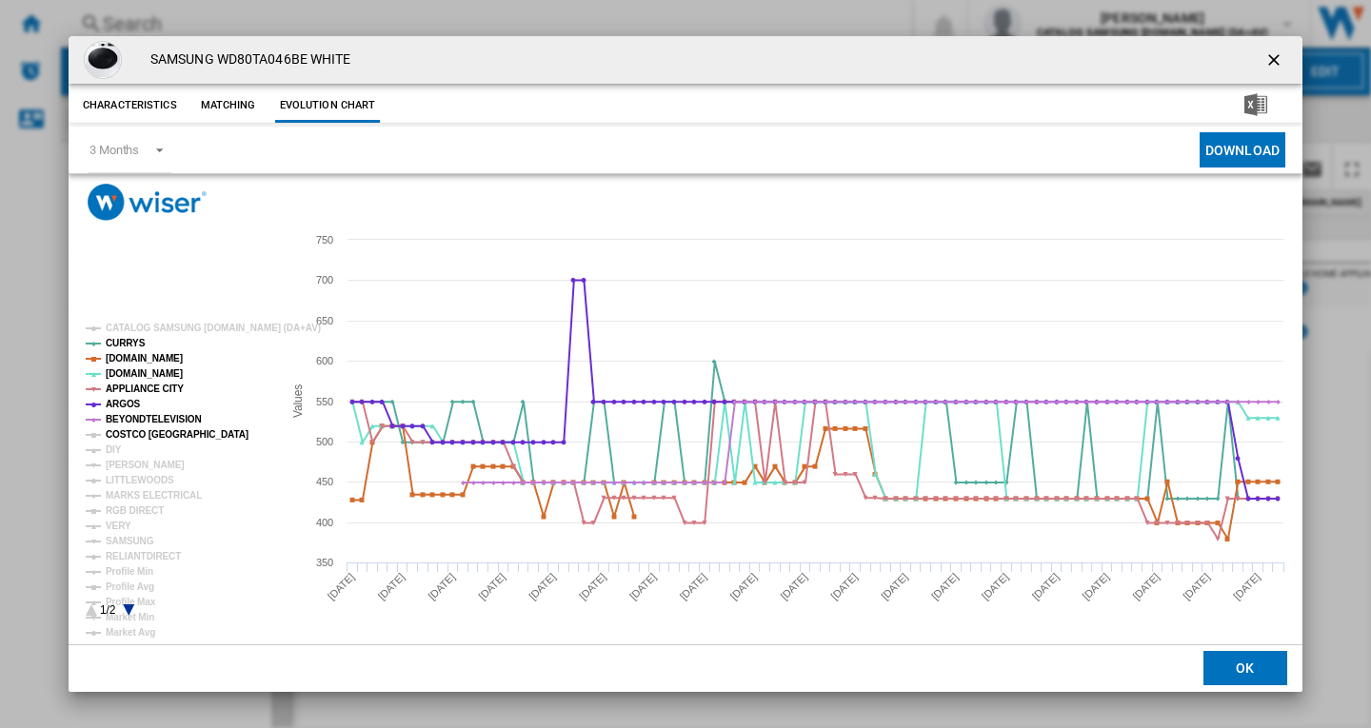
click at [123, 436] on tspan "COSTCO [GEOGRAPHIC_DATA]" at bounding box center [177, 434] width 143 height 10
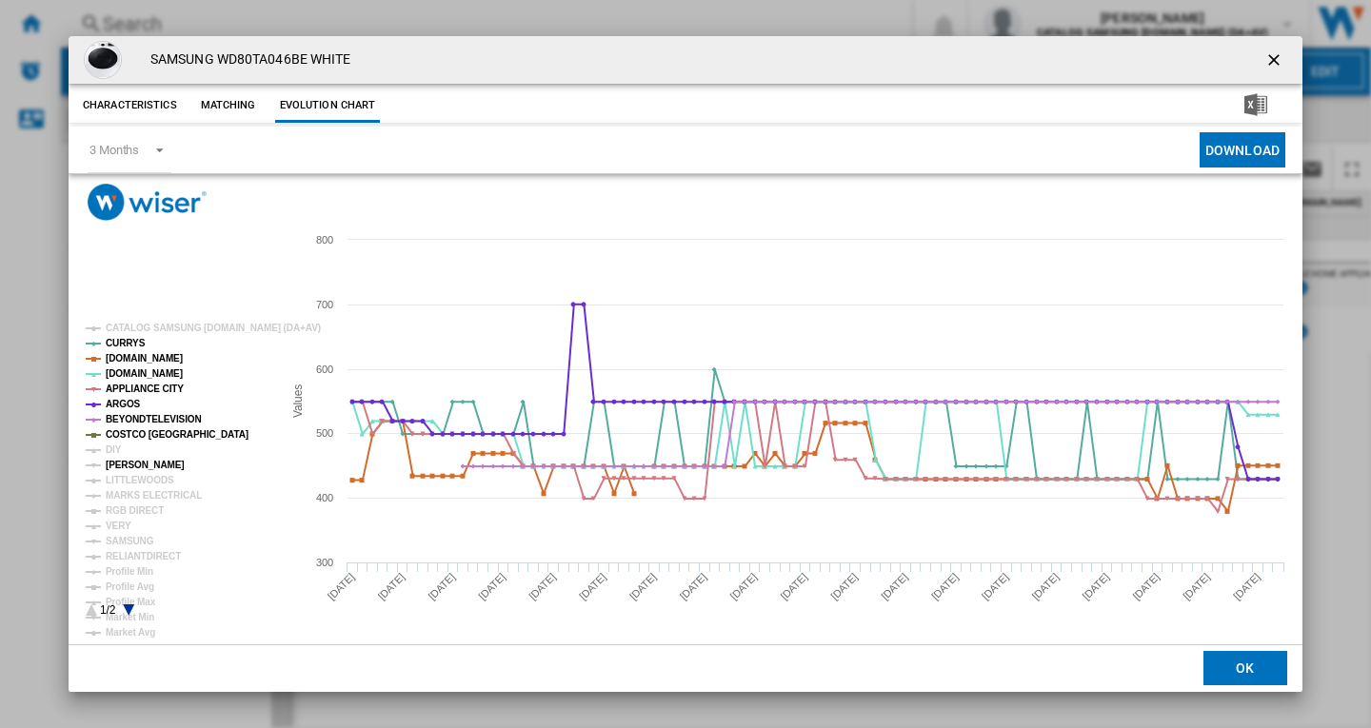
click at [123, 467] on tspan "[PERSON_NAME]" at bounding box center [145, 465] width 79 height 10
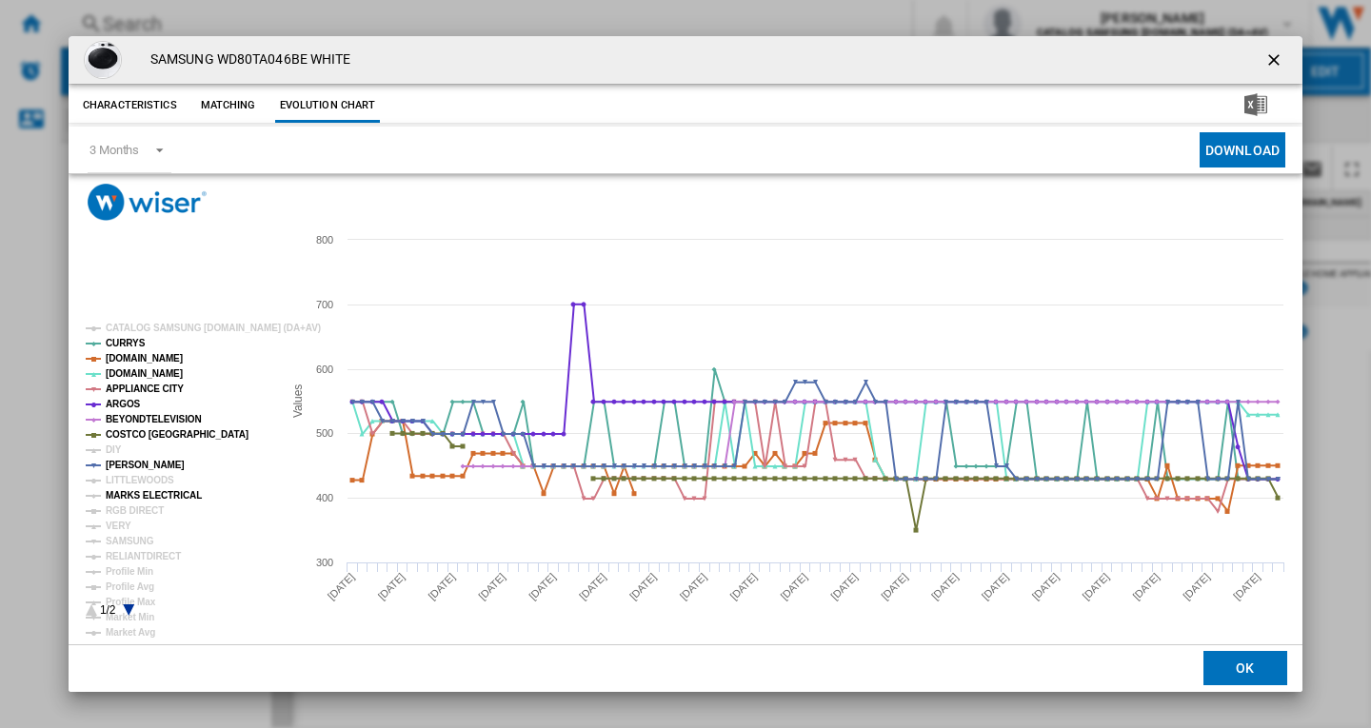
click at [132, 493] on tspan "MARKS ELECTRICAL" at bounding box center [154, 495] width 96 height 10
click at [122, 508] on tspan "RGB DIRECT" at bounding box center [135, 511] width 58 height 10
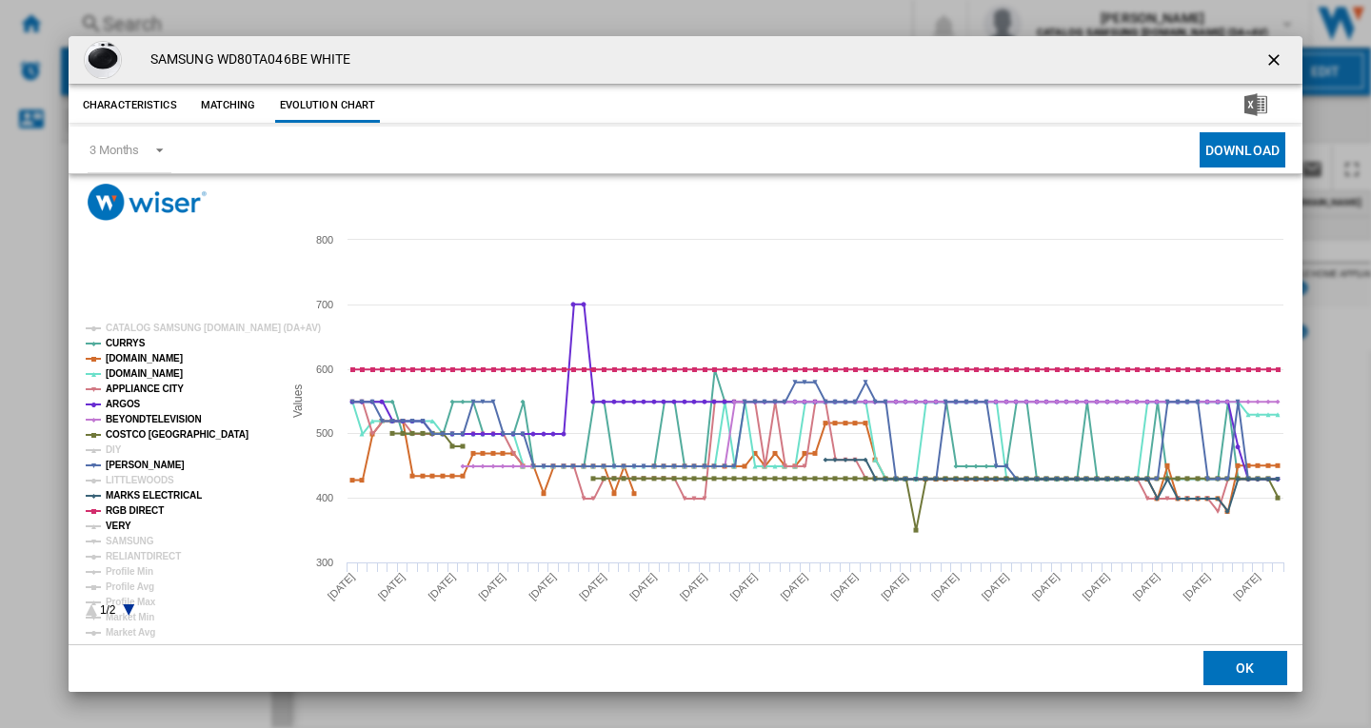
click at [113, 531] on tspan "VERY" at bounding box center [119, 526] width 26 height 10
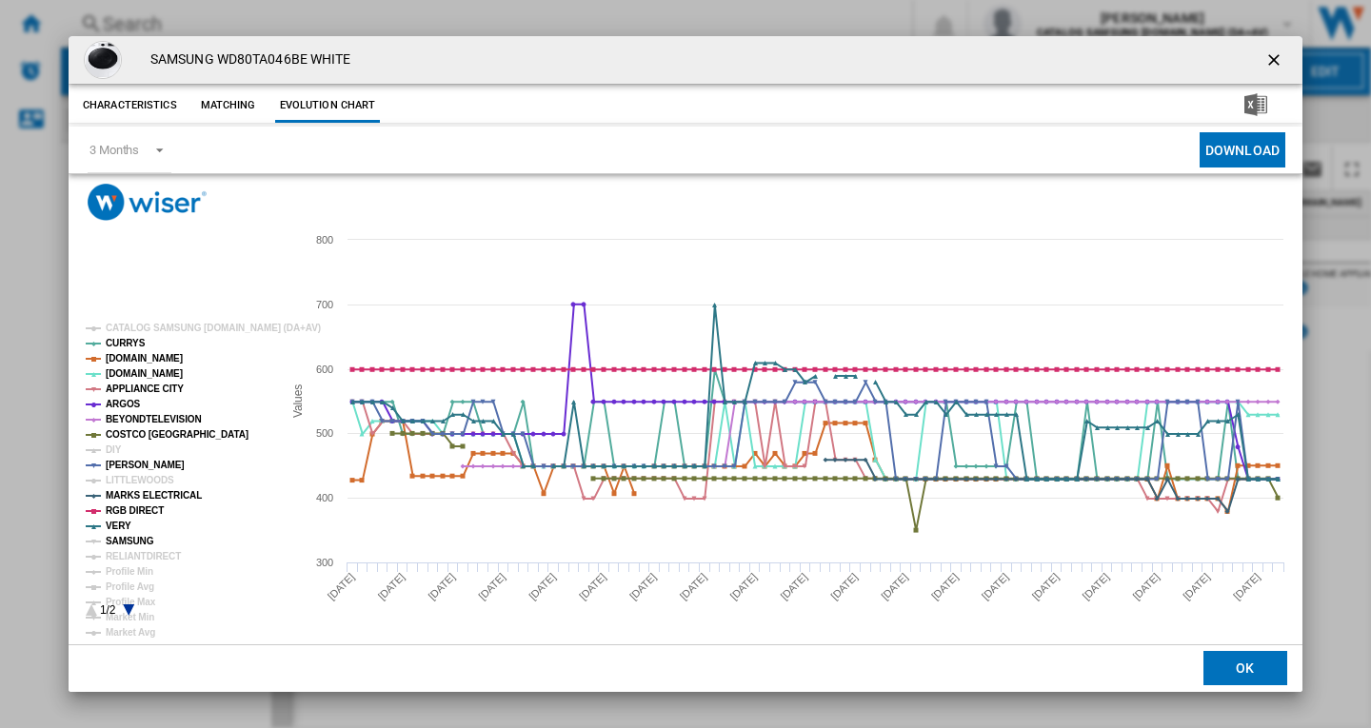
click at [127, 543] on tspan "SAMSUNG" at bounding box center [130, 541] width 49 height 10
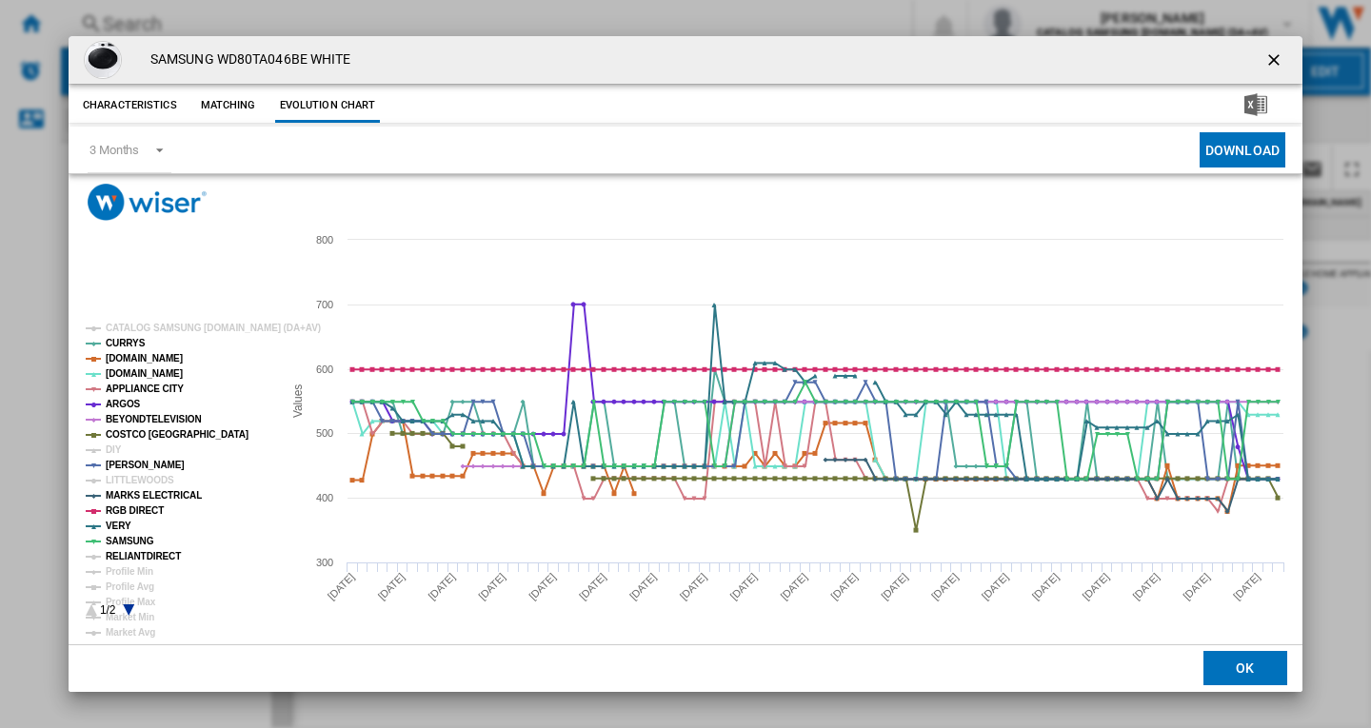
click at [143, 552] on tspan "RELIANTDIRECT" at bounding box center [143, 556] width 75 height 10
click at [1267, 67] on ng-md-icon "getI18NText('BUTTONS.CLOSE_DIALOG')" at bounding box center [1275, 61] width 23 height 23
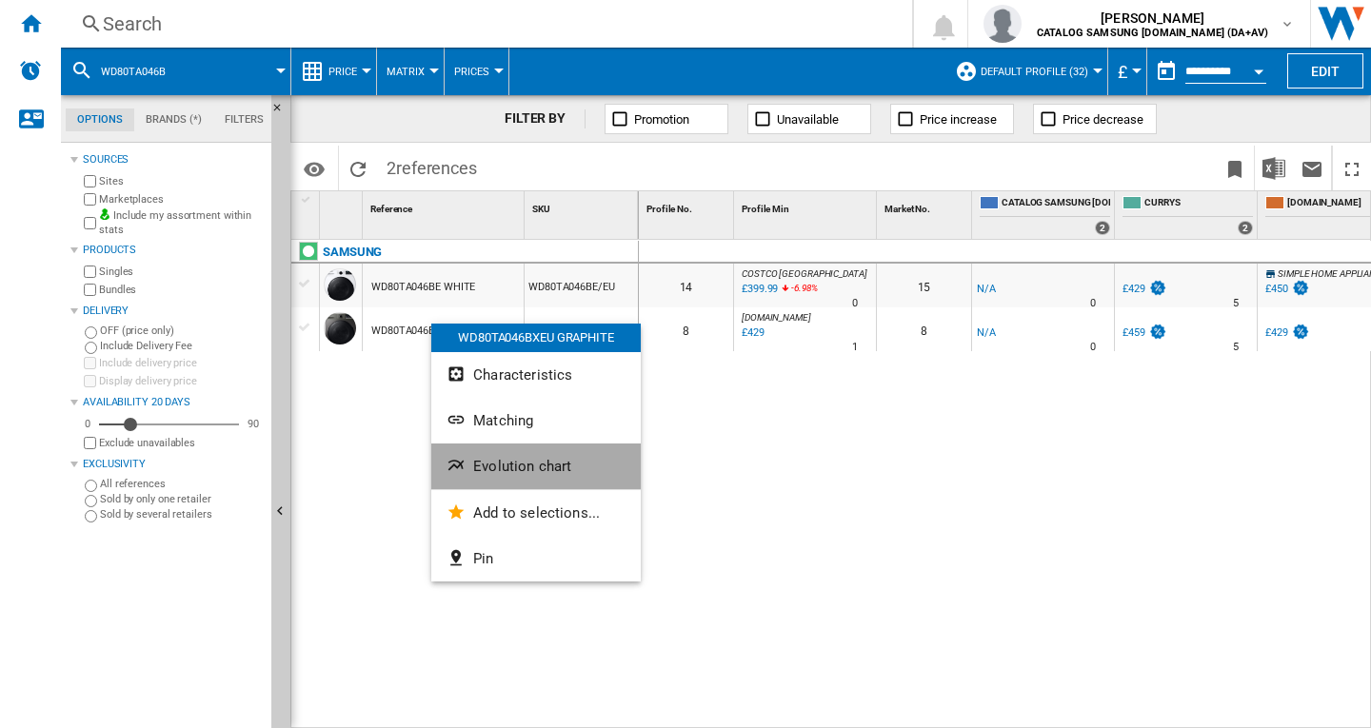
click at [547, 465] on span "Evolution chart" at bounding box center [522, 466] width 98 height 17
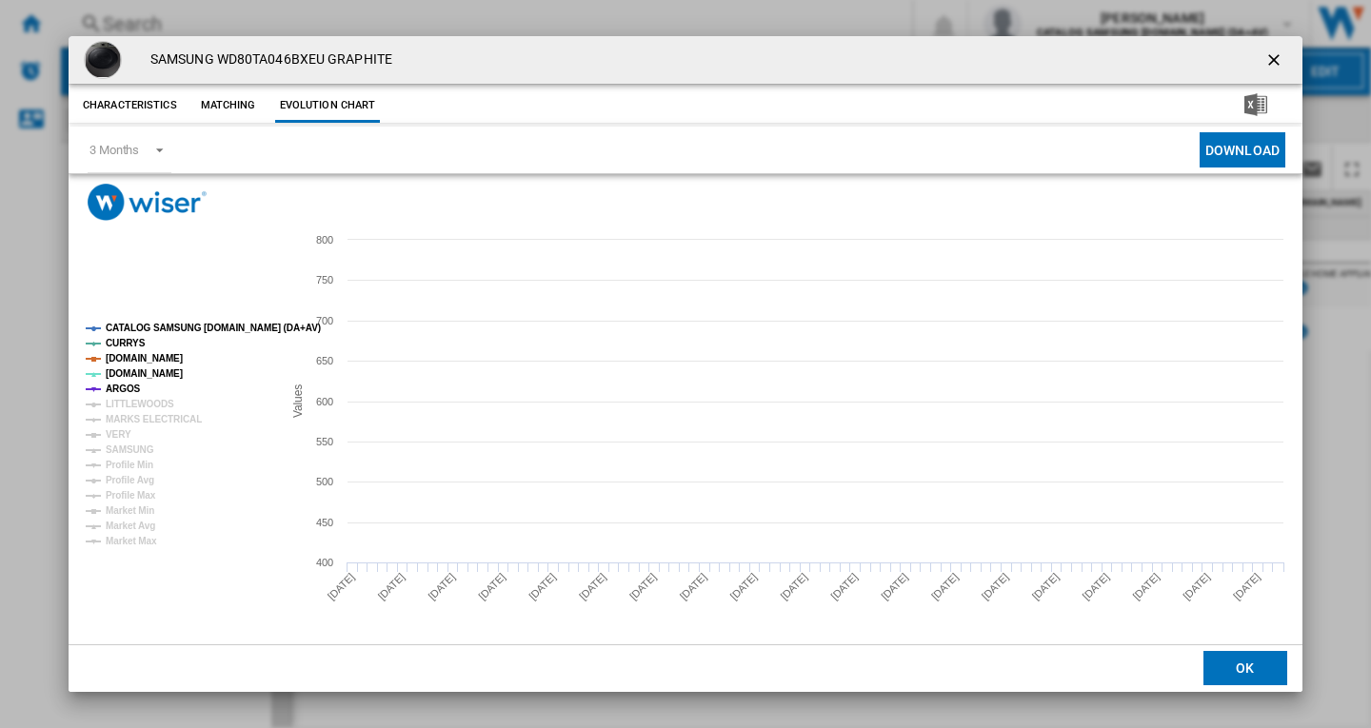
click at [153, 327] on tspan "CATALOG SAMSUNG [DOMAIN_NAME] (DA+AV)" at bounding box center [213, 328] width 215 height 10
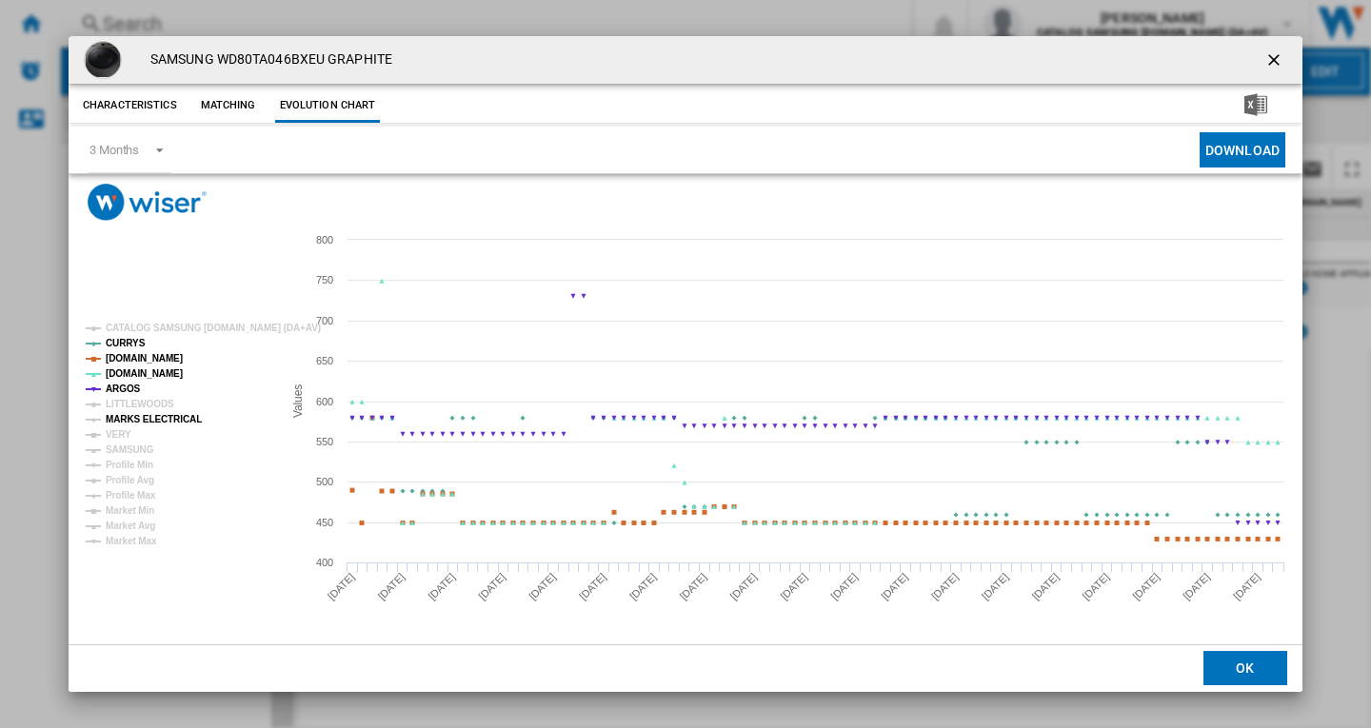
click at [135, 425] on tspan "MARKS ELECTRICAL" at bounding box center [154, 419] width 96 height 10
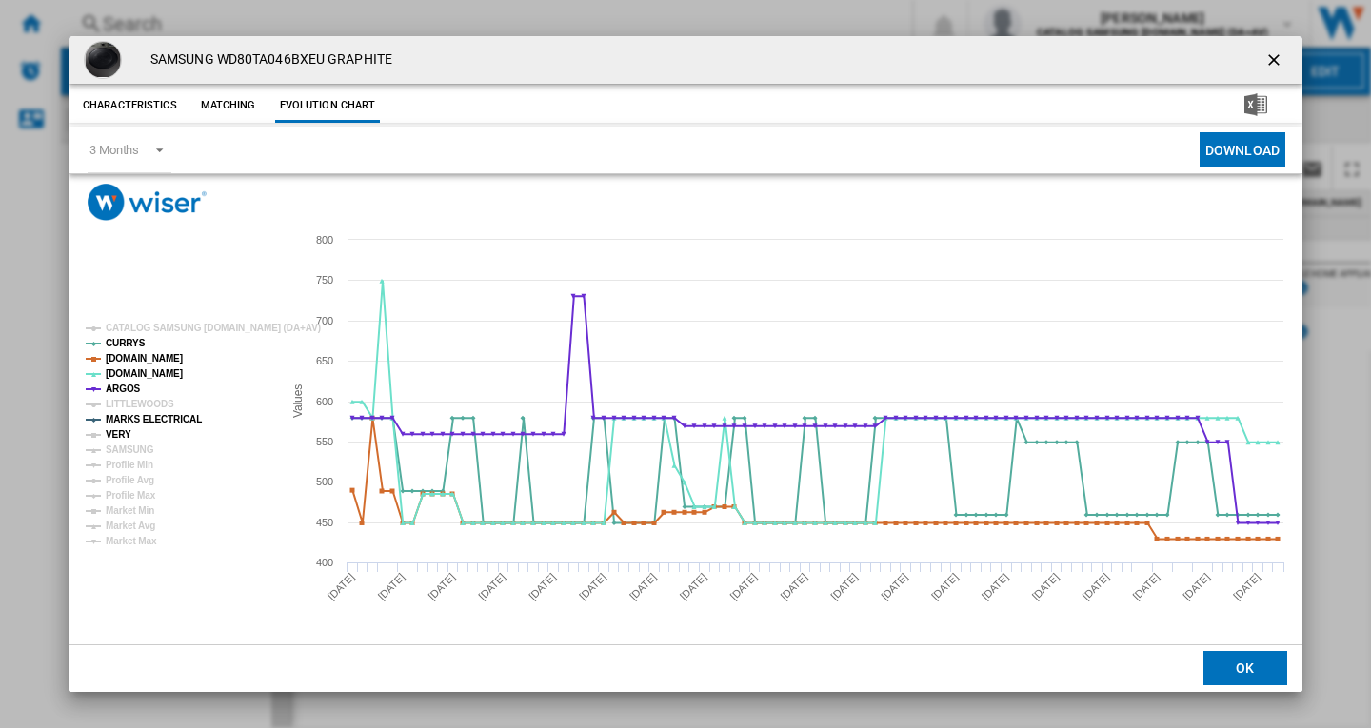
click at [118, 431] on tspan "VERY" at bounding box center [119, 434] width 26 height 10
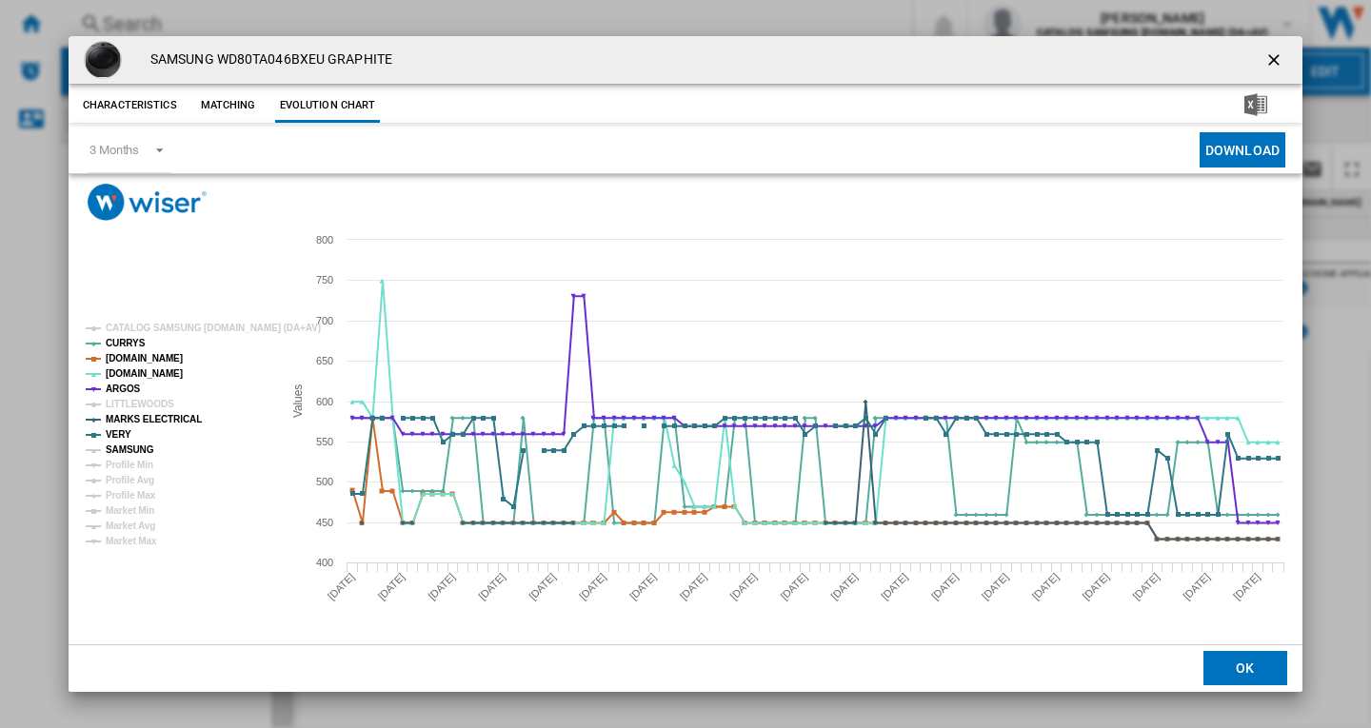
click at [127, 447] on tspan "SAMSUNG" at bounding box center [130, 450] width 49 height 10
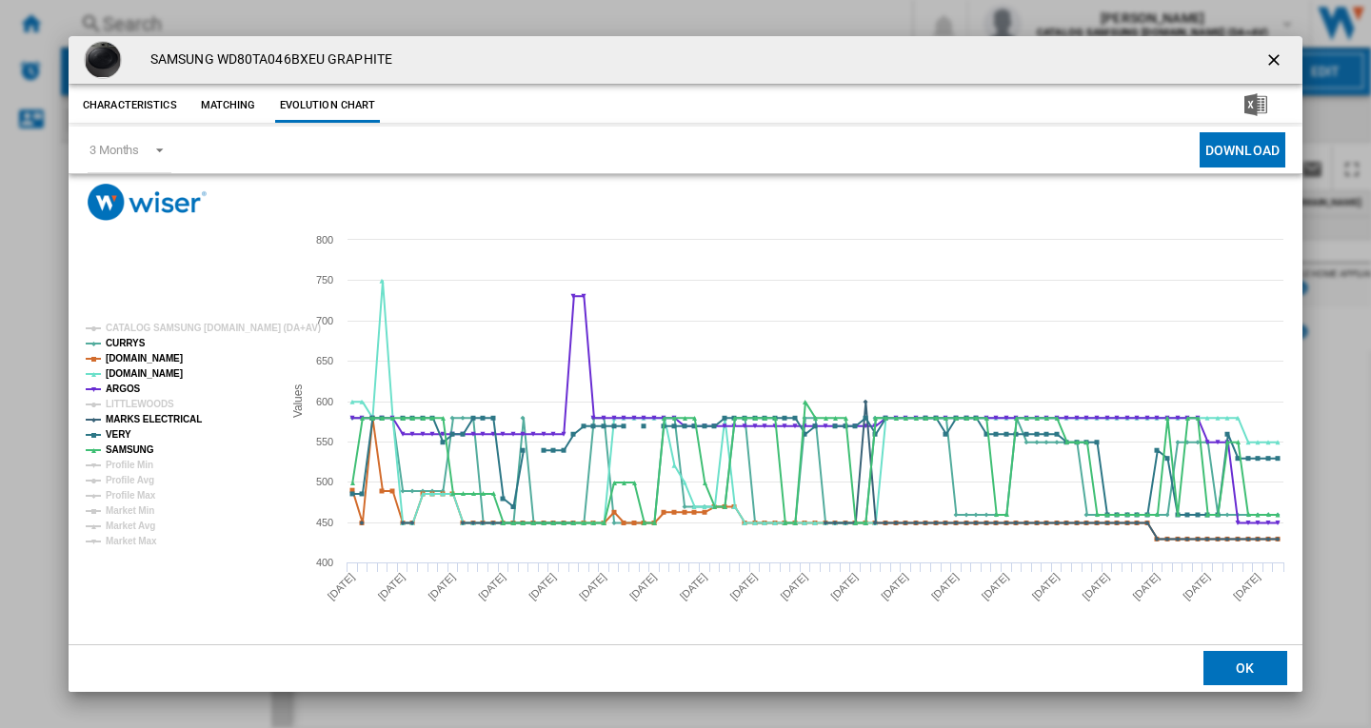
click at [1270, 63] on ng-md-icon "getI18NText('BUTTONS.CLOSE_DIALOG')" at bounding box center [1275, 61] width 23 height 23
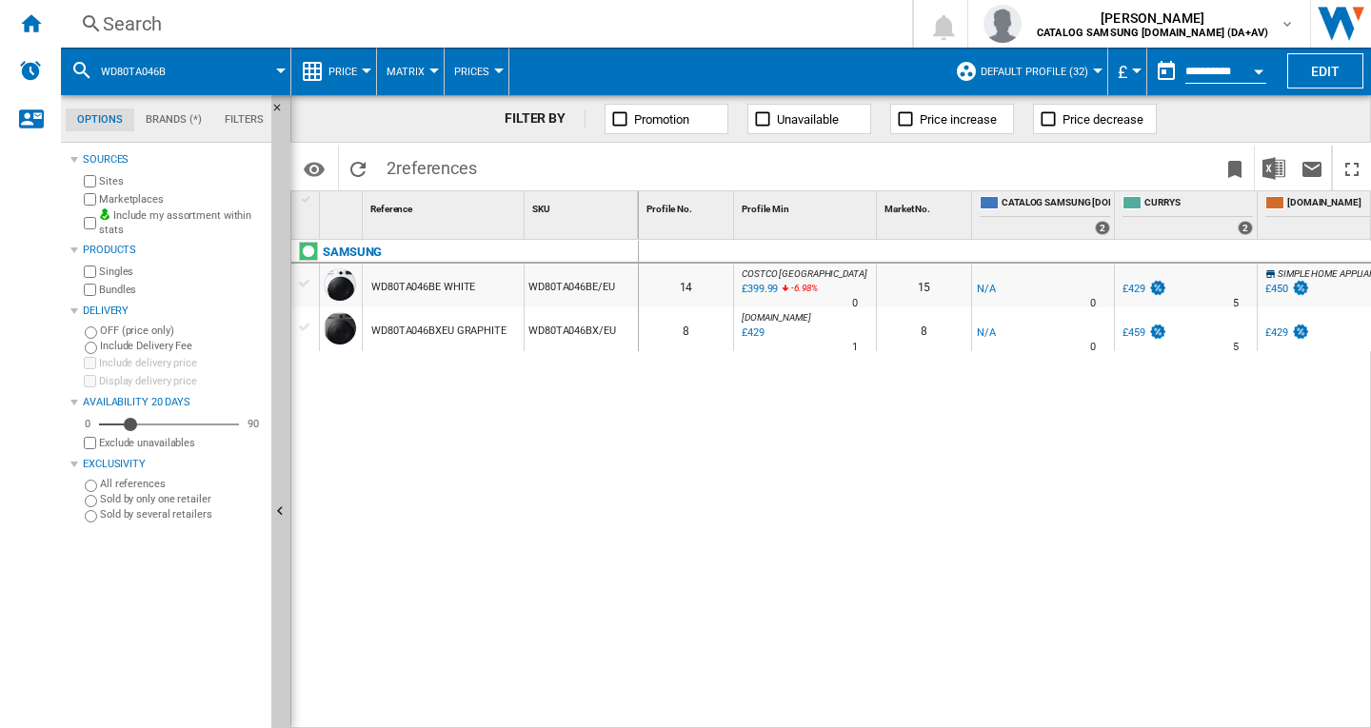
click at [155, 22] on div "Search" at bounding box center [483, 23] width 760 height 27
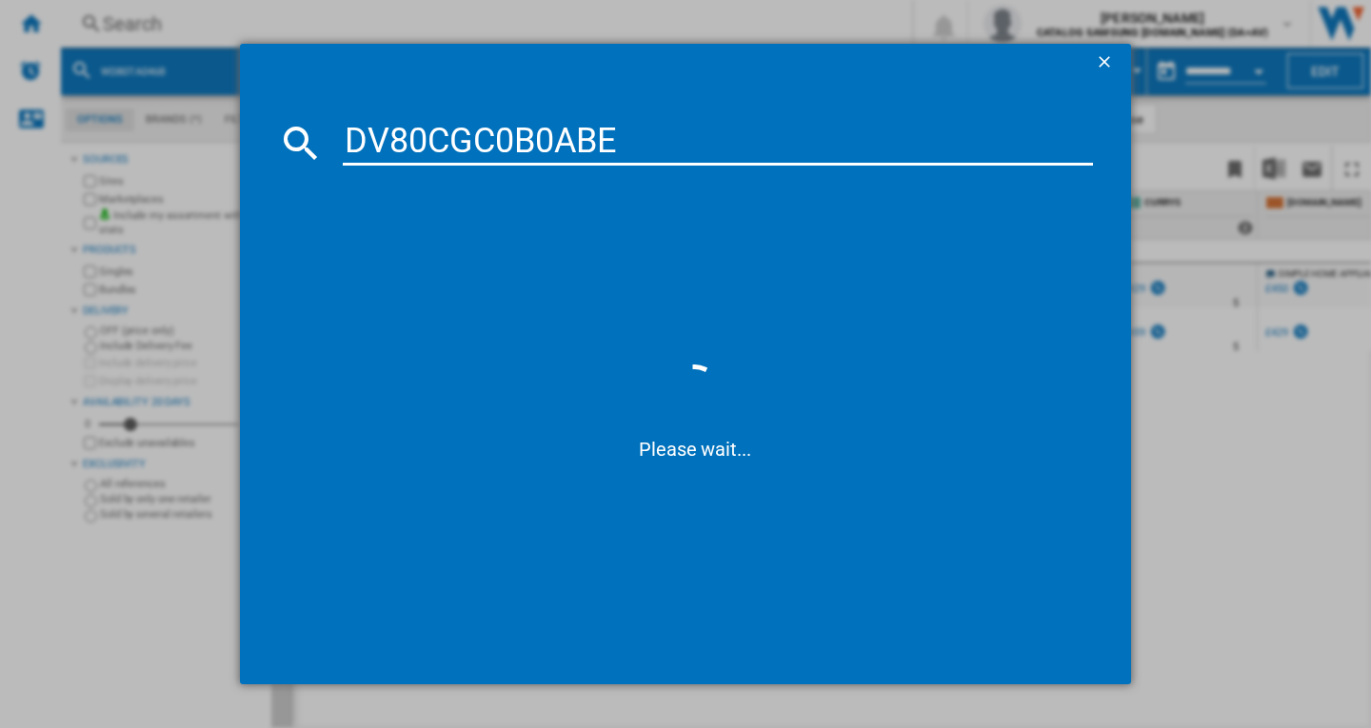
type input "DV80CGC0B0AB"
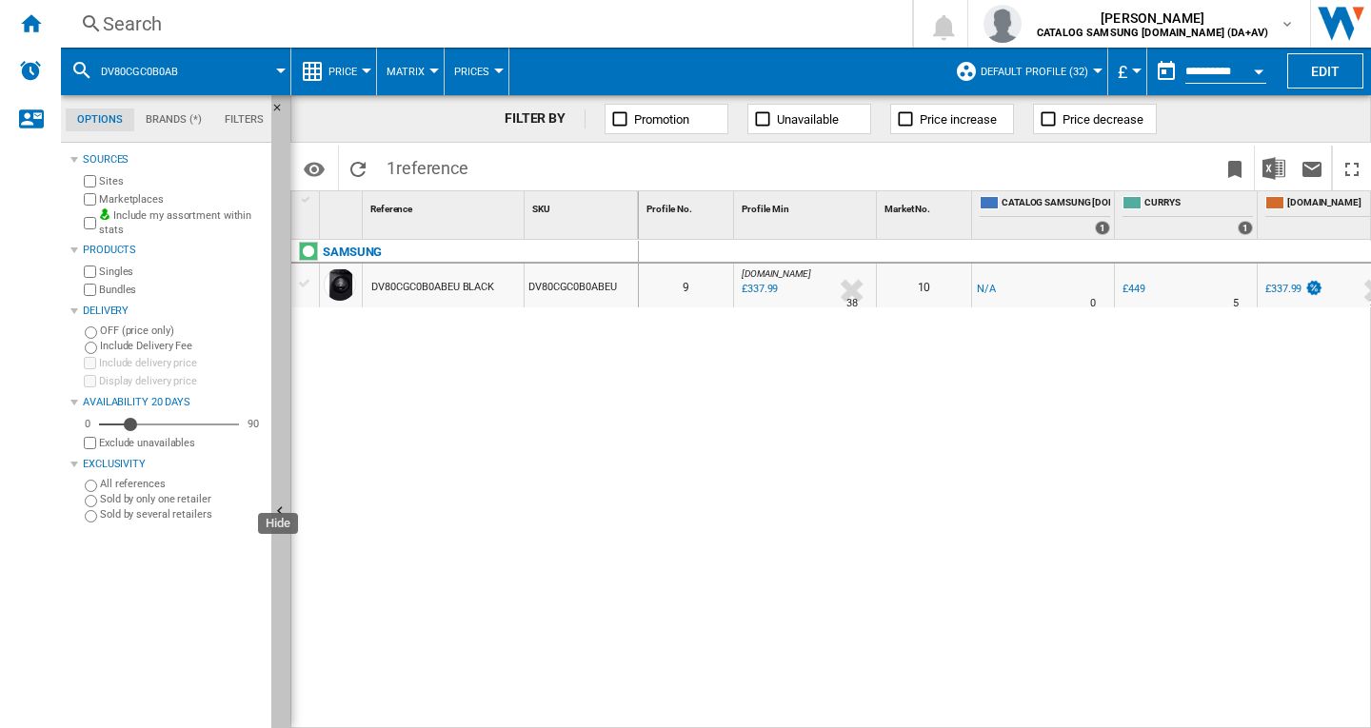
click at [279, 511] on ng-md-icon "Hide" at bounding box center [282, 514] width 23 height 23
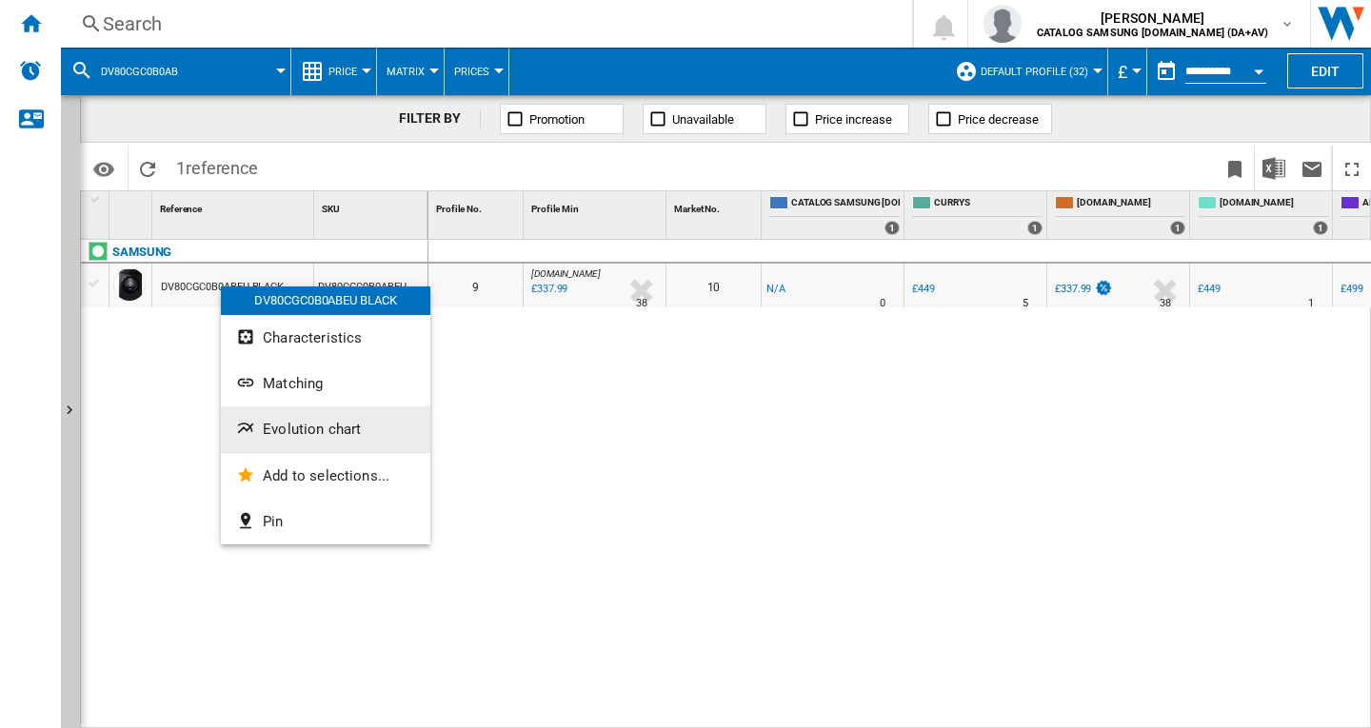
click at [292, 425] on span "Evolution chart" at bounding box center [312, 429] width 98 height 17
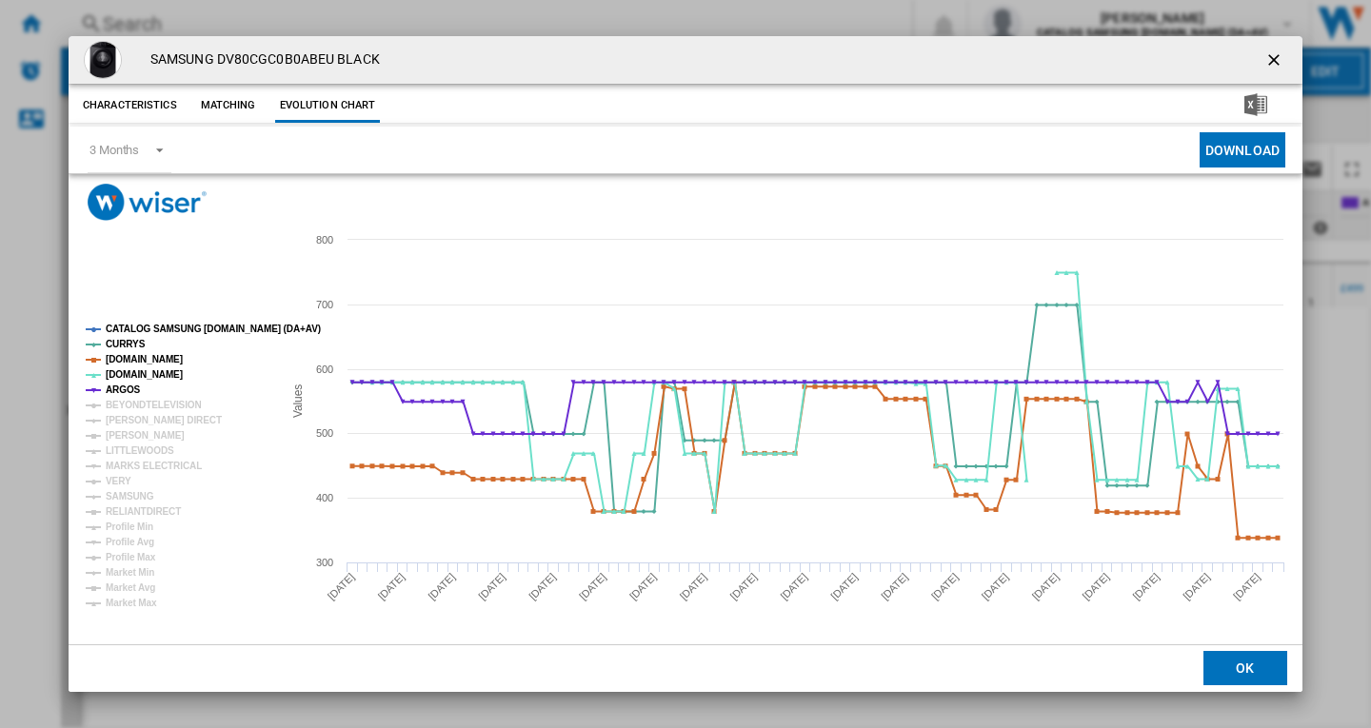
click at [150, 324] on tspan "CATALOG SAMSUNG [DOMAIN_NAME] (DA+AV)" at bounding box center [213, 329] width 215 height 10
click at [141, 405] on tspan "BEYONDTELEVISION" at bounding box center [154, 405] width 96 height 10
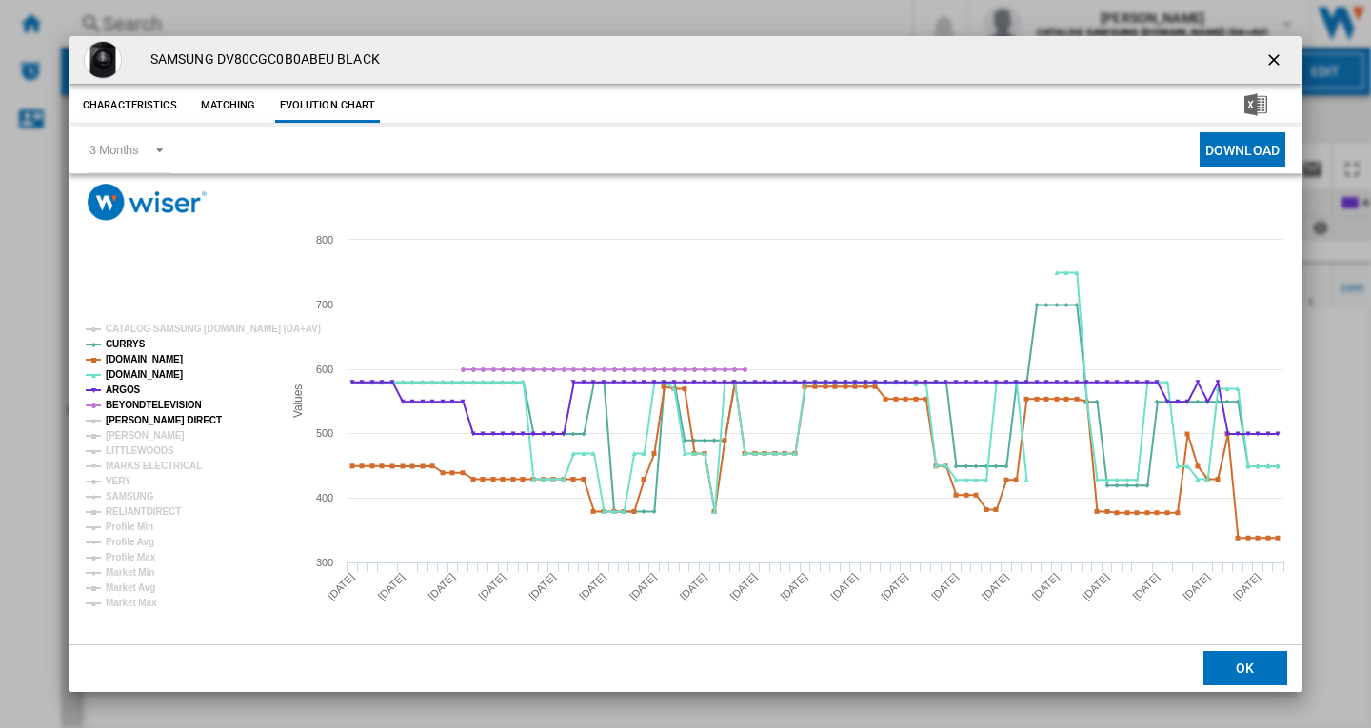
click at [139, 417] on tspan "[PERSON_NAME] DIRECT" at bounding box center [164, 420] width 116 height 10
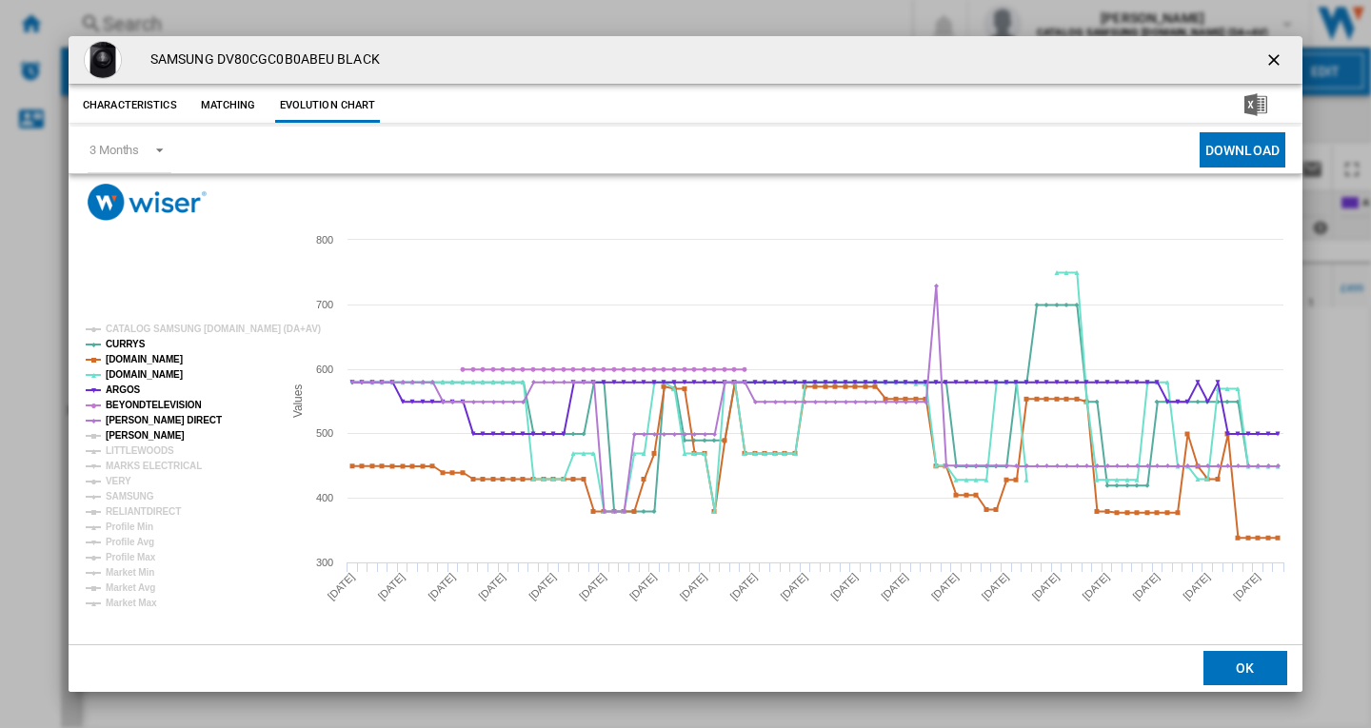
click at [131, 432] on tspan "[PERSON_NAME]" at bounding box center [145, 435] width 79 height 10
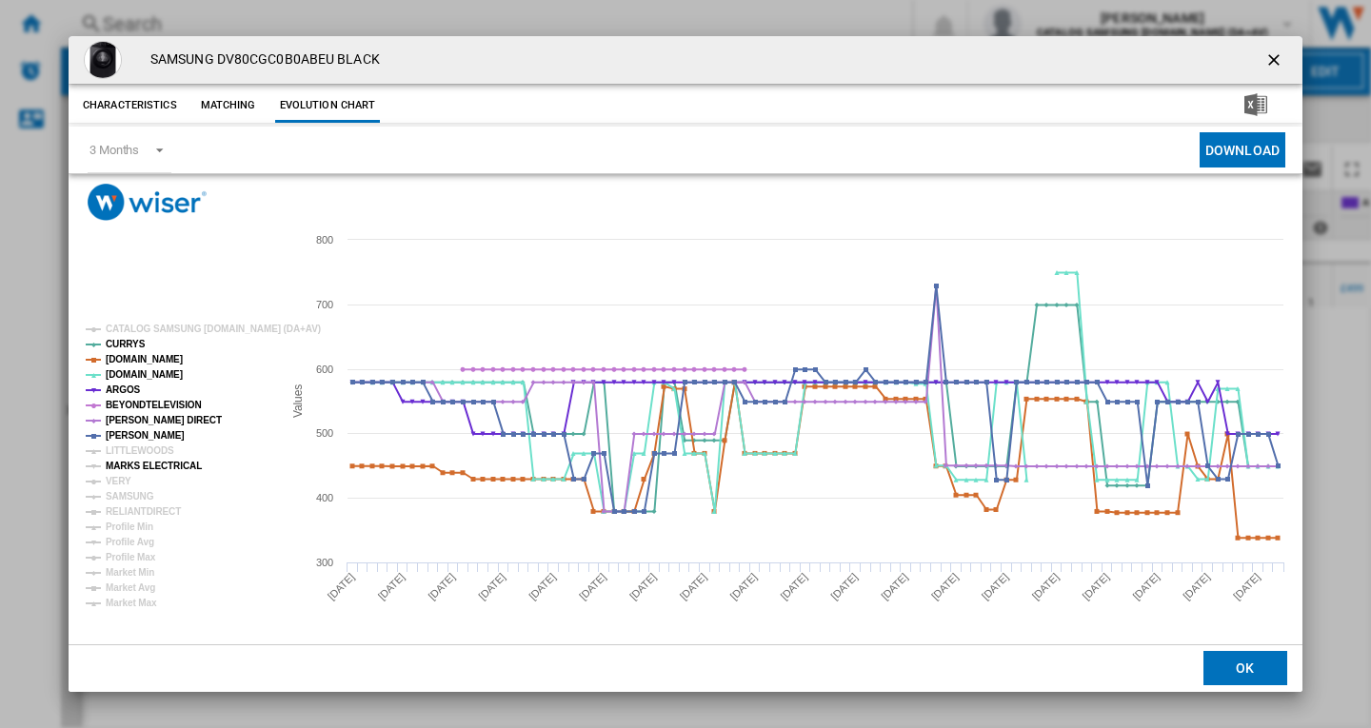
click at [131, 471] on tspan "MARKS ELECTRICAL" at bounding box center [154, 466] width 96 height 10
click at [122, 480] on tspan "VERY" at bounding box center [119, 481] width 26 height 10
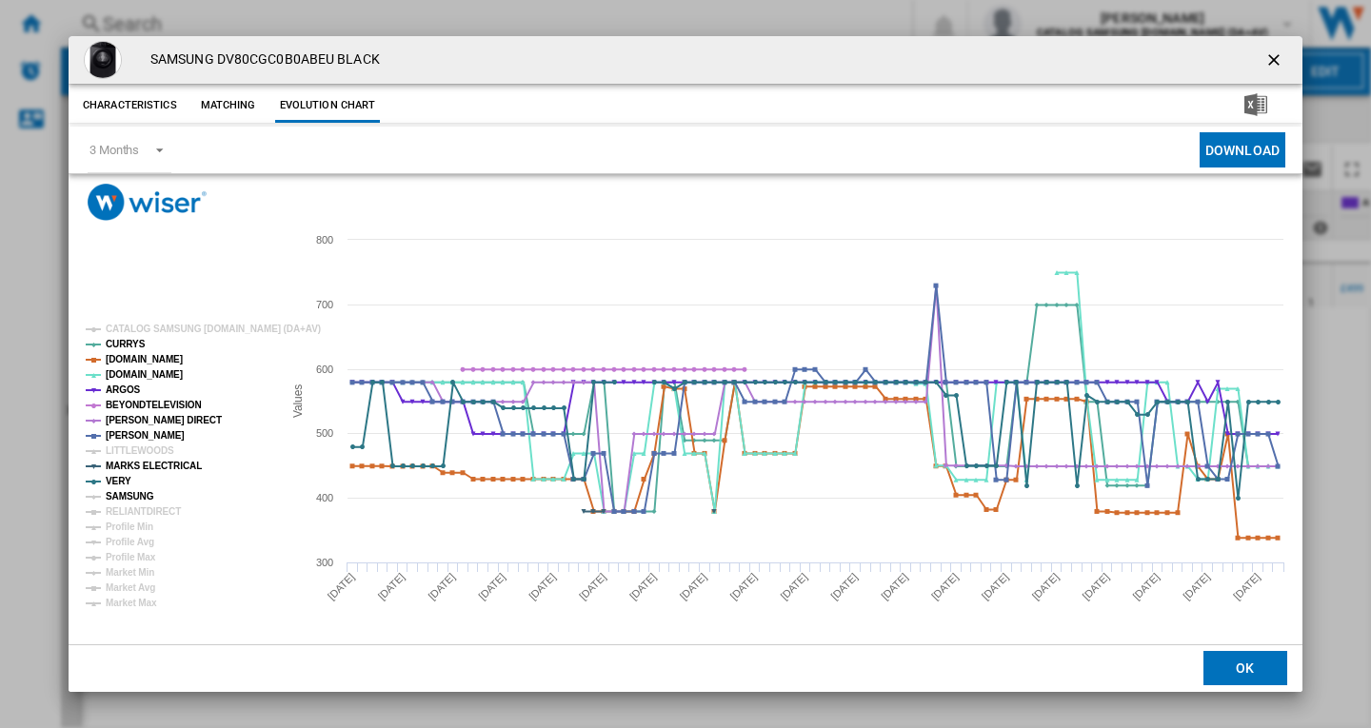
click at [131, 501] on tspan "SAMSUNG" at bounding box center [130, 496] width 49 height 10
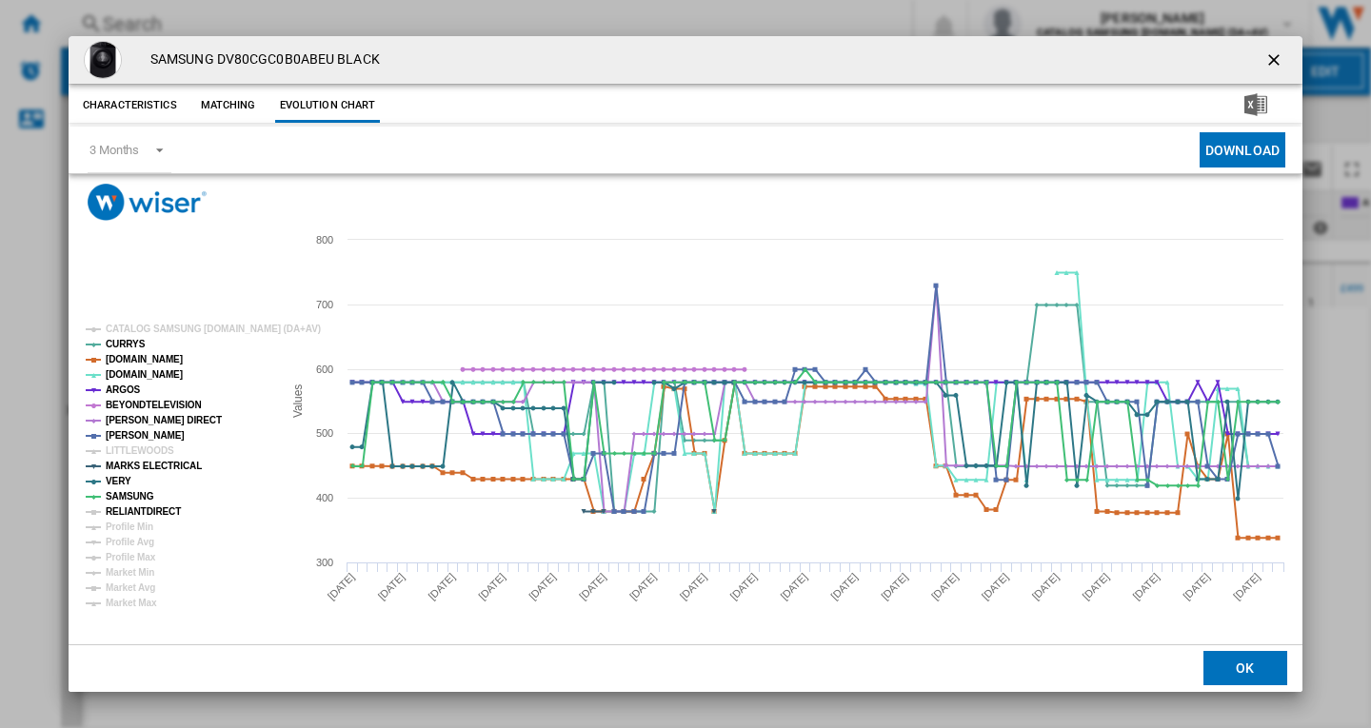
click at [141, 507] on tspan "RELIANTDIRECT" at bounding box center [143, 512] width 75 height 10
click at [1273, 61] on ng-md-icon "getI18NText('BUTTONS.CLOSE_DIALOG')" at bounding box center [1275, 61] width 23 height 23
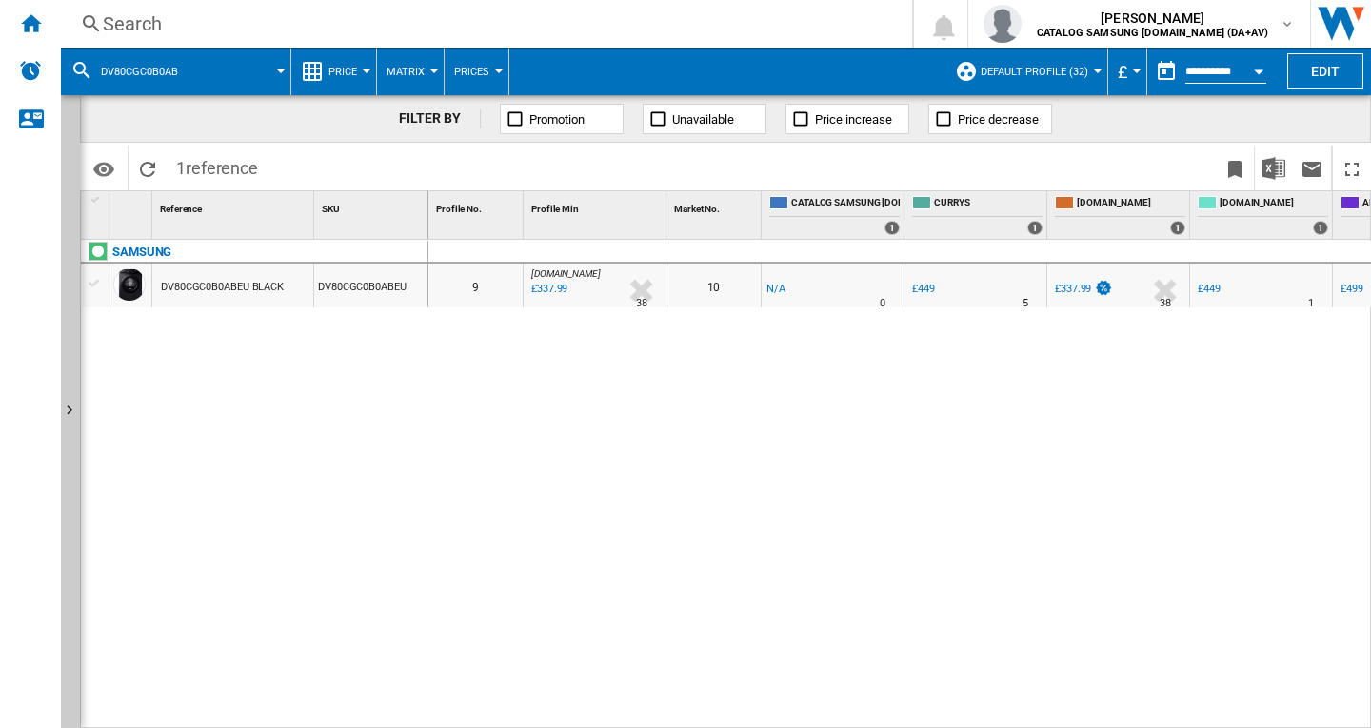
click at [140, 25] on div "Search" at bounding box center [483, 23] width 760 height 27
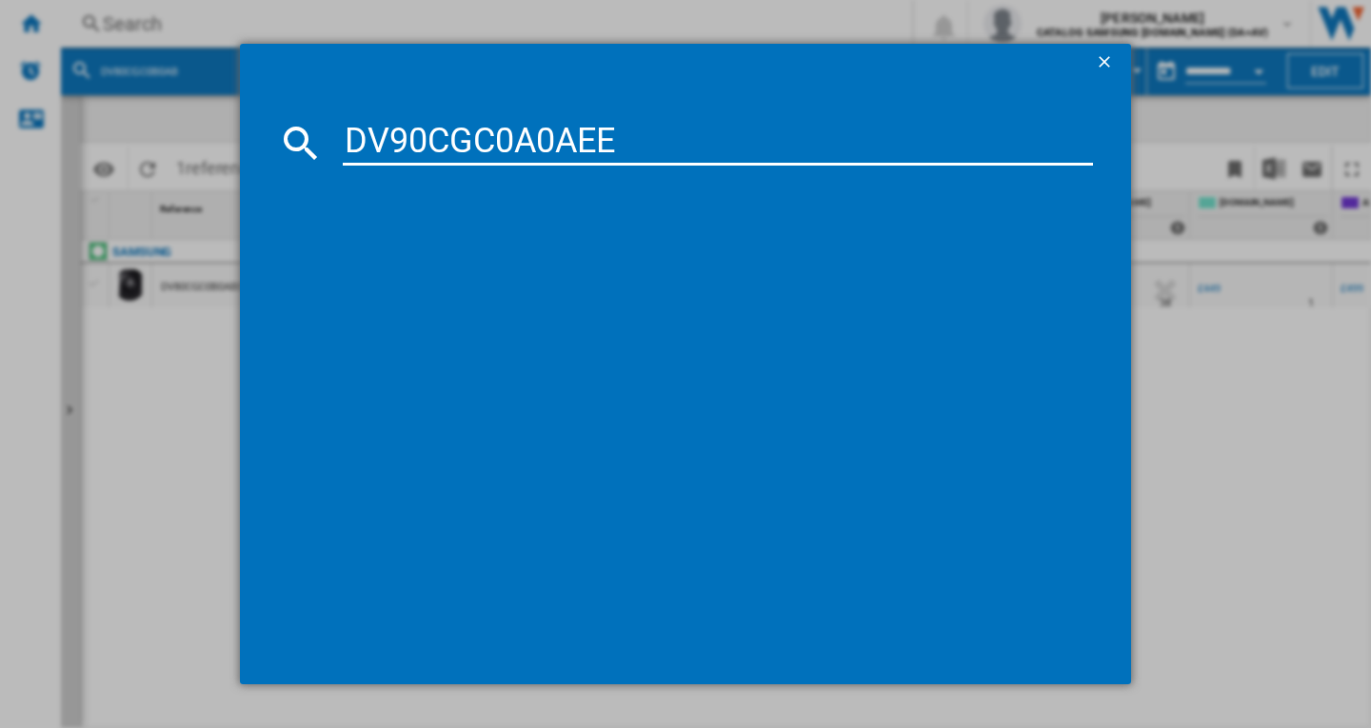
type input "DV90CGC0A0AE"
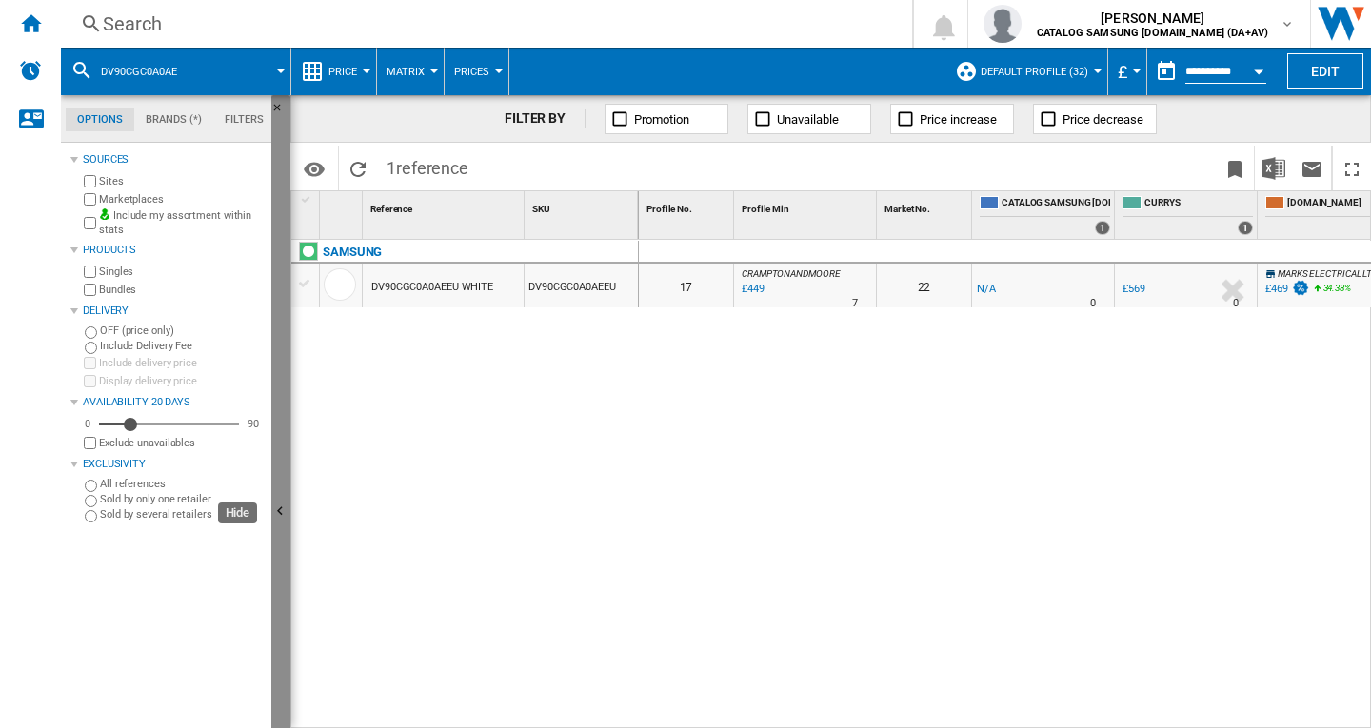
click at [277, 507] on ng-md-icon "Hide" at bounding box center [282, 514] width 23 height 23
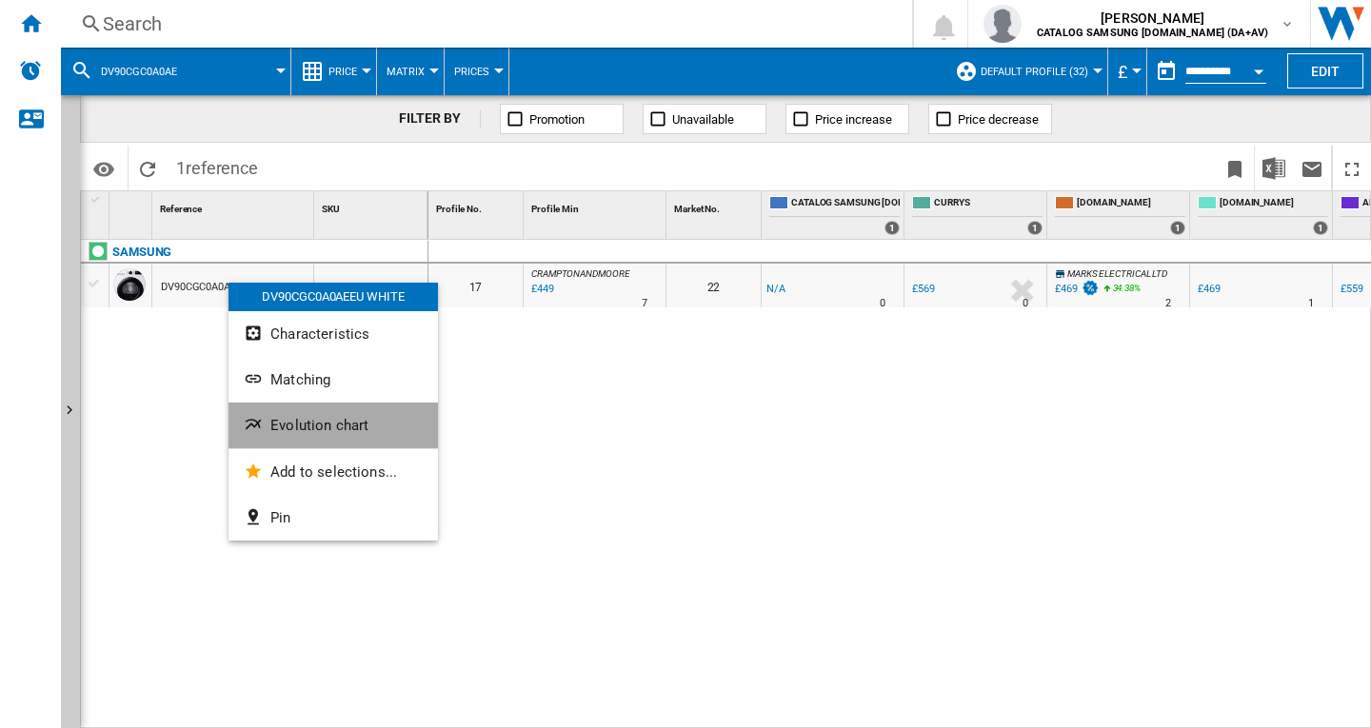
click at [334, 431] on span "Evolution chart" at bounding box center [319, 425] width 98 height 17
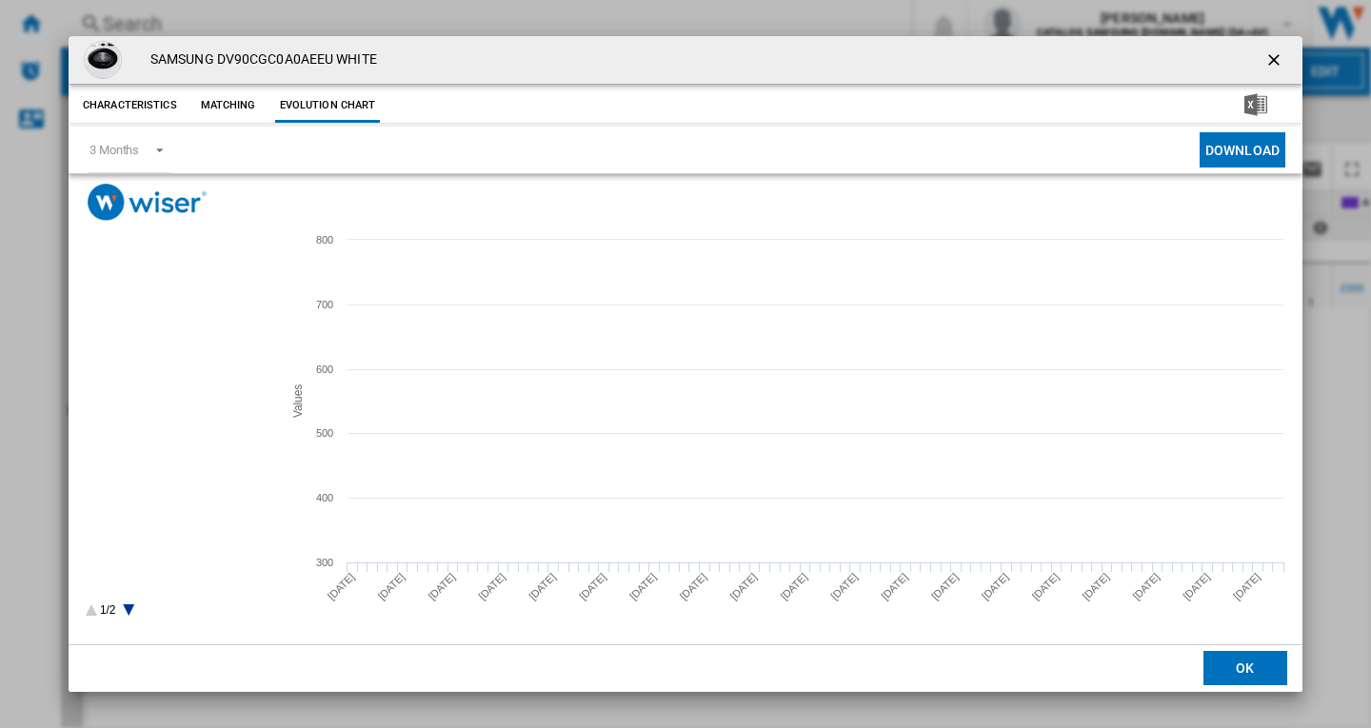
click at [164, 325] on tspan "CATALOG SAMSUNG [DOMAIN_NAME] (DA+AV)" at bounding box center [213, 328] width 215 height 10
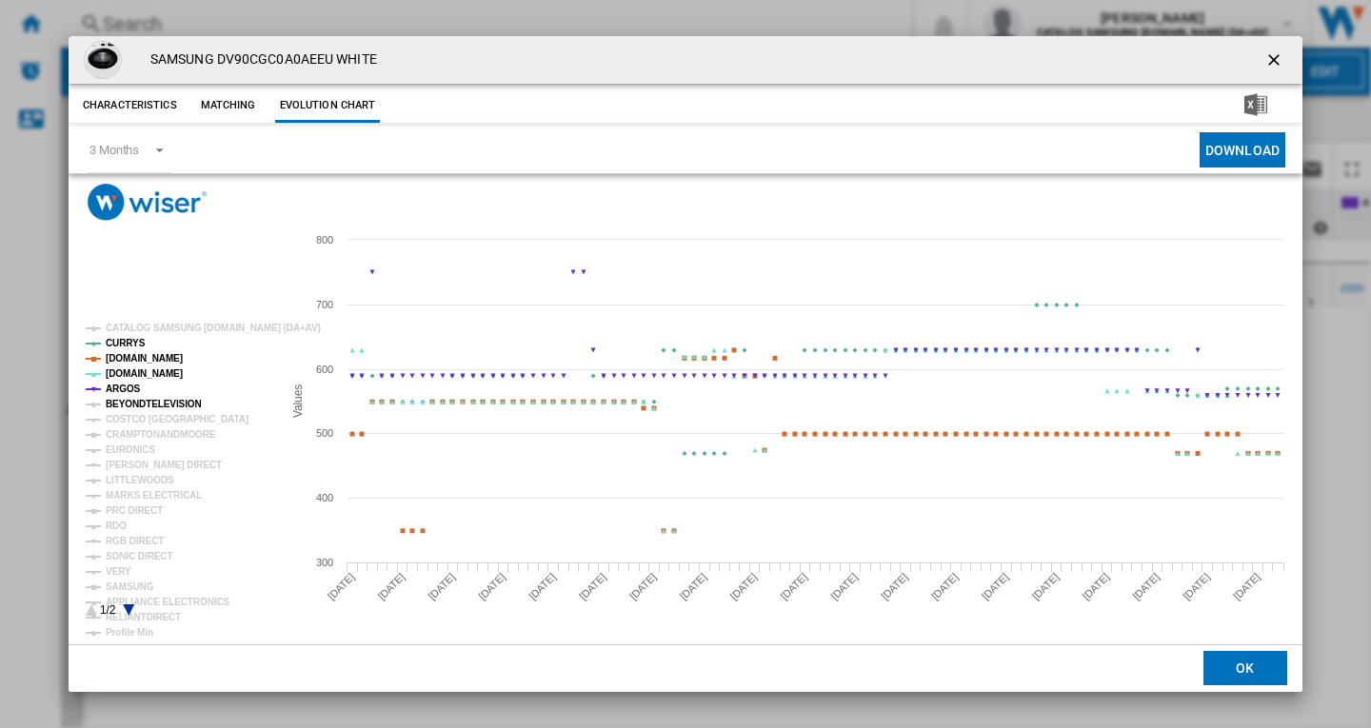
click at [140, 403] on tspan "BEYONDTELEVISION" at bounding box center [154, 404] width 96 height 10
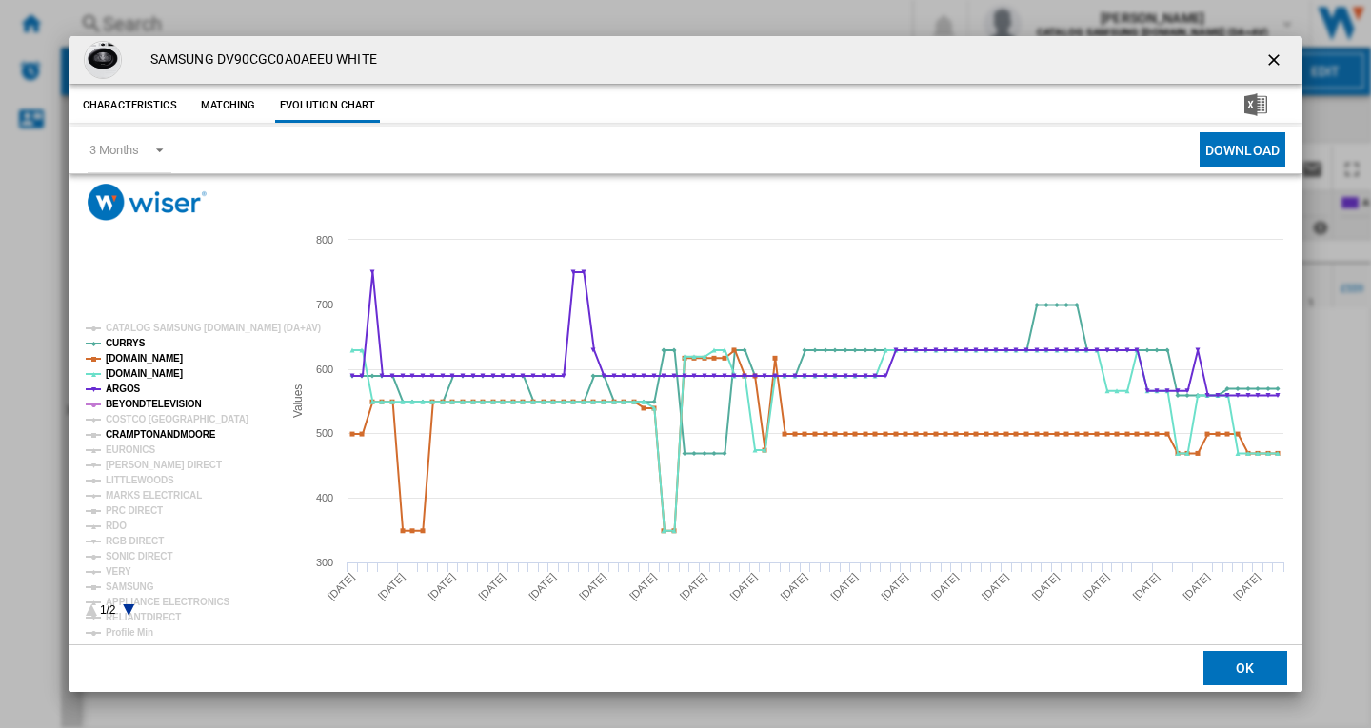
click at [148, 430] on tspan "CRAMPTONANDMOORE" at bounding box center [161, 434] width 110 height 10
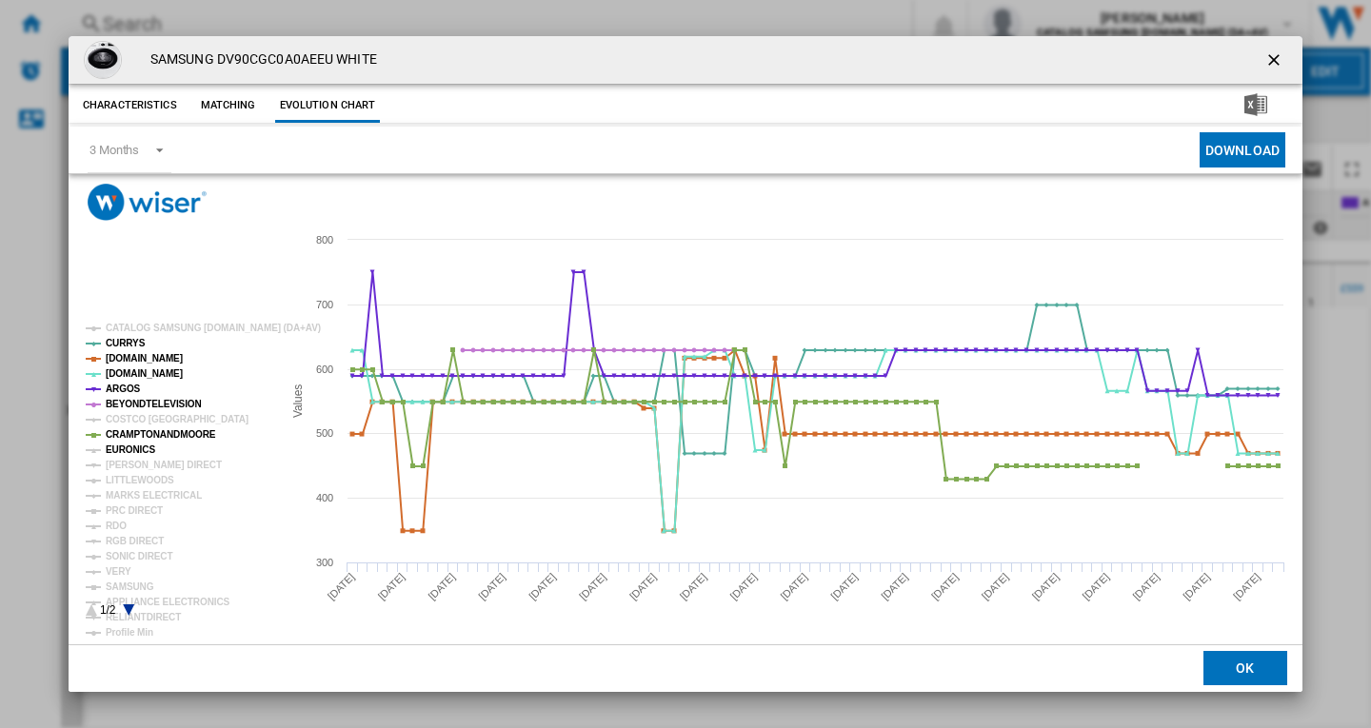
click at [132, 448] on tspan "EURONICS" at bounding box center [131, 450] width 50 height 10
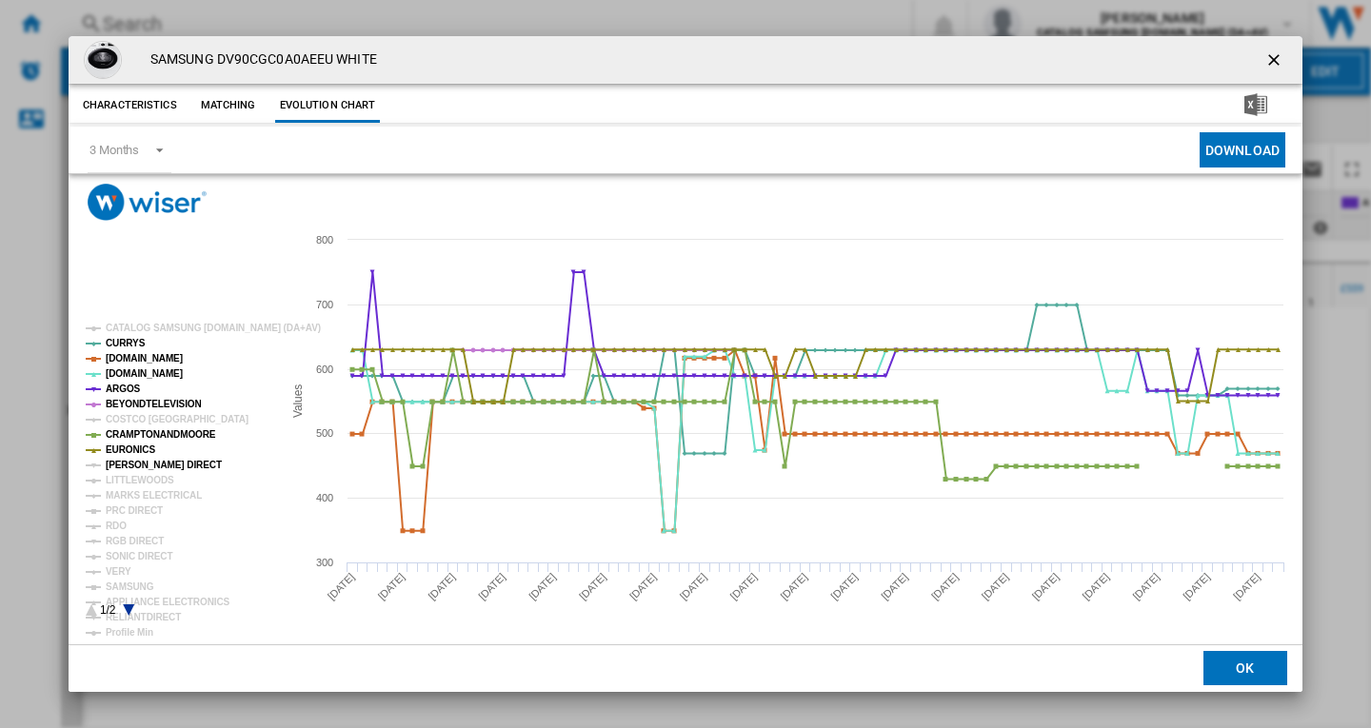
click at [135, 467] on tspan "[PERSON_NAME] DIRECT" at bounding box center [164, 465] width 116 height 10
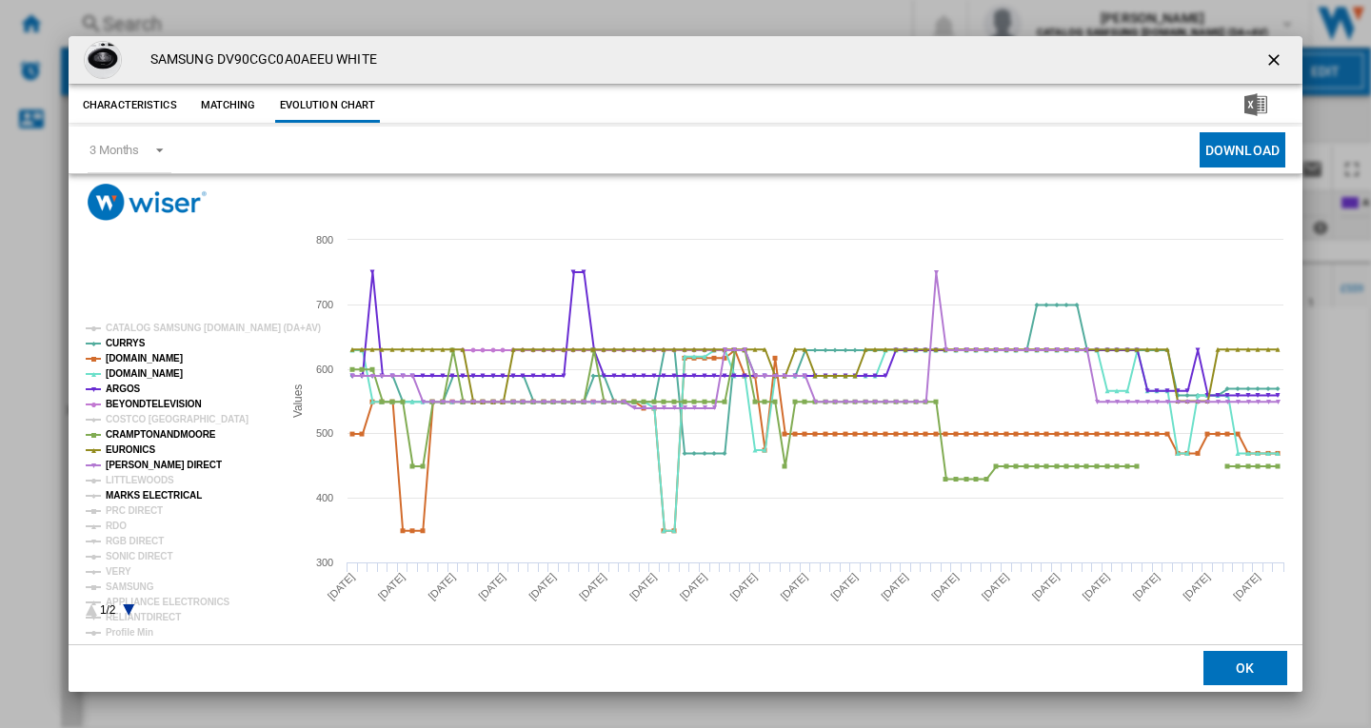
click at [133, 497] on tspan "MARKS ELECTRICAL" at bounding box center [154, 495] width 96 height 10
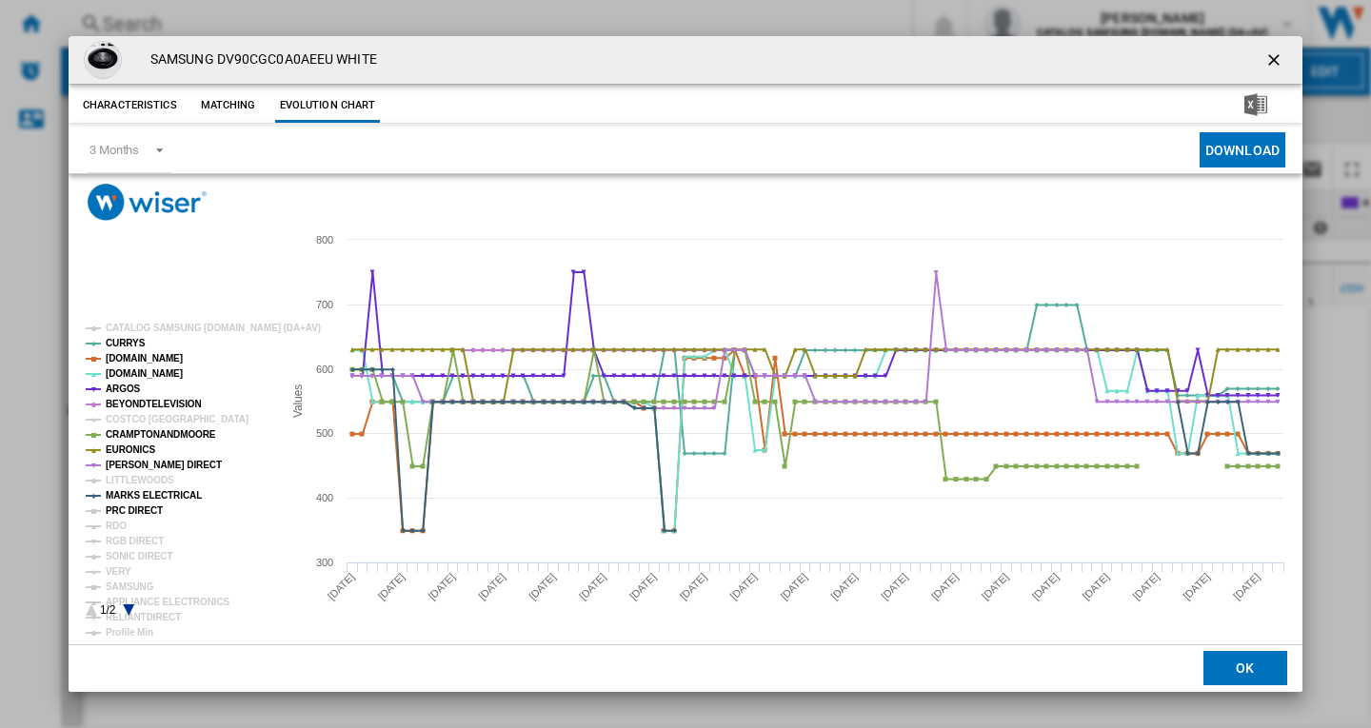
click at [123, 509] on tspan "PRC DIRECT" at bounding box center [134, 511] width 57 height 10
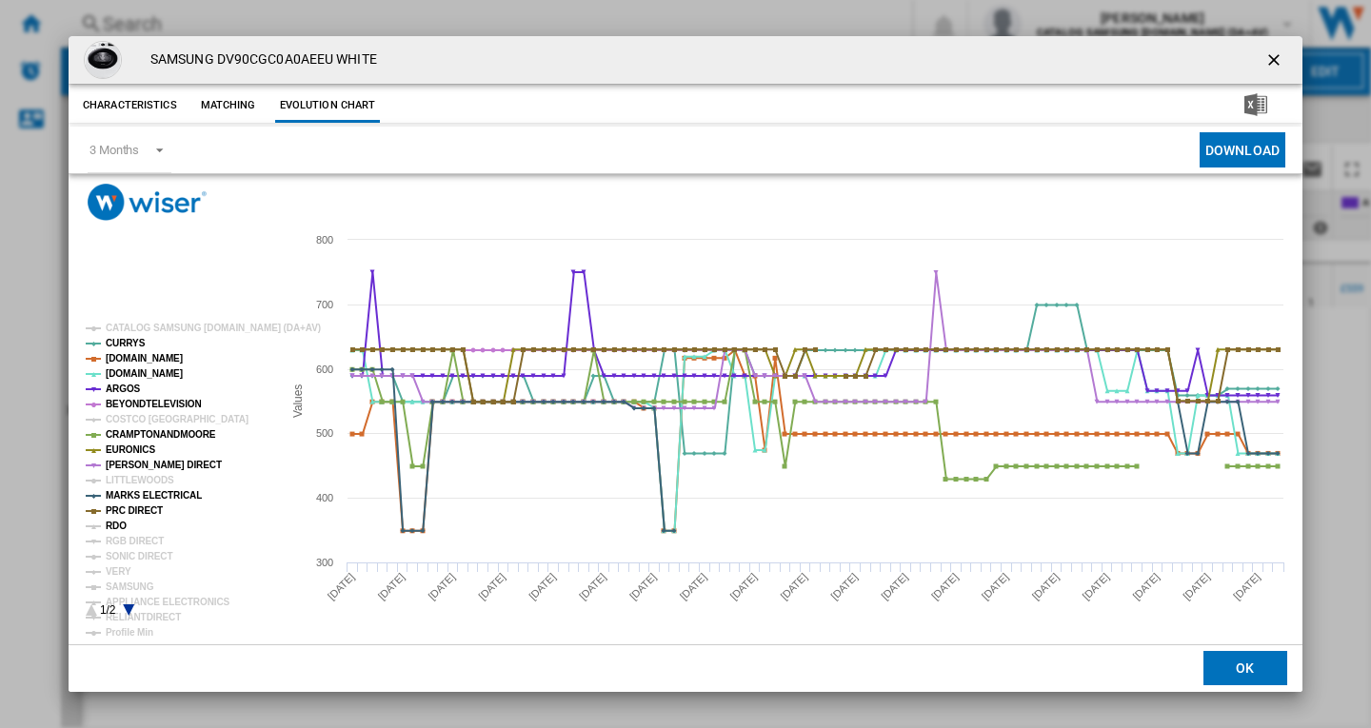
click at [117, 527] on tspan "RDO" at bounding box center [116, 526] width 21 height 10
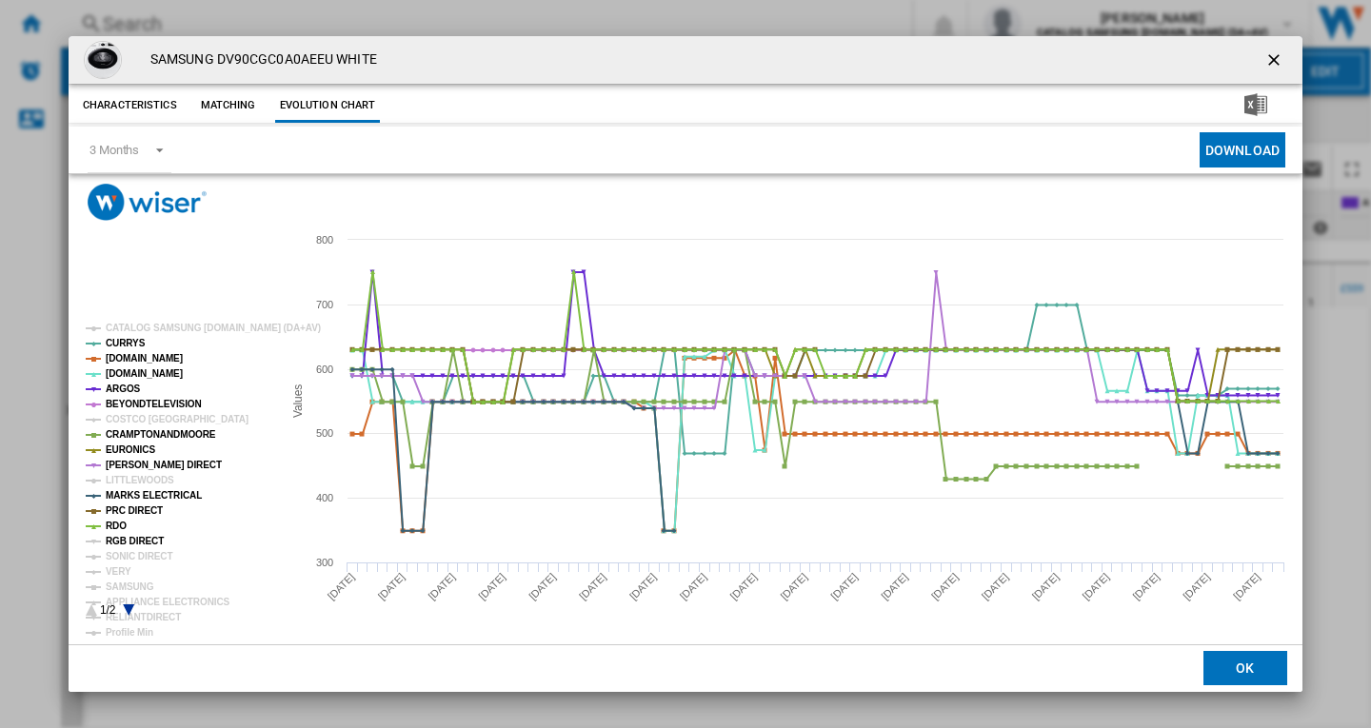
click at [137, 540] on tspan "RGB DIRECT" at bounding box center [135, 541] width 58 height 10
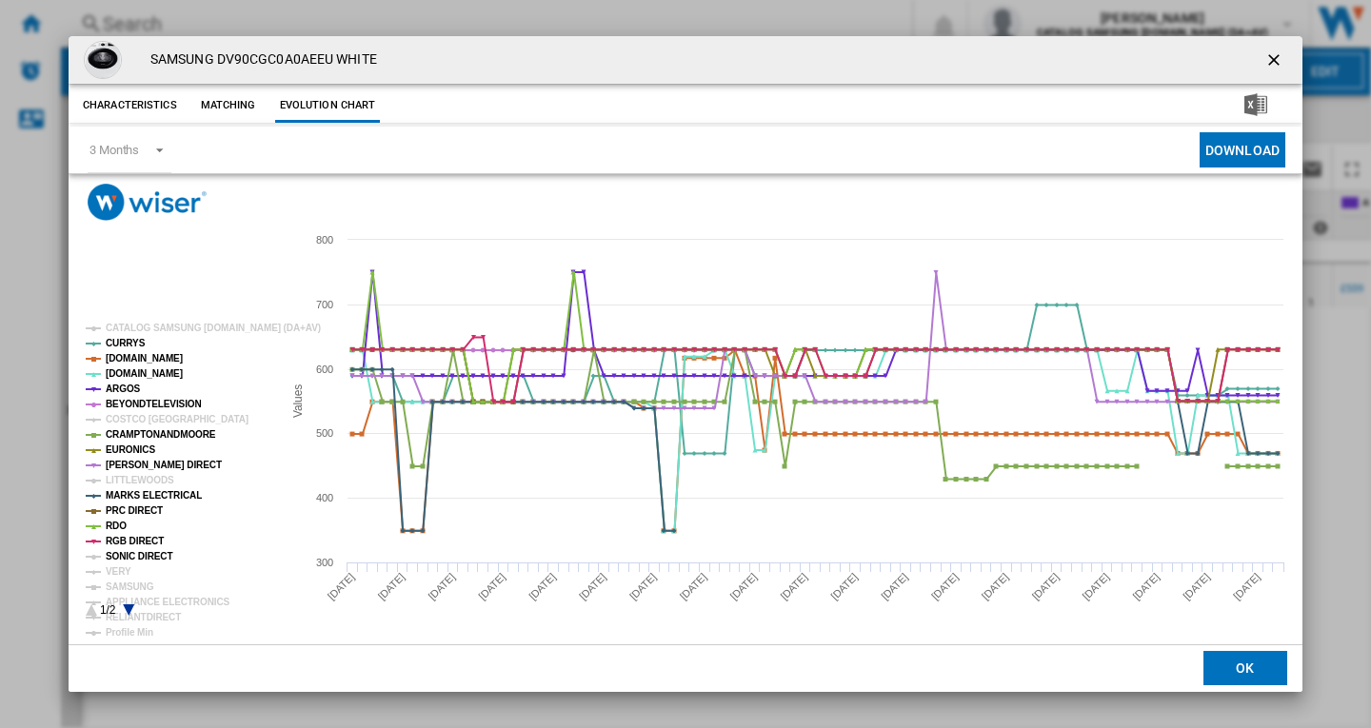
click at [130, 554] on tspan "SONIC DIRECT" at bounding box center [139, 556] width 67 height 10
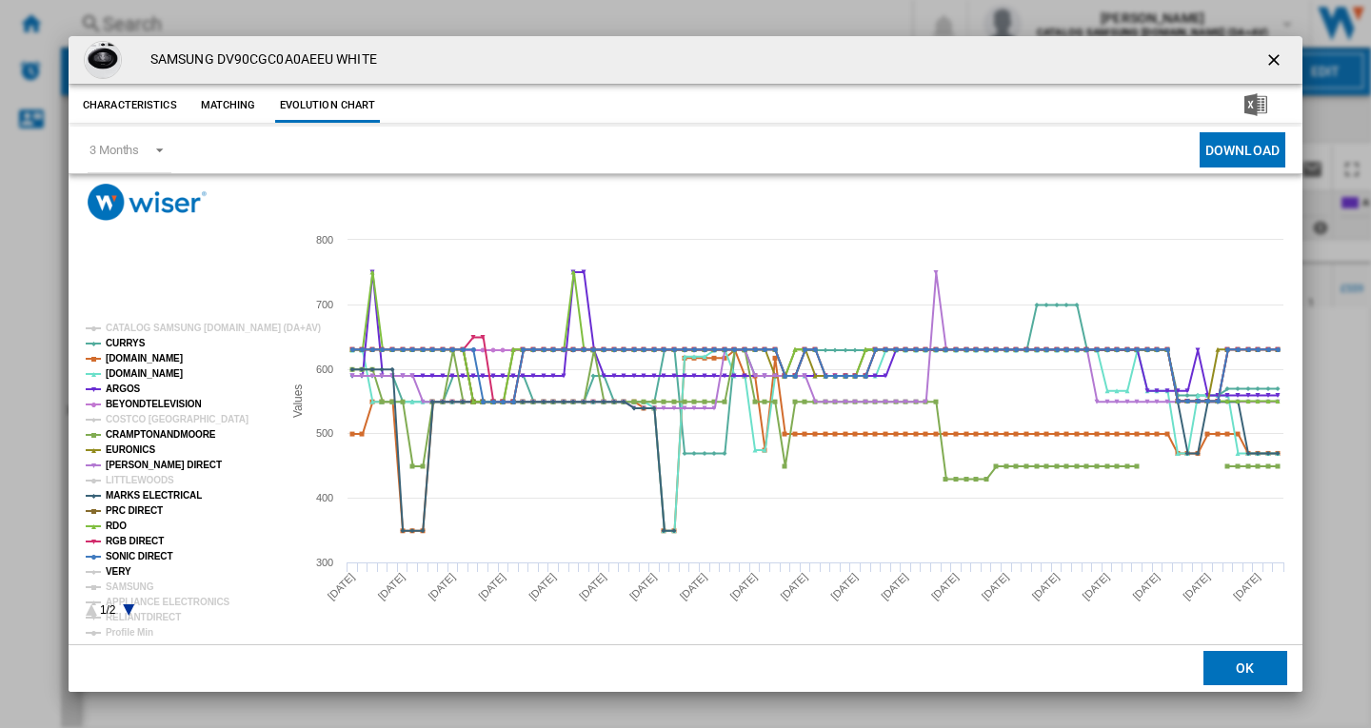
click at [122, 574] on tspan "VERY" at bounding box center [119, 572] width 26 height 10
click at [122, 584] on tspan "SAMSUNG" at bounding box center [130, 587] width 49 height 10
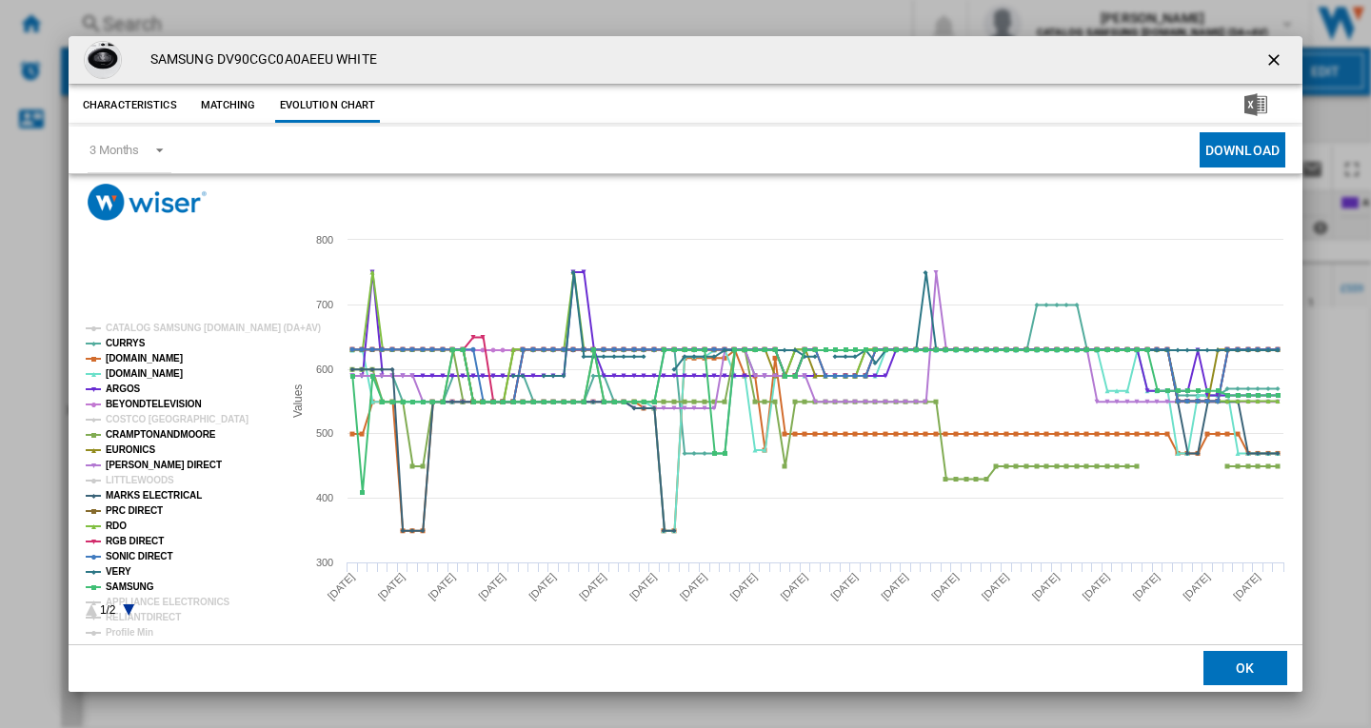
click at [132, 612] on rect "Product popup" at bounding box center [176, 470] width 196 height 308
click at [125, 609] on rect "Product popup" at bounding box center [176, 470] width 196 height 308
click at [130, 608] on icon "Product popup" at bounding box center [128, 610] width 11 height 11
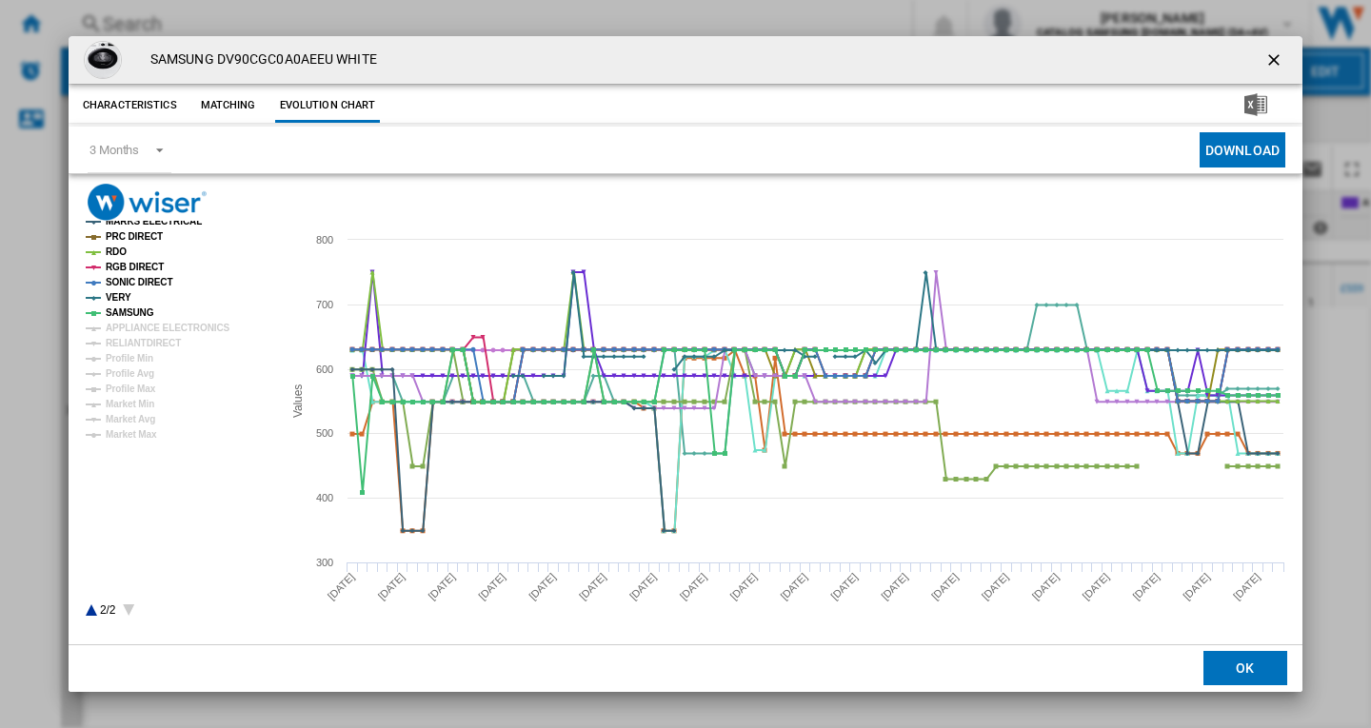
click at [154, 323] on rect "Product popup" at bounding box center [176, 470] width 196 height 308
click at [153, 328] on tspan "APPLIANCE ELECTRONICS" at bounding box center [168, 328] width 125 height 10
click at [149, 339] on tspan "RELIANTDIRECT" at bounding box center [143, 343] width 75 height 10
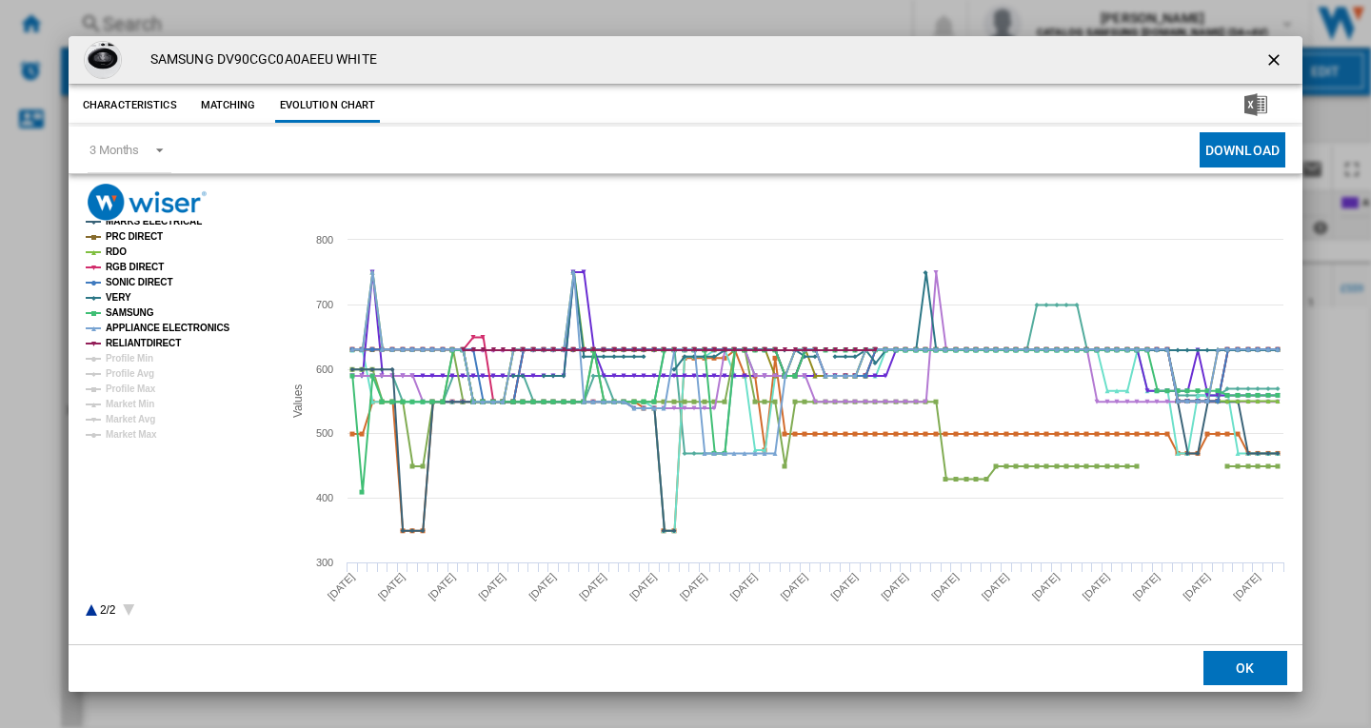
click at [93, 608] on rect "Product popup" at bounding box center [176, 470] width 196 height 308
click at [90, 608] on icon "Product popup" at bounding box center [91, 610] width 11 height 11
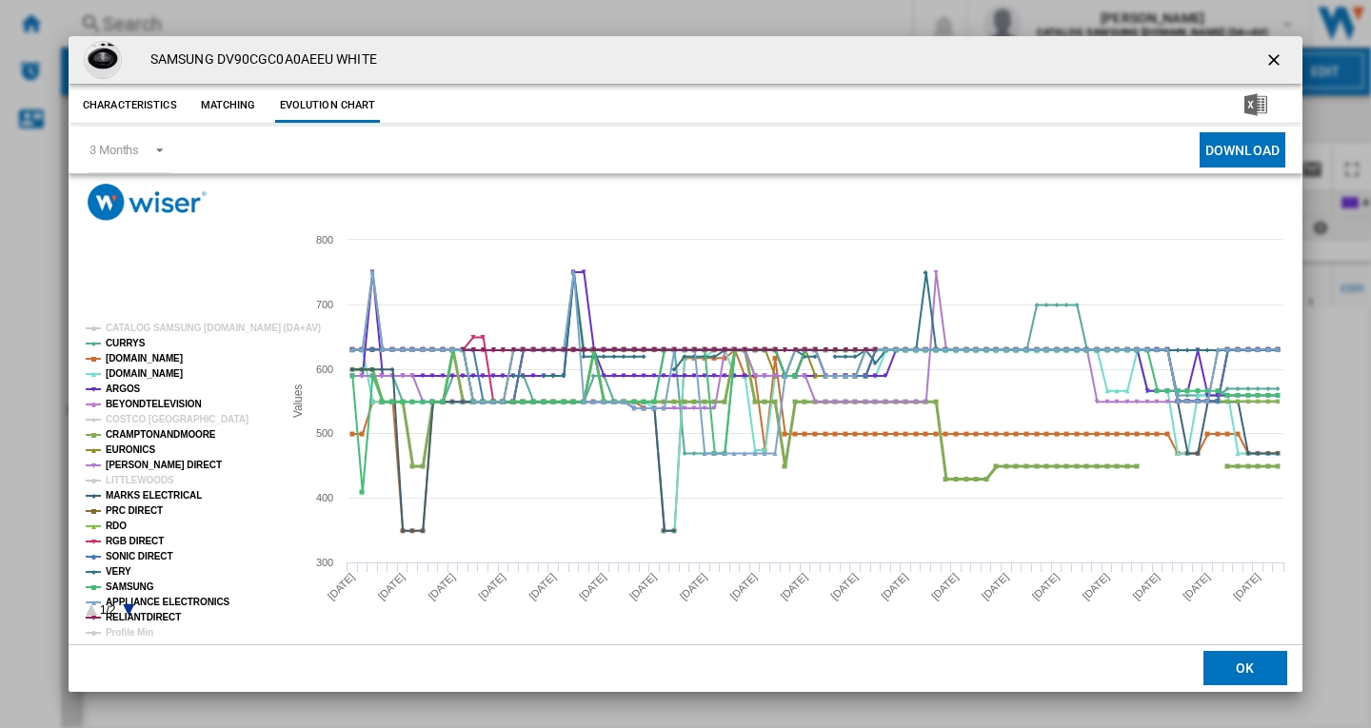
click at [167, 434] on tspan "CRAMPTONANDMOORE" at bounding box center [161, 434] width 110 height 10
